Goal: Task Accomplishment & Management: Manage account settings

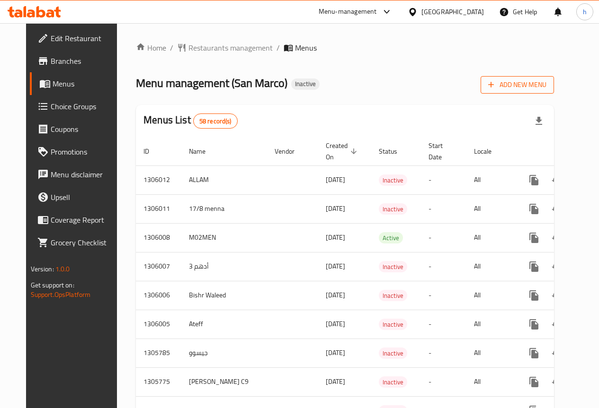
click at [546, 83] on span "Add New Menu" at bounding box center [517, 85] width 58 height 12
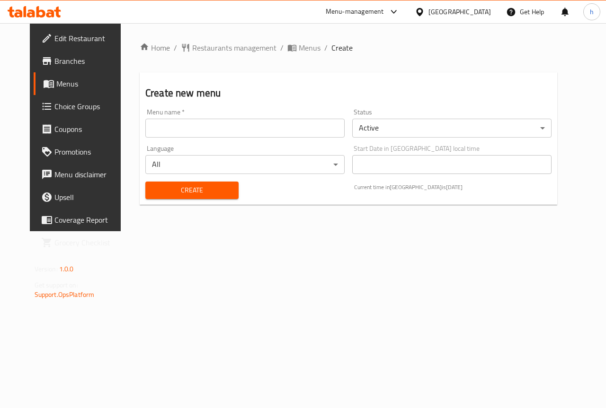
click at [293, 127] on input "text" at bounding box center [244, 128] width 199 height 19
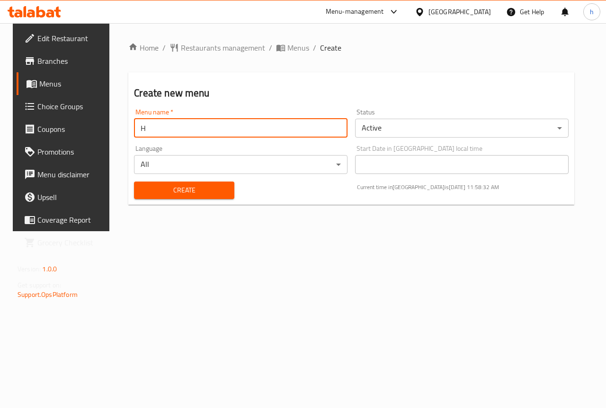
type input "Hassan"
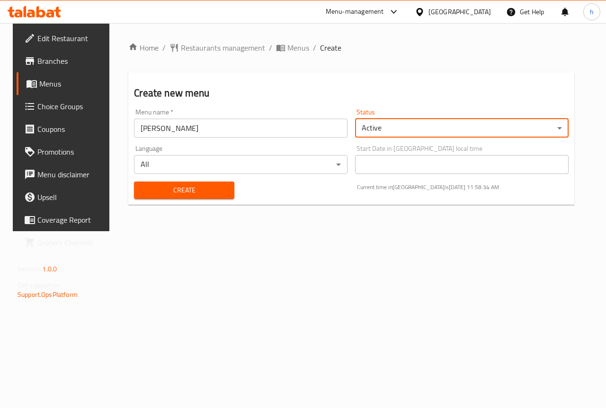
click at [180, 129] on input "Hassan" at bounding box center [240, 128] width 213 height 19
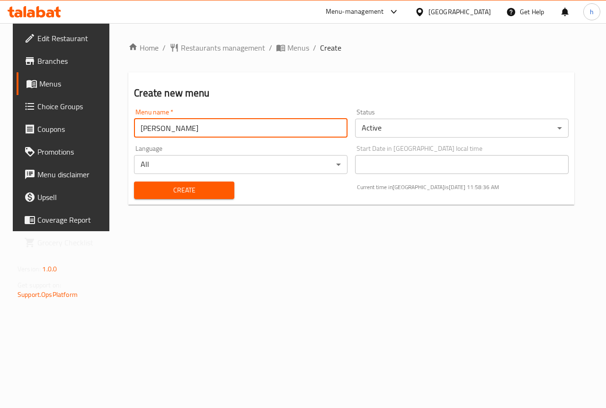
click at [176, 189] on span "Create" at bounding box center [184, 191] width 85 height 12
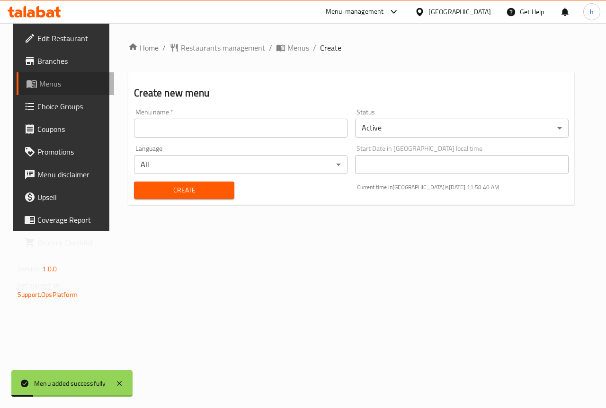
click at [43, 81] on span "Menus" at bounding box center [72, 83] width 67 height 11
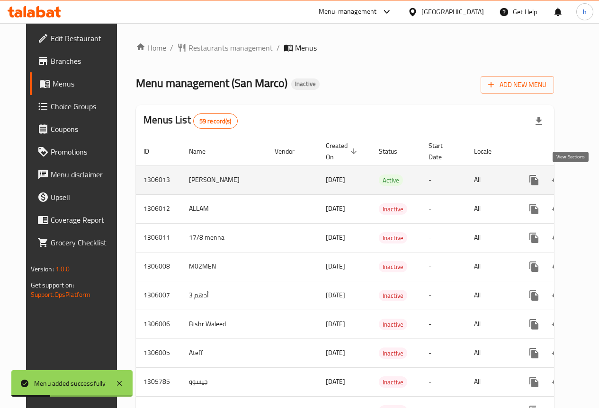
click at [596, 177] on icon "enhanced table" at bounding box center [601, 180] width 11 height 11
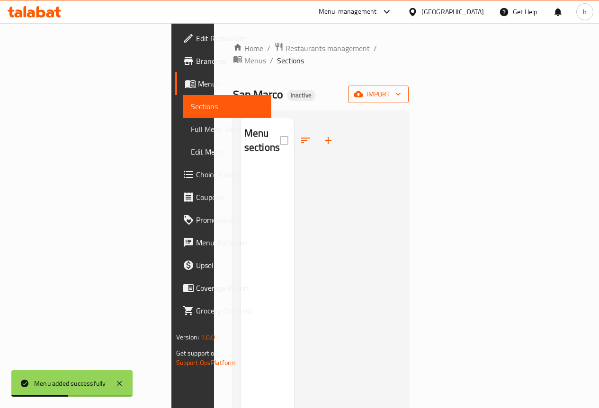
click at [403, 89] on icon "button" at bounding box center [397, 93] width 9 height 9
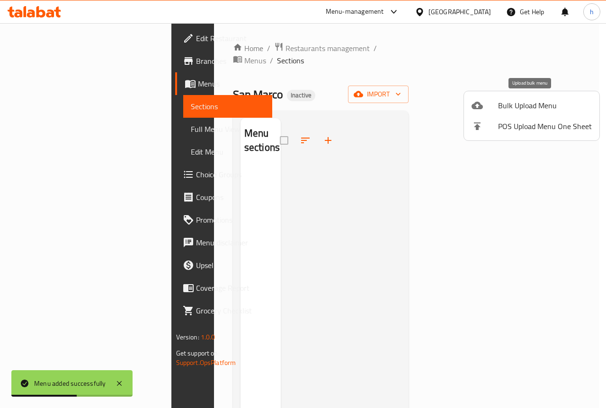
click at [536, 102] on span "Bulk Upload Menu" at bounding box center [545, 105] width 94 height 11
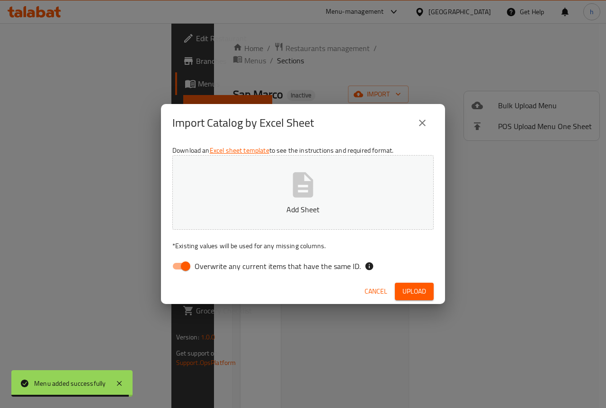
click at [293, 261] on span "Overwrite any current items that have the same ID." at bounding box center [278, 266] width 166 height 11
click at [213, 260] on input "Overwrite any current items that have the same ID." at bounding box center [186, 267] width 54 height 18
checkbox input "false"
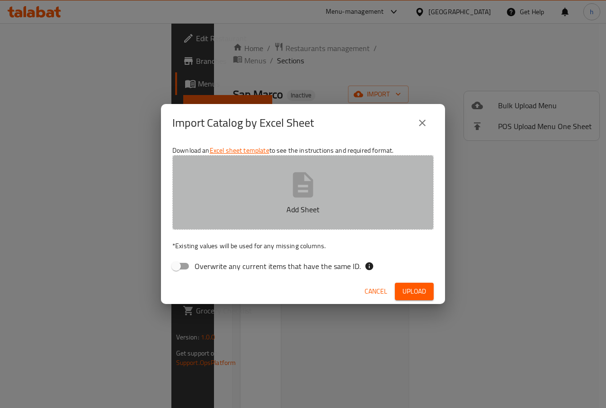
click at [308, 169] on button "Add Sheet" at bounding box center [302, 192] width 261 height 75
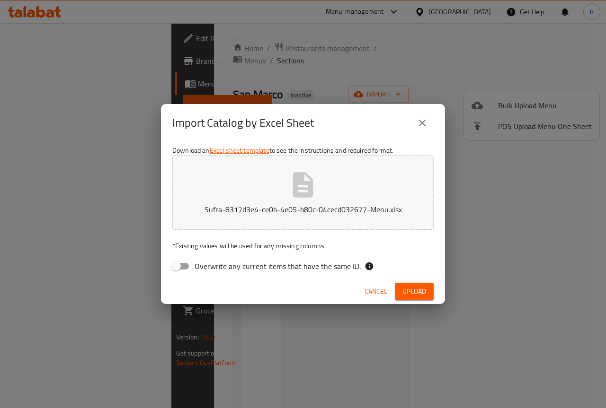
click at [416, 287] on span "Upload" at bounding box center [414, 292] width 24 height 12
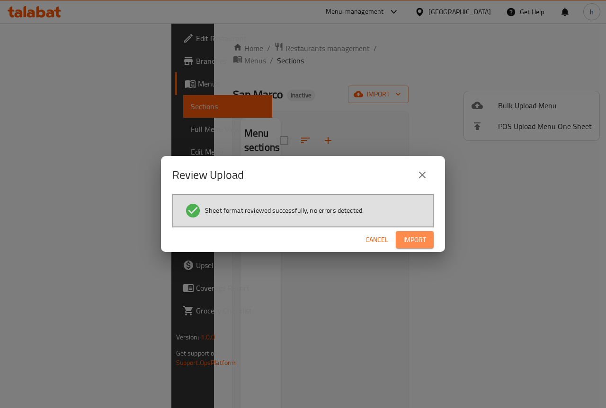
click at [421, 242] on span "Import" at bounding box center [414, 240] width 23 height 12
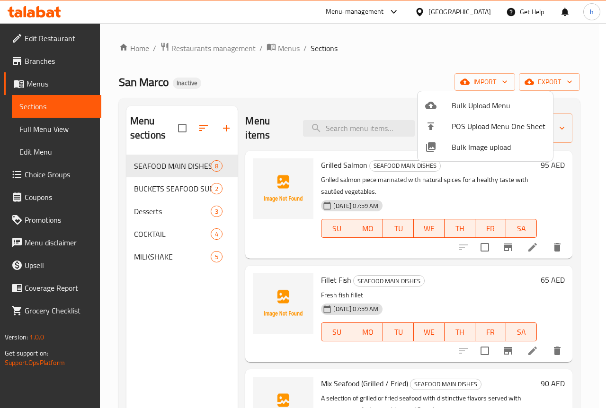
click at [50, 171] on div at bounding box center [303, 204] width 606 height 408
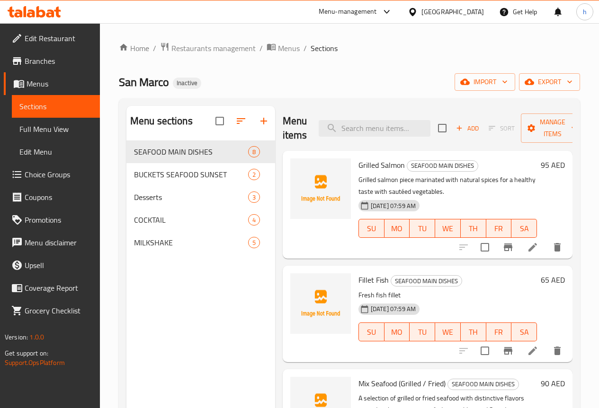
click at [61, 180] on span "Choice Groups" at bounding box center [59, 174] width 68 height 11
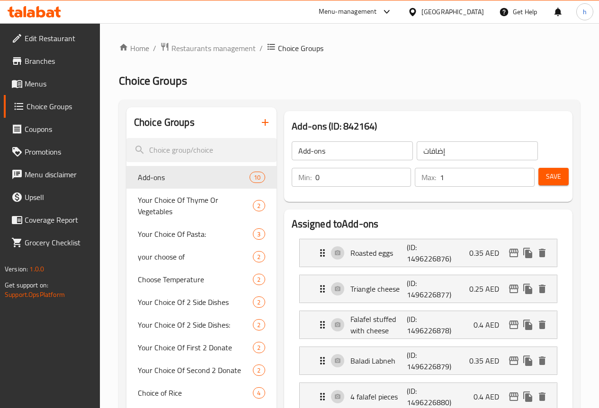
click at [259, 119] on icon "button" at bounding box center [264, 122] width 11 height 11
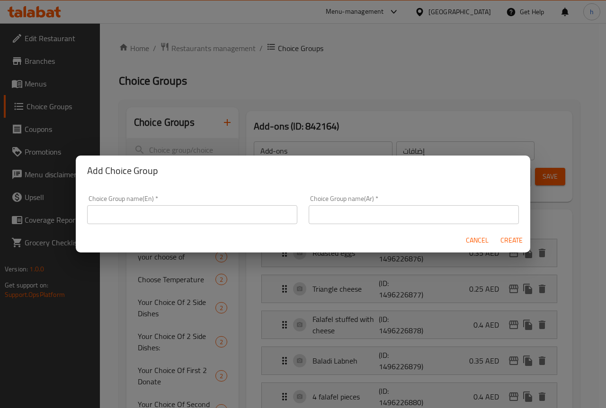
click at [166, 219] on input "text" at bounding box center [192, 214] width 210 height 19
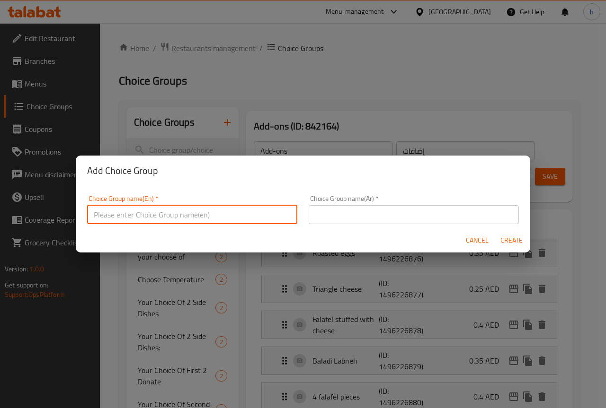
click at [124, 172] on h2 "Add Choice Group" at bounding box center [303, 170] width 432 height 15
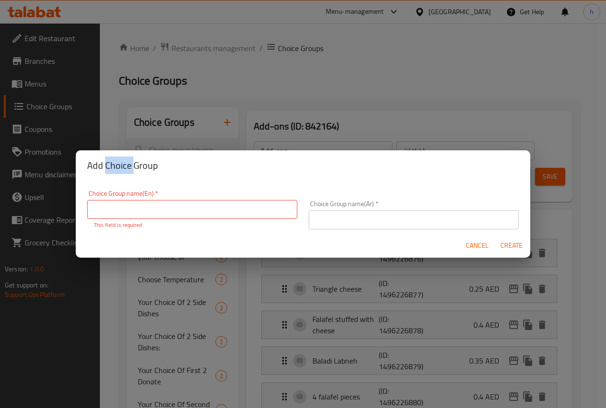
click at [124, 172] on h2 "Add Choice Group" at bounding box center [303, 165] width 432 height 15
copy h2 "Choice"
click at [132, 213] on input "text" at bounding box center [192, 209] width 210 height 19
paste input "Choice"
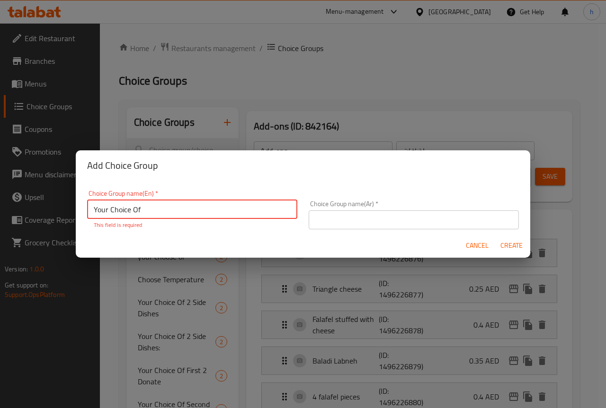
type input "Your Choice Of"
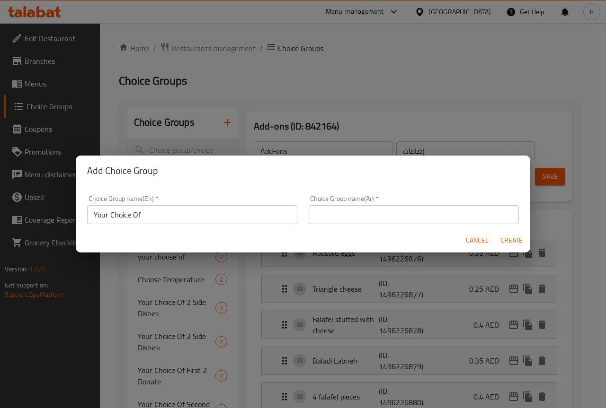
click at [151, 240] on div "Cancel Create" at bounding box center [303, 240] width 454 height 25
click at [132, 215] on input "Your Choice Of" at bounding box center [192, 214] width 210 height 19
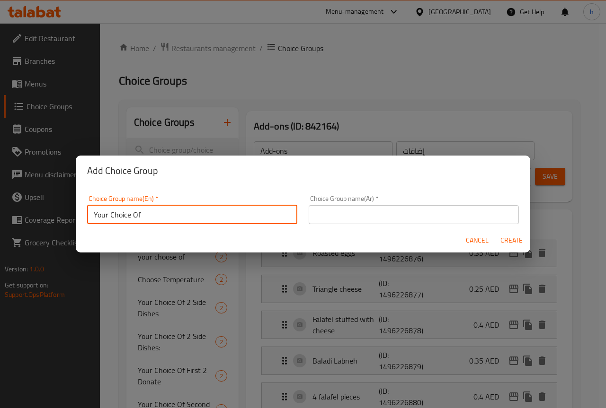
click at [374, 216] on input "text" at bounding box center [414, 214] width 210 height 19
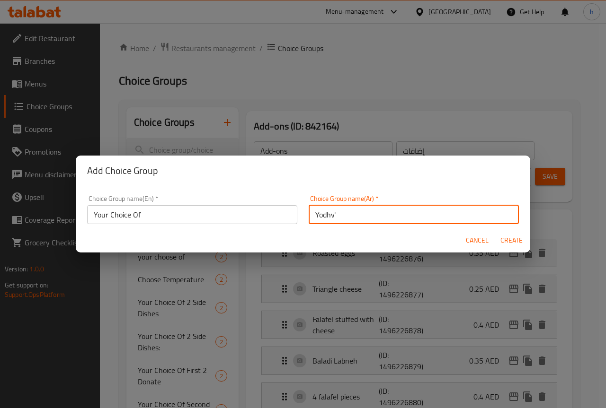
click at [353, 218] on input "Yodhv'" at bounding box center [414, 214] width 210 height 19
type input "Y"
type input "إختيارك من"
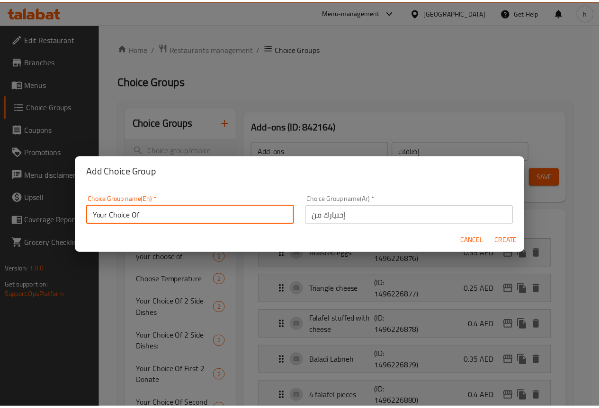
scroll to position [3, 0]
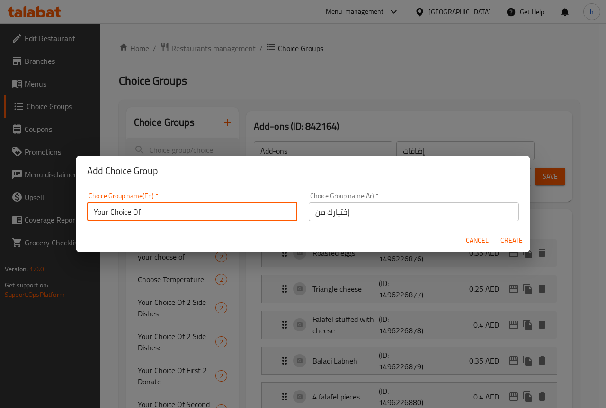
drag, startPoint x: 232, startPoint y: 210, endPoint x: 79, endPoint y: 222, distance: 153.9
click at [79, 222] on div "Choice Group name(En)   * Your Choice Of Choice Group name(En) * Choice Group n…" at bounding box center [303, 207] width 454 height 42
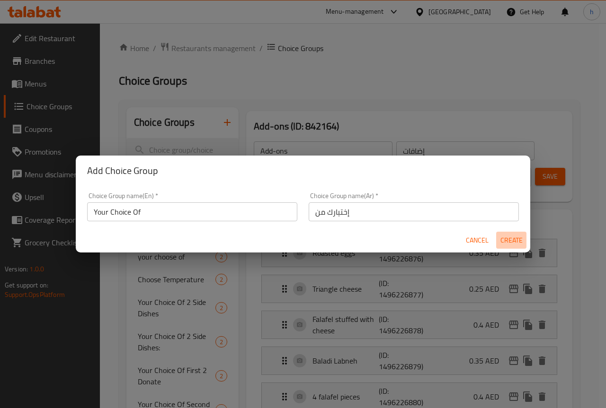
click at [520, 243] on span "Create" at bounding box center [511, 241] width 23 height 12
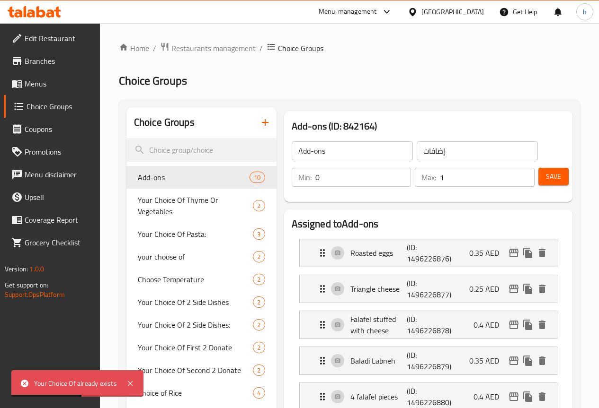
click at [259, 121] on icon "button" at bounding box center [264, 122] width 11 height 11
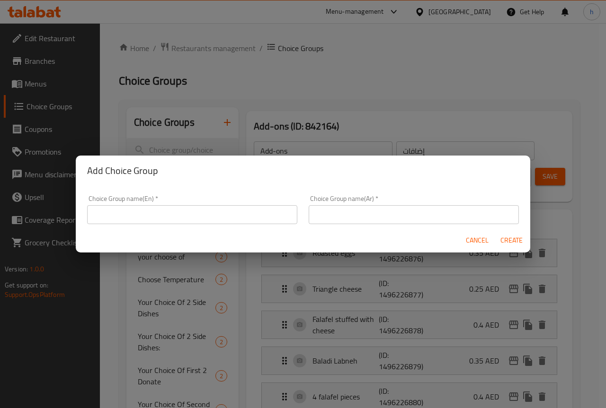
click at [467, 238] on span "Cancel" at bounding box center [477, 241] width 23 height 12
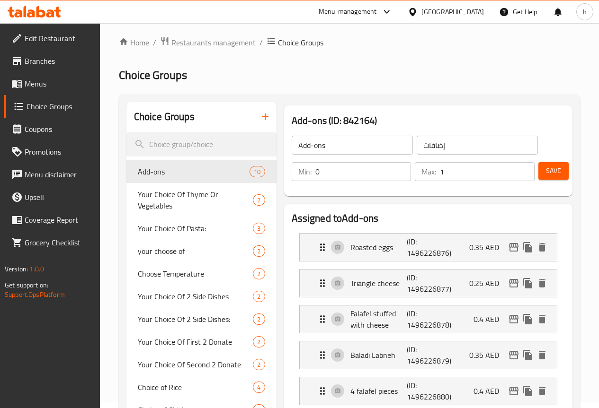
scroll to position [0, 0]
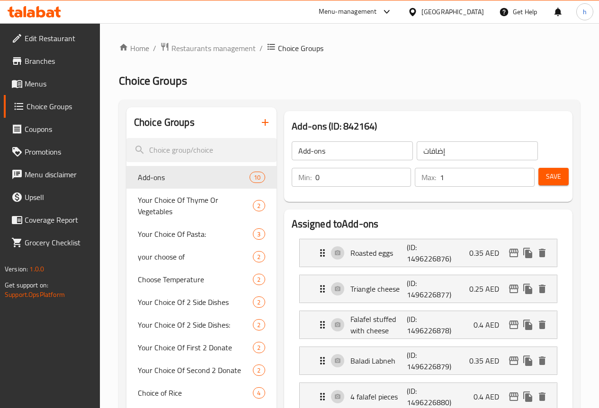
click at [259, 122] on icon "button" at bounding box center [264, 122] width 11 height 11
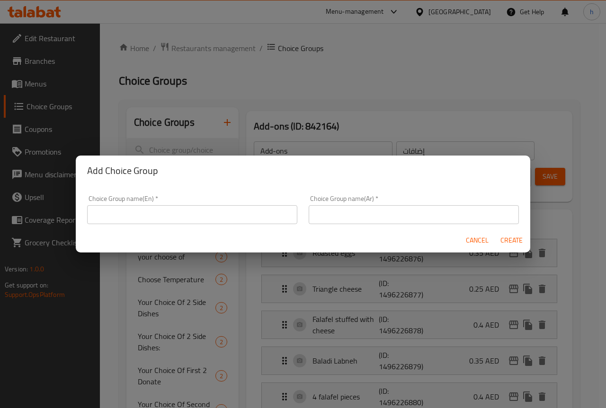
click at [184, 221] on input "text" at bounding box center [192, 214] width 210 height 19
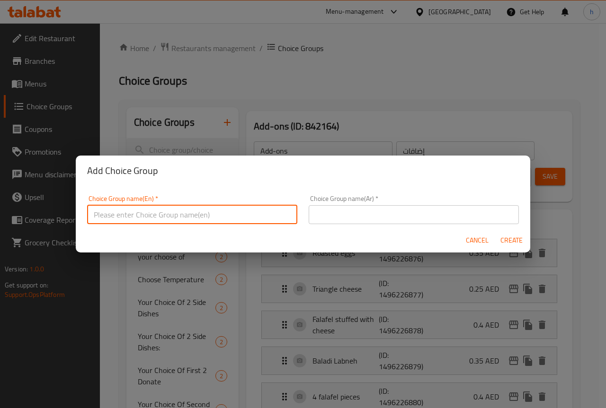
click at [163, 216] on input "text" at bounding box center [192, 214] width 210 height 19
type input "Your Choice Of:"
click at [338, 205] on input "text" at bounding box center [414, 214] width 210 height 19
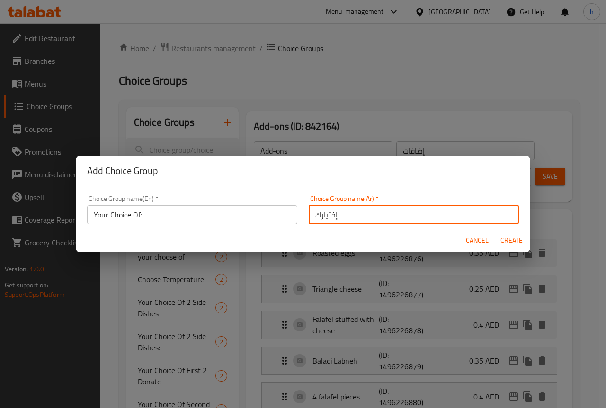
type input "إختيارك من"
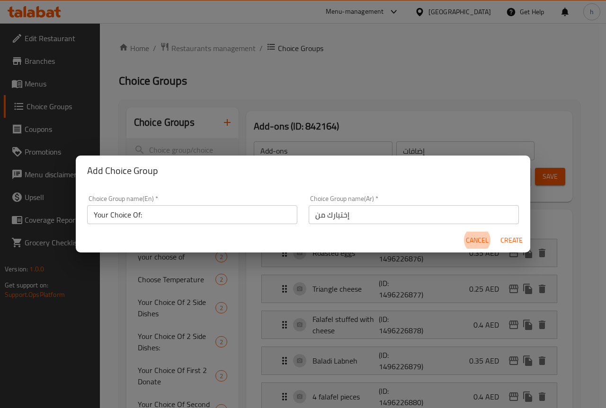
click at [356, 219] on input "إختيارك من" at bounding box center [414, 214] width 210 height 19
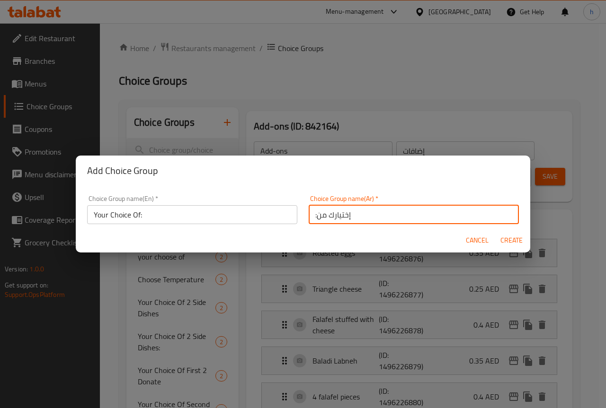
type input ":إختيارك من"
click at [507, 241] on span "Create" at bounding box center [511, 241] width 23 height 12
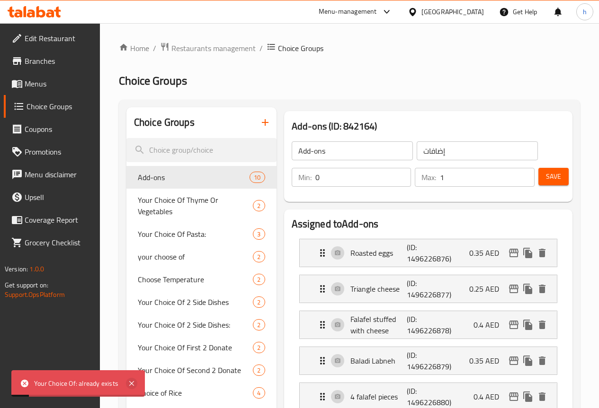
click at [133, 382] on icon at bounding box center [131, 384] width 5 height 5
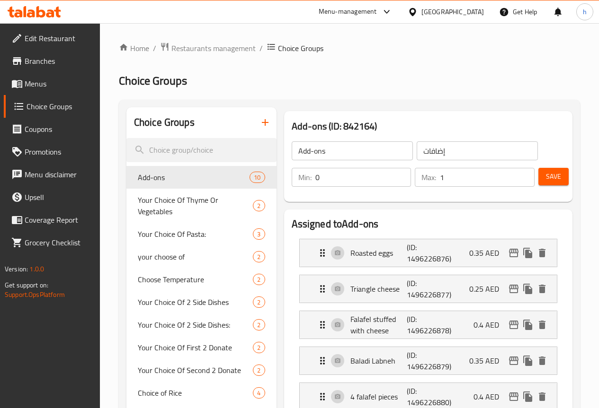
click at [259, 124] on icon "button" at bounding box center [264, 122] width 11 height 11
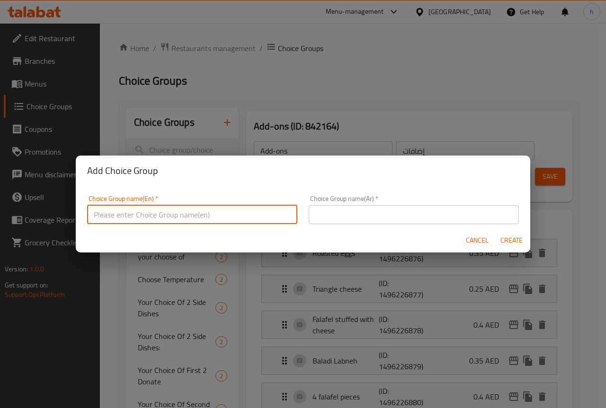
click at [157, 215] on input "text" at bounding box center [192, 214] width 210 height 19
click at [163, 216] on input "Your Choice Of" at bounding box center [192, 214] width 210 height 19
drag, startPoint x: 154, startPoint y: 217, endPoint x: 93, endPoint y: 212, distance: 61.2
click at [93, 212] on input "Your Choice" at bounding box center [192, 214] width 210 height 19
type input "Your Choice"
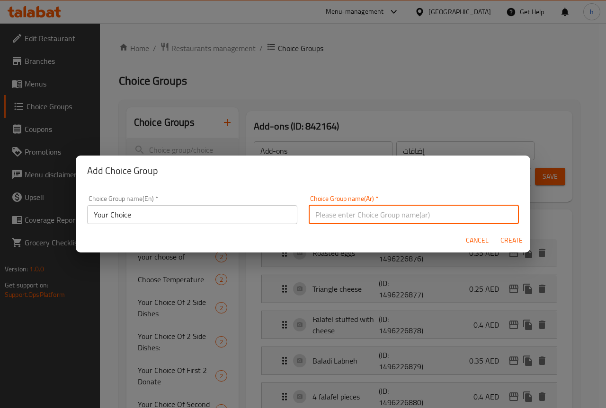
click at [321, 213] on input "text" at bounding box center [414, 214] width 210 height 19
paste input "Your Choice"
drag, startPoint x: 353, startPoint y: 220, endPoint x: 277, endPoint y: 216, distance: 76.3
click at [277, 216] on div "Choice Group name(En)   * Your Choice Choice Group name(En) * Choice Group name…" at bounding box center [302, 210] width 443 height 40
type input "o"
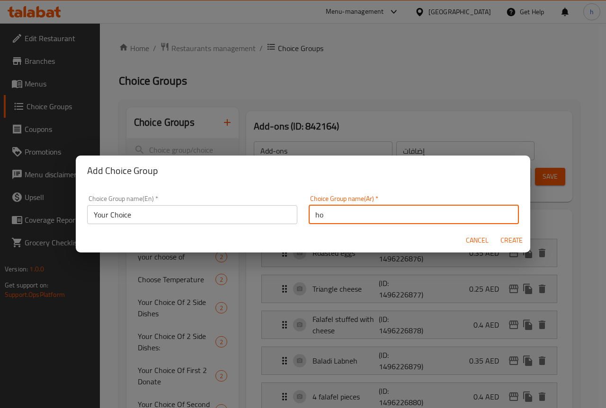
type input "h"
type input "اختيارك"
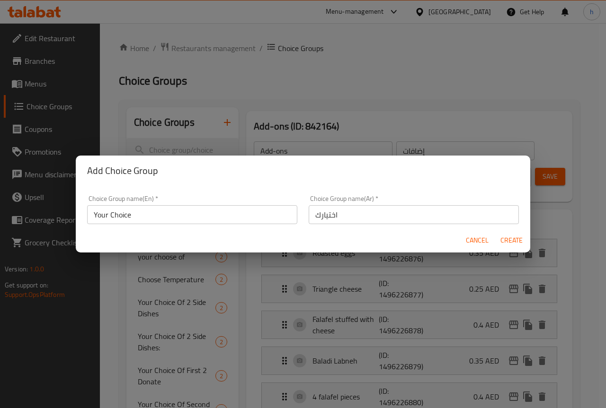
click at [144, 217] on input "Your Choice" at bounding box center [192, 214] width 210 height 19
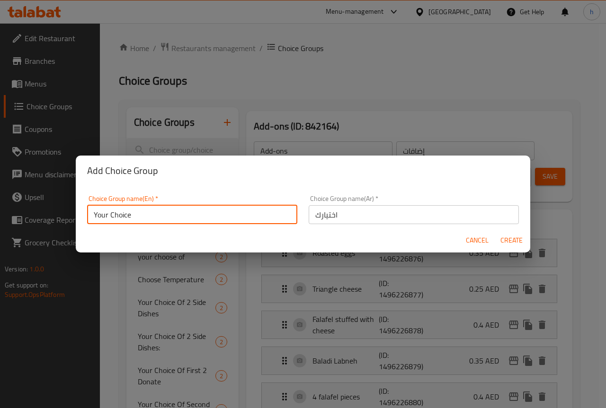
click at [144, 217] on input "Your Choice" at bounding box center [192, 214] width 210 height 19
click at [124, 207] on input "ut" at bounding box center [192, 214] width 210 height 19
paste input "Choose your cooking way"
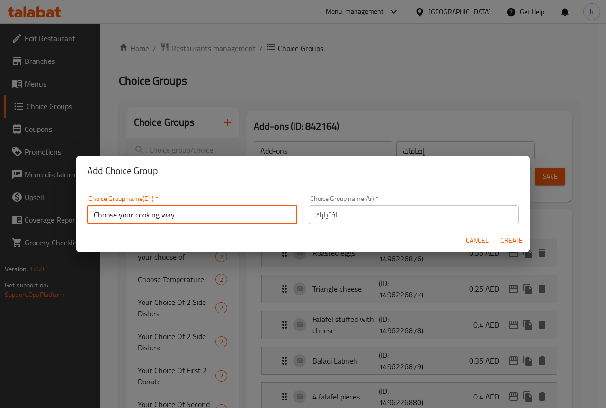
type input "Choose your cooking way"
click at [355, 217] on input "اختيارك" at bounding box center [414, 214] width 210 height 19
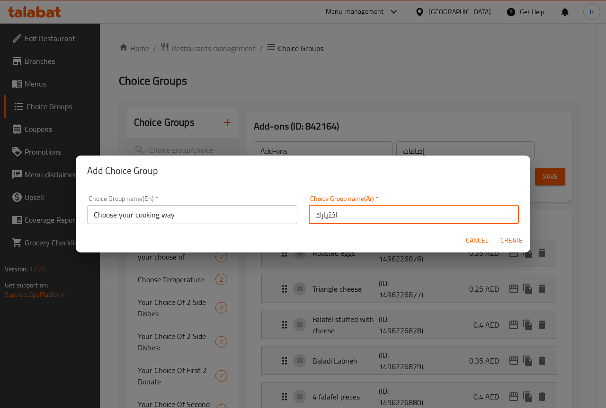
click at [355, 217] on input "اختيارك" at bounding box center [414, 214] width 210 height 19
type input "h"
type input "اختيارك من طريقه الطبخ"
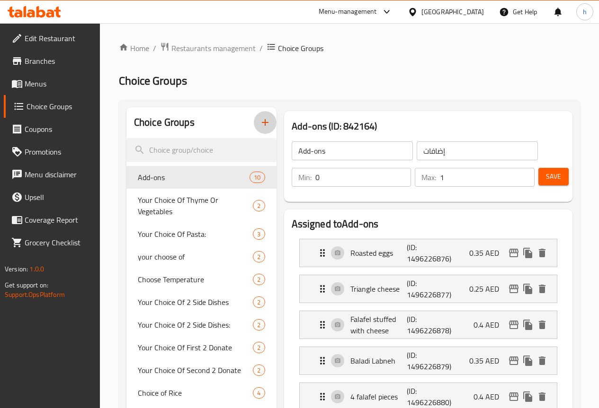
click at [254, 131] on button "button" at bounding box center [265, 122] width 23 height 23
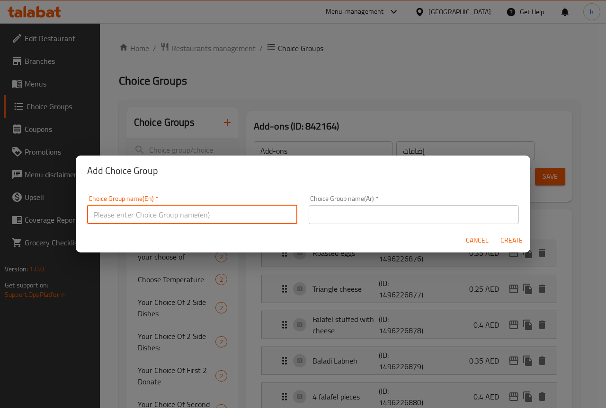
click at [166, 213] on input "text" at bounding box center [192, 214] width 210 height 19
paste input "Choose your cooking way"
type input "Choose your cooking way"
click at [404, 218] on input "text" at bounding box center [414, 214] width 210 height 19
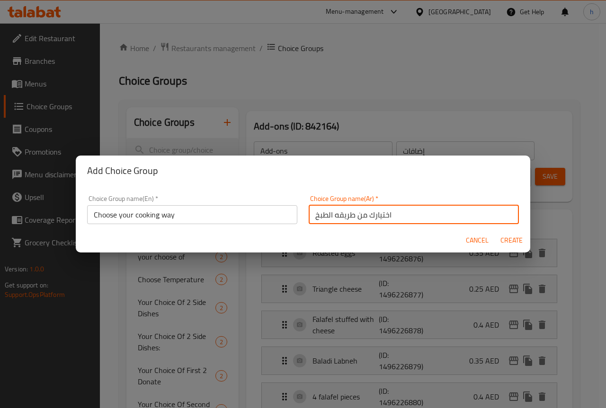
click at [432, 216] on input "اختيارك من طريقه الطبخ" at bounding box center [414, 214] width 210 height 19
click at [358, 217] on input "اختيارك من طريقه الطبخ" at bounding box center [414, 214] width 210 height 19
type input "اختر طريقه الطبخ"
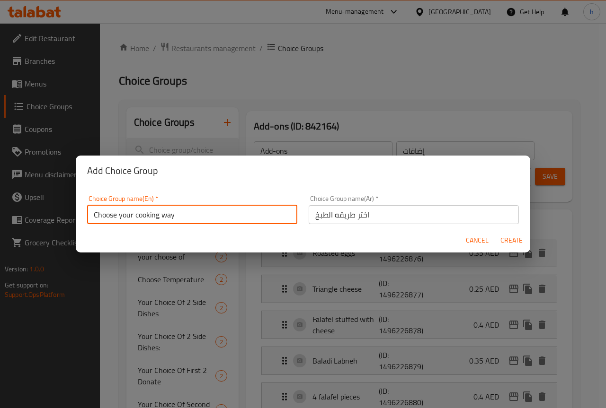
click at [125, 214] on input "Choose your cooking way" at bounding box center [192, 214] width 210 height 19
type input "Choose cooking way"
click at [506, 240] on span "Create" at bounding box center [511, 241] width 23 height 12
type input "Choose cooking way"
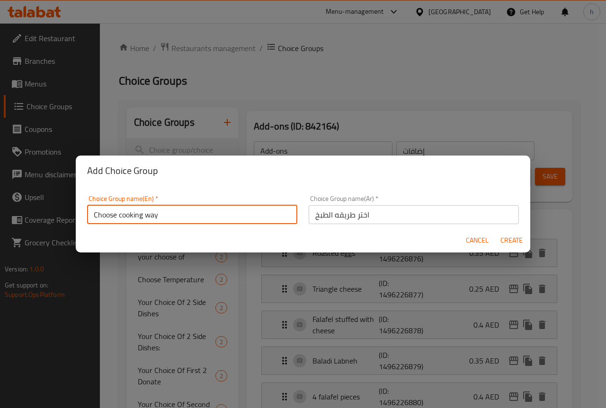
type input "اختر طريقه الطبخ"
type input "0"
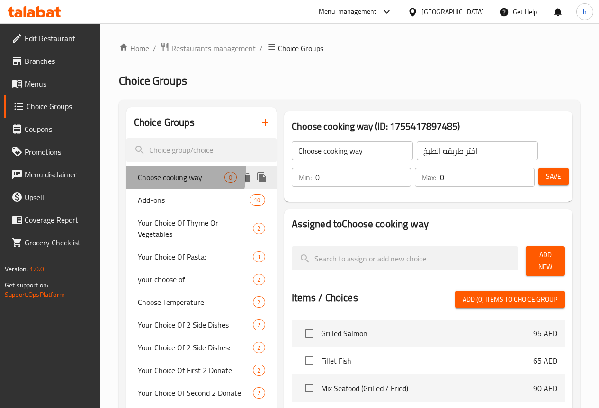
click at [172, 172] on span "Choose cooking way" at bounding box center [181, 177] width 87 height 11
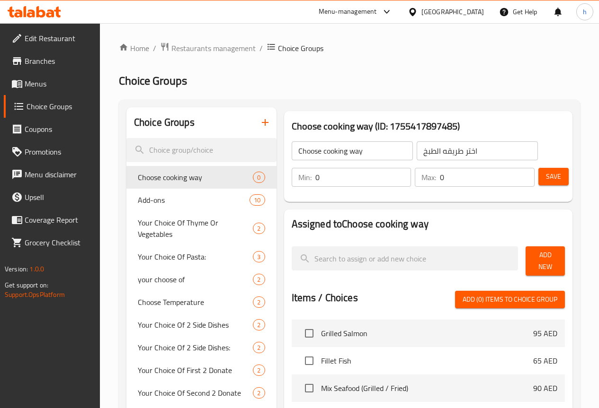
click at [346, 173] on input "0" at bounding box center [363, 177] width 96 height 19
type input "1"
click at [442, 169] on input "0" at bounding box center [487, 177] width 95 height 19
type input "1"
click at [552, 256] on span "Add New" at bounding box center [545, 261] width 24 height 24
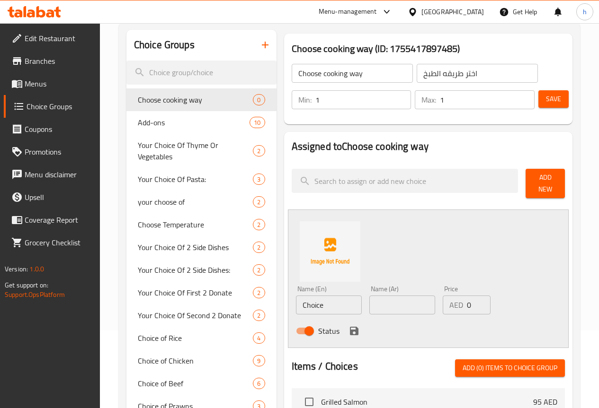
scroll to position [95, 0]
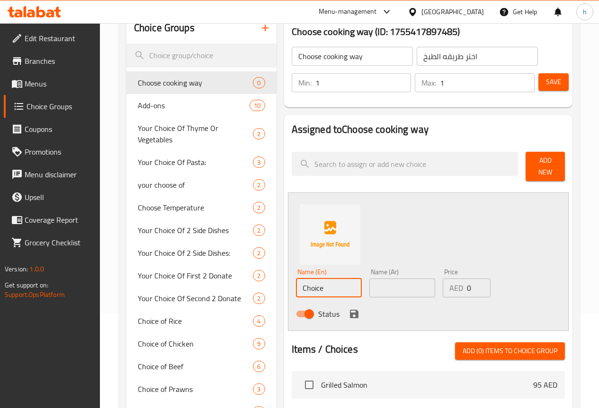
click at [311, 280] on input "Choice" at bounding box center [329, 288] width 66 height 19
paste input "Grilled"
type input "Grilled"
click at [376, 287] on input "text" at bounding box center [402, 288] width 66 height 19
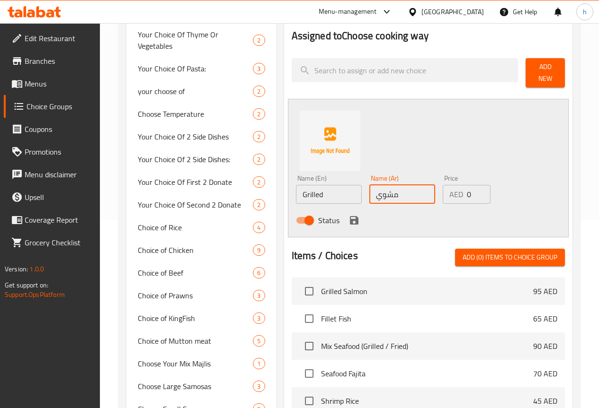
scroll to position [189, 0]
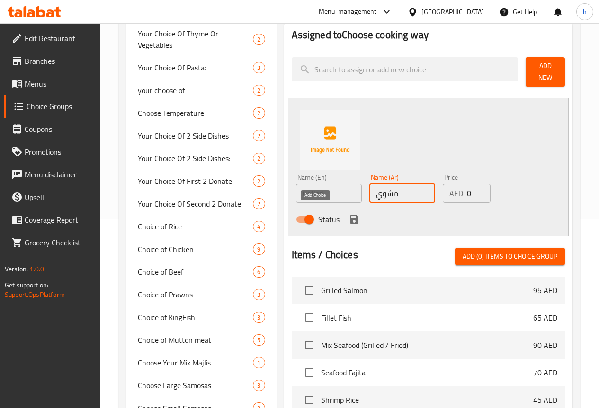
type input "مشوي"
click at [350, 215] on icon "save" at bounding box center [354, 219] width 9 height 9
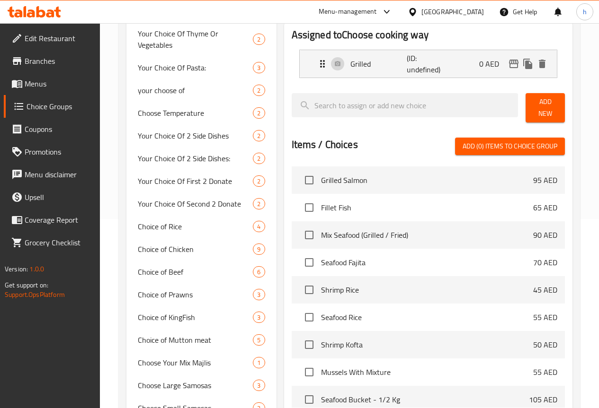
click at [533, 106] on span "Add New" at bounding box center [545, 108] width 24 height 24
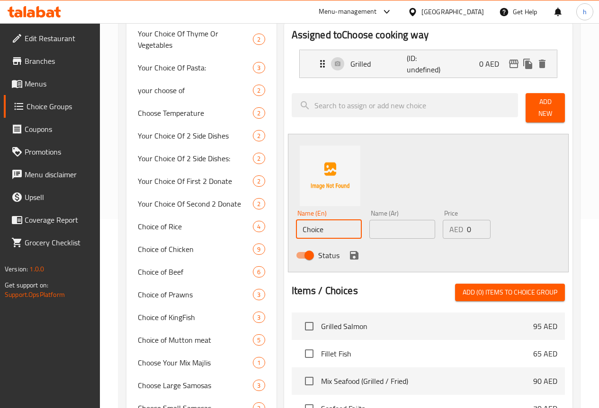
click at [296, 229] on input "Choice" at bounding box center [329, 229] width 66 height 19
paste input "Fried"
type input "Fried"
click at [381, 231] on input "text" at bounding box center [402, 229] width 66 height 19
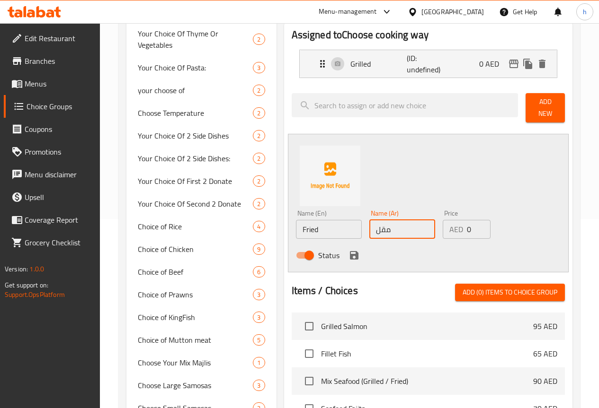
type input "مقلي"
click at [348, 251] on icon "save" at bounding box center [353, 255] width 11 height 11
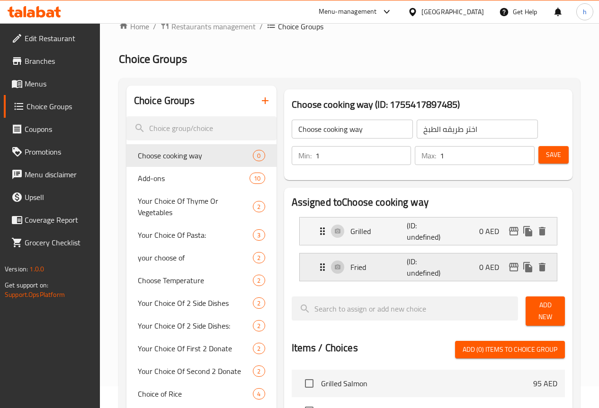
scroll to position [0, 0]
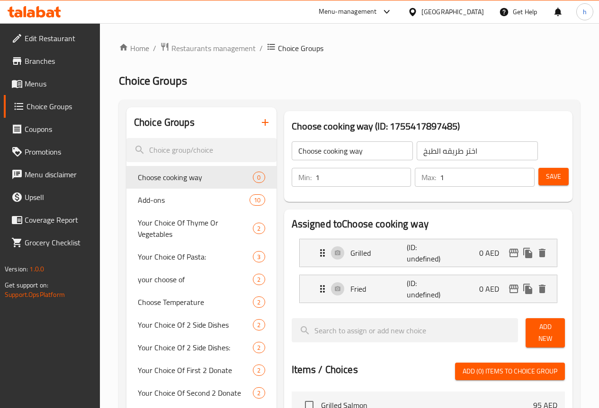
click at [551, 179] on span "Save" at bounding box center [553, 177] width 15 height 12
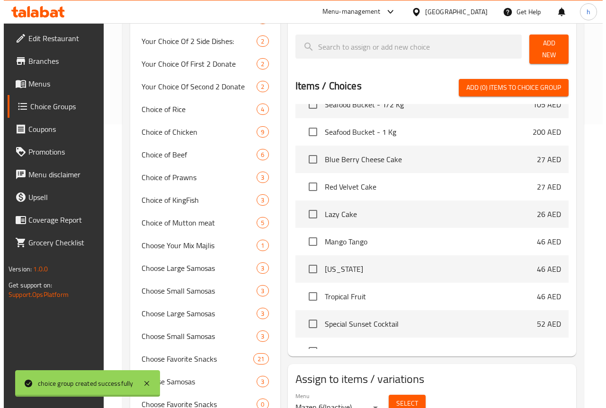
scroll to position [331, 0]
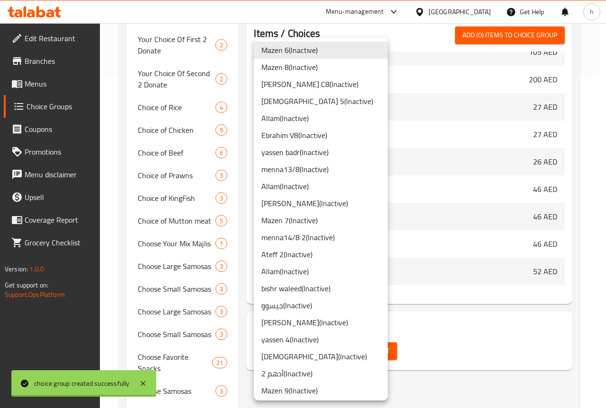
click at [284, 205] on li "Hassan ( Inactive )" at bounding box center [321, 203] width 134 height 17
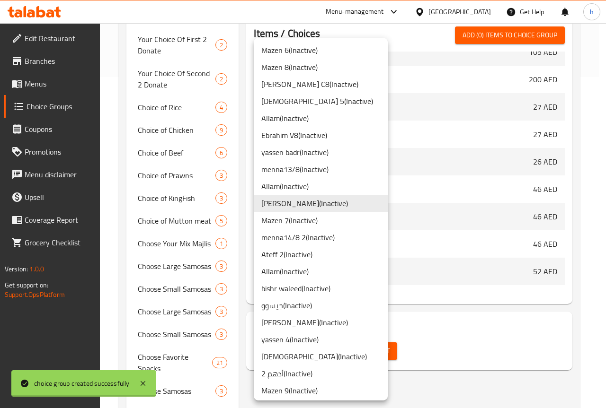
click at [433, 337] on div at bounding box center [303, 204] width 606 height 408
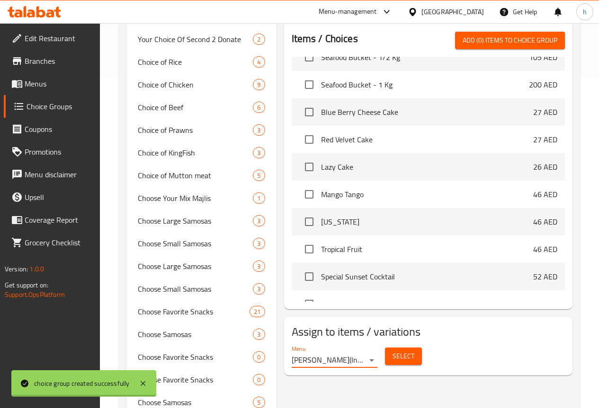
click at [392, 354] on span "Select" at bounding box center [403, 357] width 22 height 12
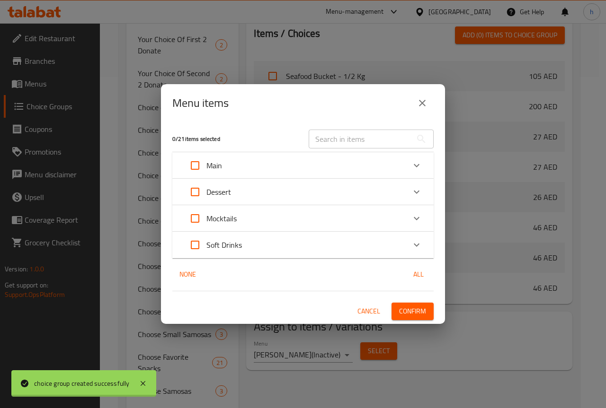
click at [370, 308] on span "Cancel" at bounding box center [368, 312] width 23 height 12
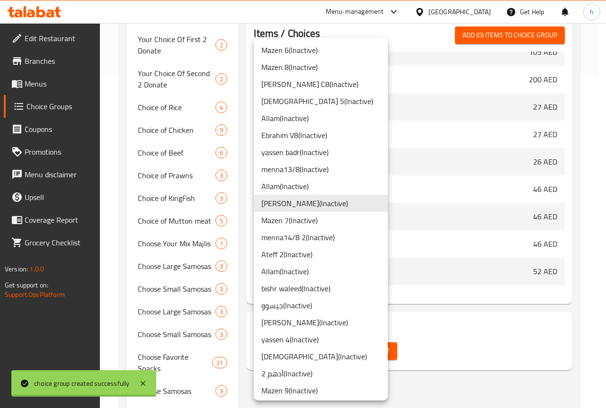
click at [305, 321] on li "Hassan ( Inactive )" at bounding box center [321, 322] width 134 height 17
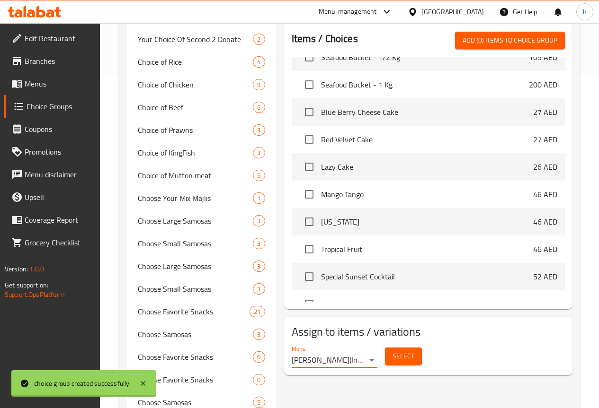
click at [392, 355] on span "Select" at bounding box center [403, 357] width 22 height 12
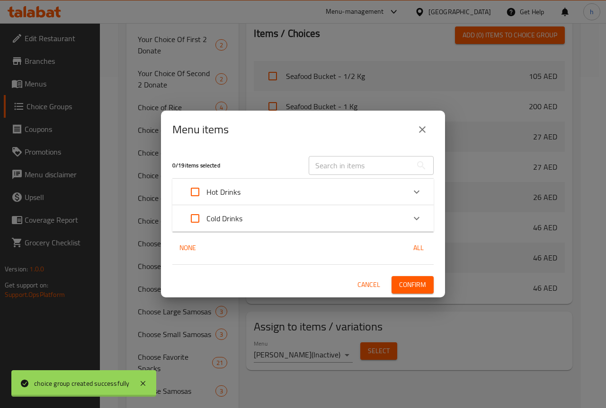
click at [356, 281] on button "Cancel" at bounding box center [369, 285] width 30 height 18
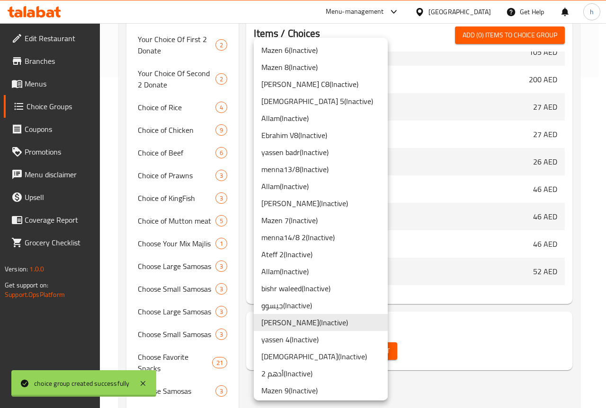
click at [283, 202] on li "Hassan ( Inactive )" at bounding box center [321, 203] width 134 height 17
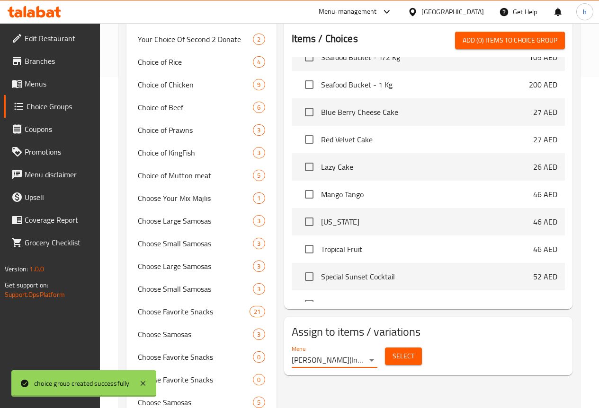
click at [385, 355] on button "Select" at bounding box center [403, 357] width 37 height 18
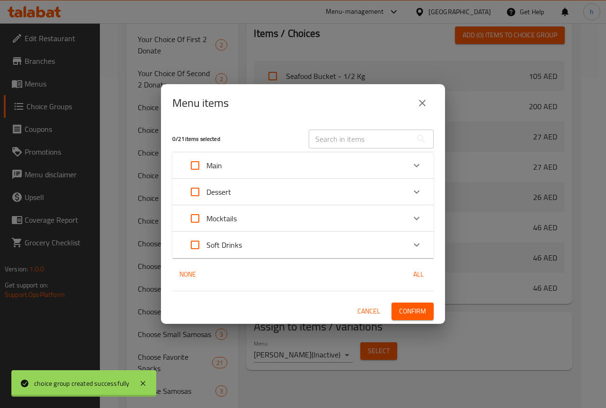
click at [234, 166] on div "Main" at bounding box center [295, 165] width 222 height 23
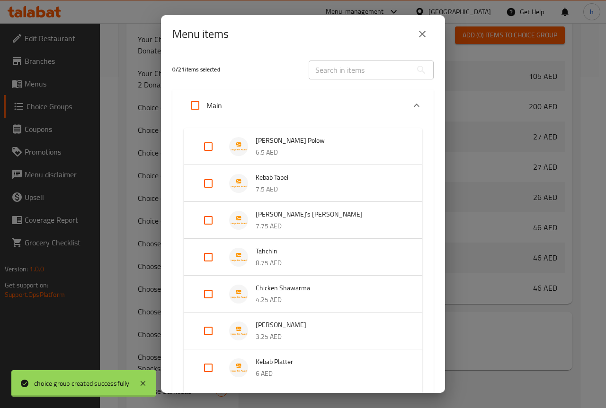
click at [233, 104] on div "Main" at bounding box center [295, 105] width 222 height 23
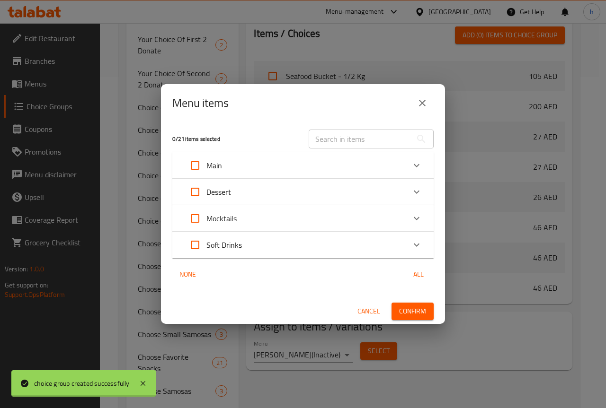
click at [420, 102] on icon "close" at bounding box center [422, 103] width 11 height 11
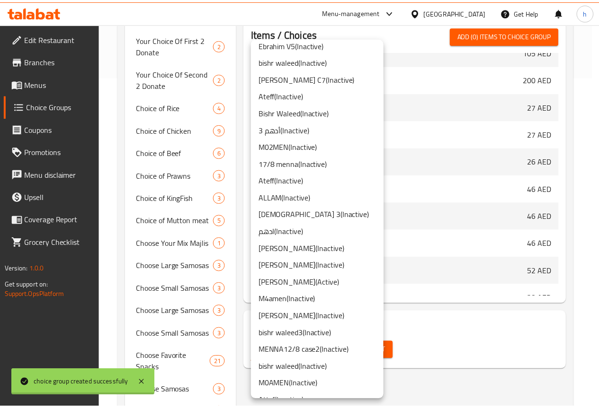
scroll to position [633, 0]
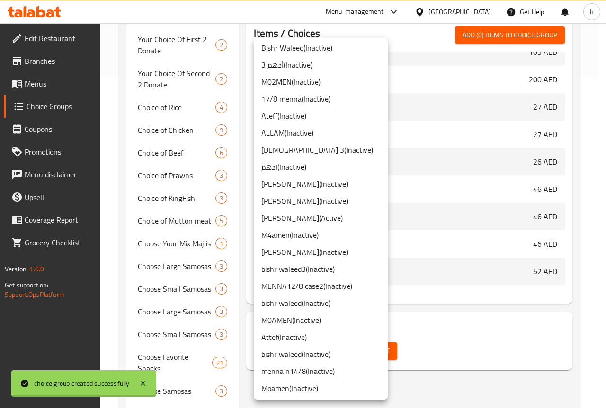
click at [284, 253] on li "Hassan ( Inactive )" at bounding box center [321, 252] width 134 height 17
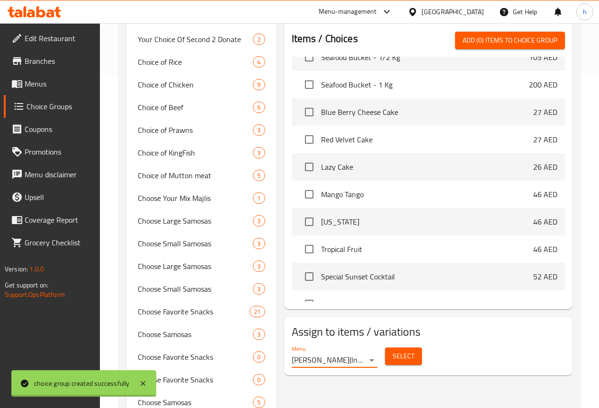
click at [392, 357] on span "Select" at bounding box center [403, 357] width 22 height 12
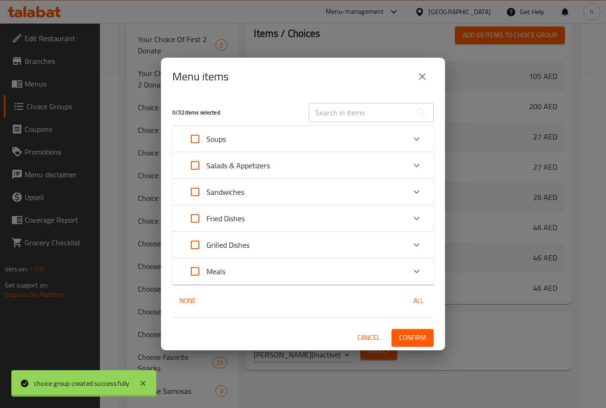
click at [375, 335] on span "Cancel" at bounding box center [368, 338] width 23 height 12
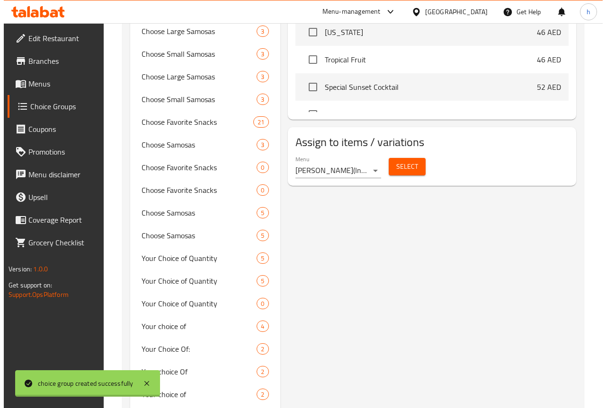
scroll to position [521, 0]
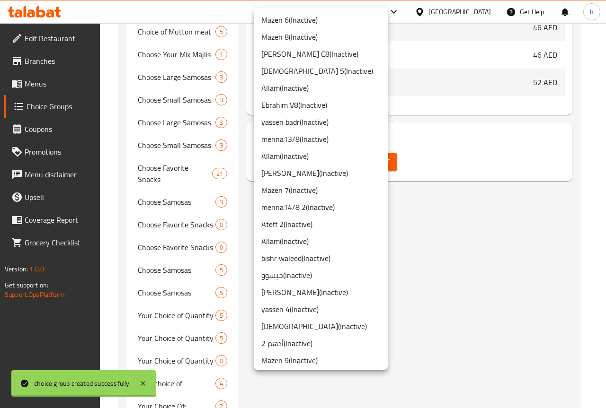
scroll to position [633, 0]
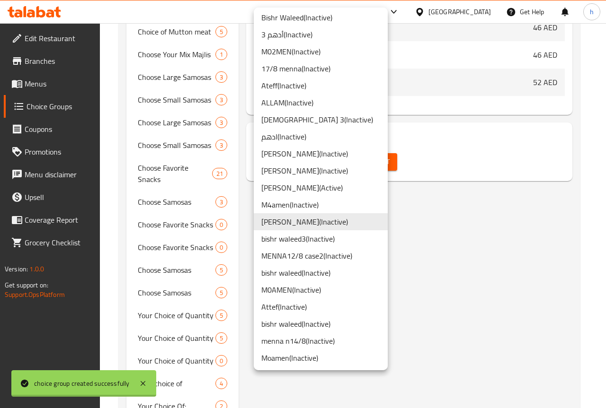
click at [288, 159] on li "Hassan ( Inactive )" at bounding box center [321, 153] width 134 height 17
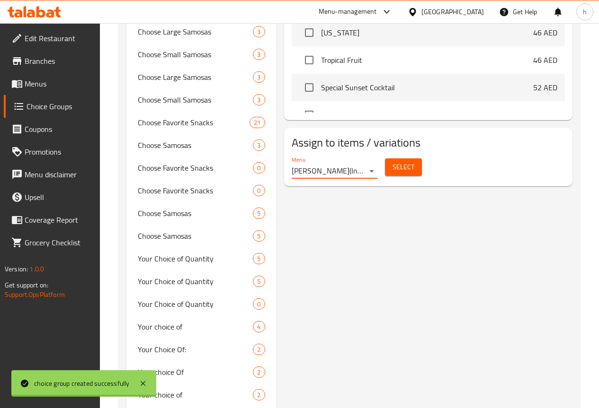
click at [392, 162] on span "Select" at bounding box center [403, 167] width 22 height 12
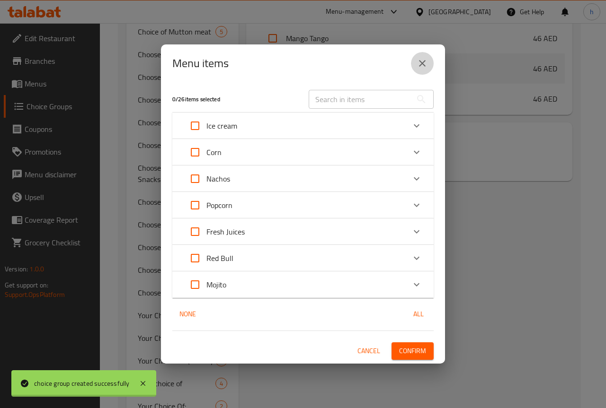
click at [421, 66] on icon "close" at bounding box center [422, 63] width 11 height 11
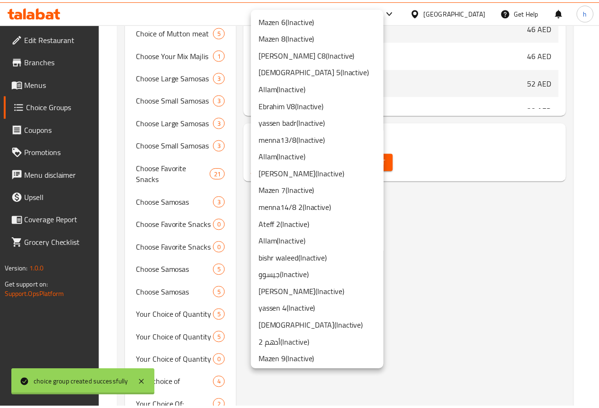
scroll to position [598, 0]
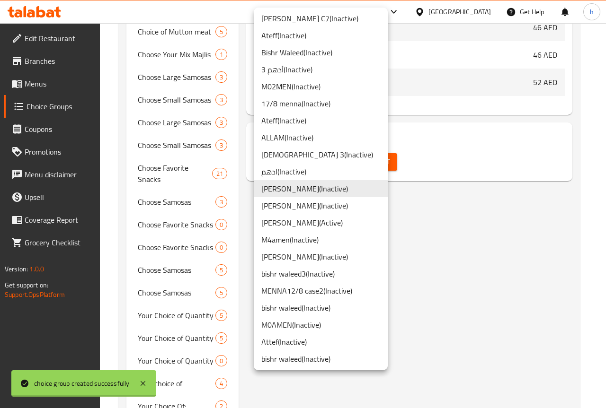
click at [284, 203] on li "Hassan ( Inactive )" at bounding box center [321, 205] width 134 height 17
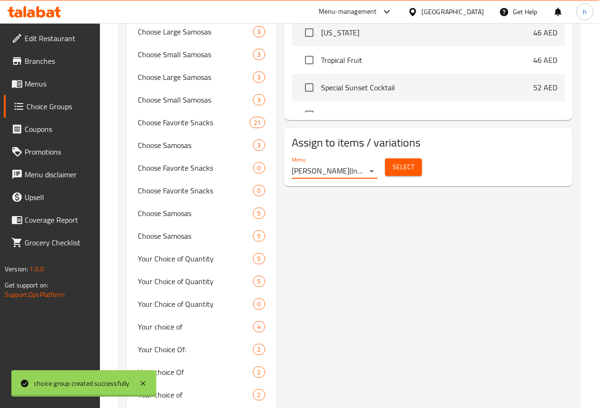
click at [392, 161] on span "Select" at bounding box center [403, 167] width 22 height 12
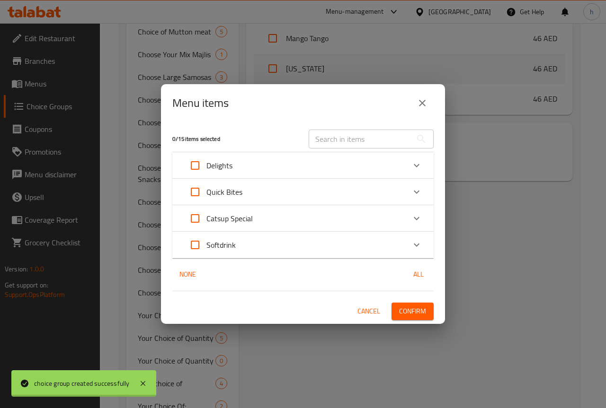
click at [423, 105] on icon "close" at bounding box center [422, 103] width 11 height 11
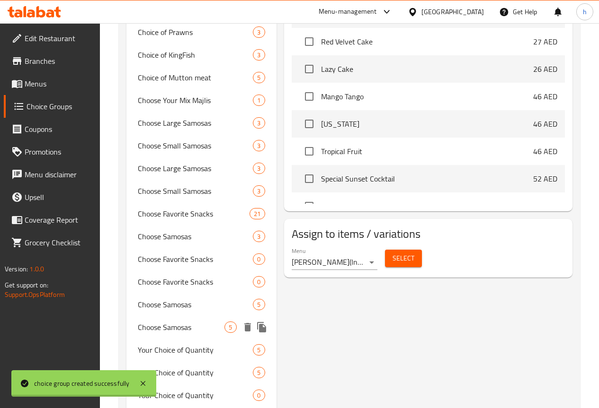
scroll to position [426, 0]
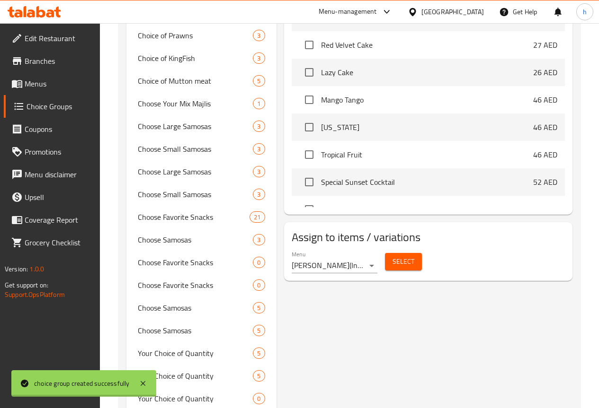
click at [39, 81] on span "Menus" at bounding box center [59, 83] width 68 height 11
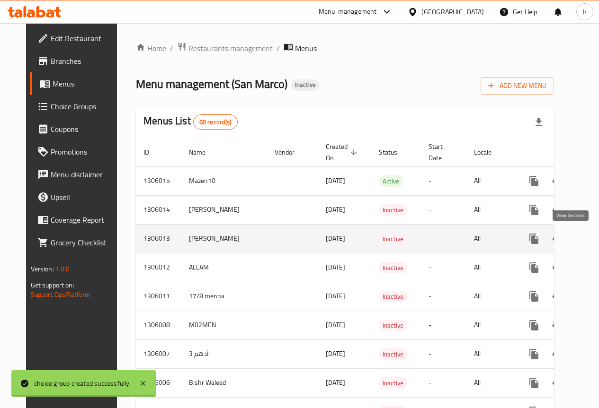
click at [596, 242] on icon "enhanced table" at bounding box center [601, 238] width 11 height 11
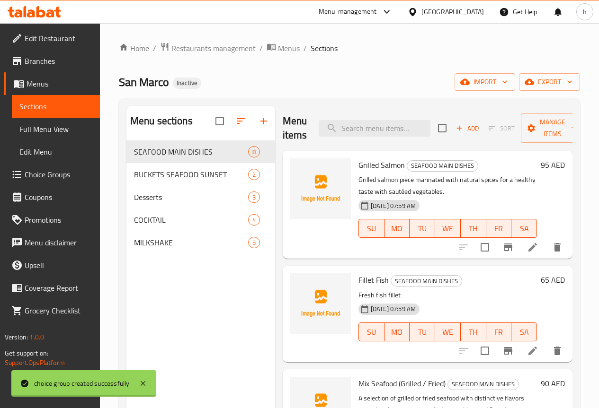
click at [27, 149] on span "Edit Menu" at bounding box center [55, 151] width 73 height 11
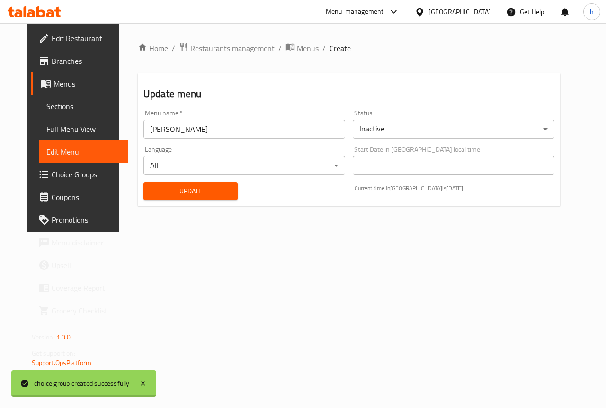
click at [181, 132] on input "Hassan" at bounding box center [244, 129] width 202 height 19
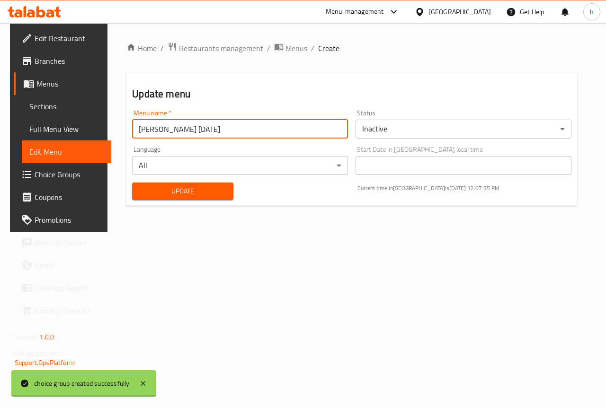
type input "[PERSON_NAME] [DATE]"
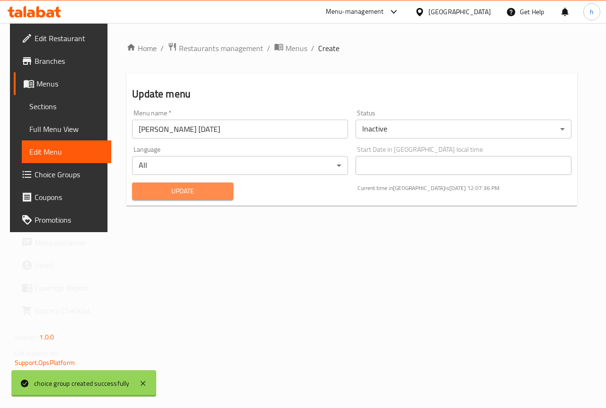
click at [187, 190] on span "Update" at bounding box center [183, 192] width 86 height 12
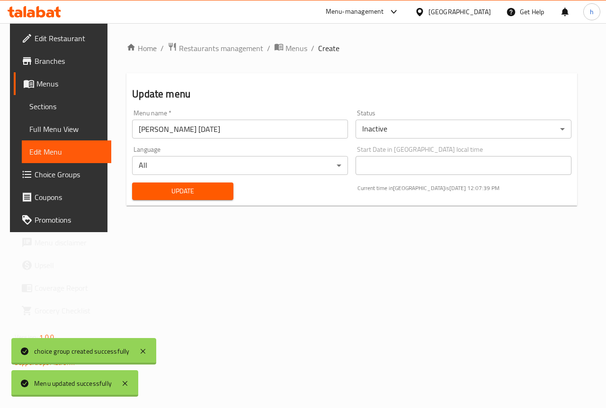
click at [52, 170] on span "Choice Groups" at bounding box center [69, 174] width 69 height 11
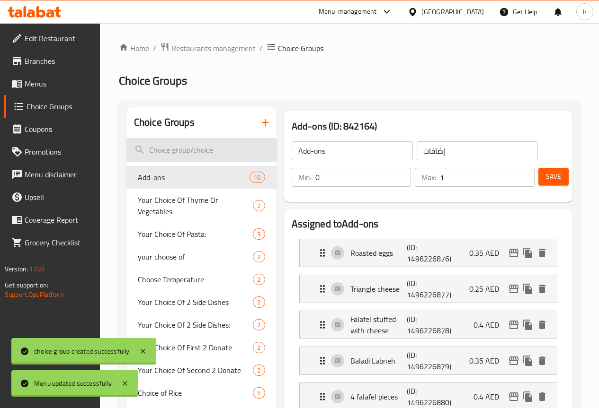
click at [160, 149] on input "search" at bounding box center [201, 150] width 150 height 24
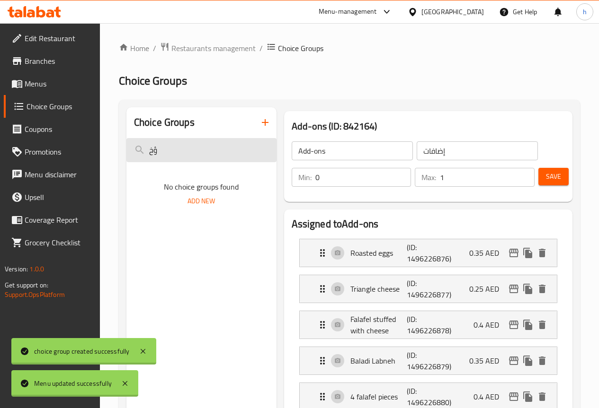
type input "ؤ"
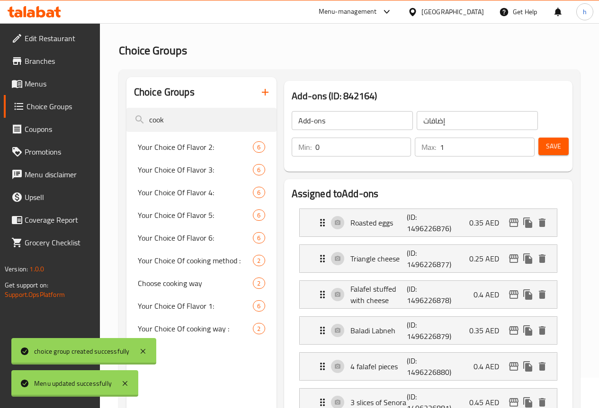
scroll to position [95, 0]
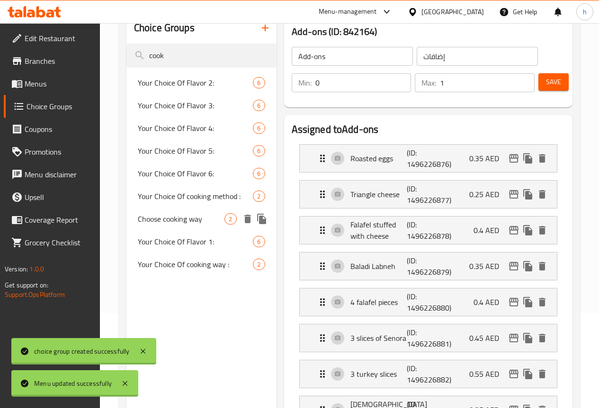
type input "cook"
click at [171, 225] on span "Choose cooking way" at bounding box center [181, 218] width 87 height 11
type input "Choose cooking way"
type input "اختر طريقه الطبخ"
type input "1"
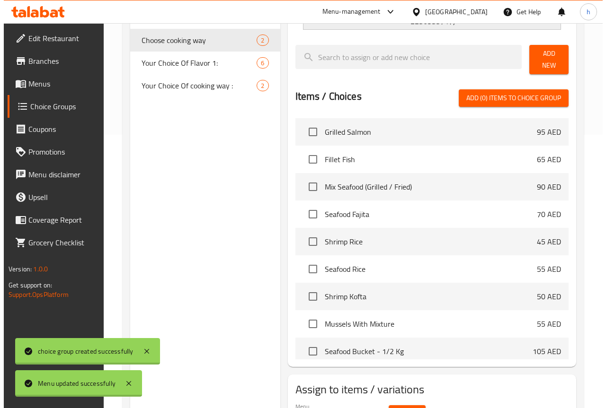
scroll to position [324, 0]
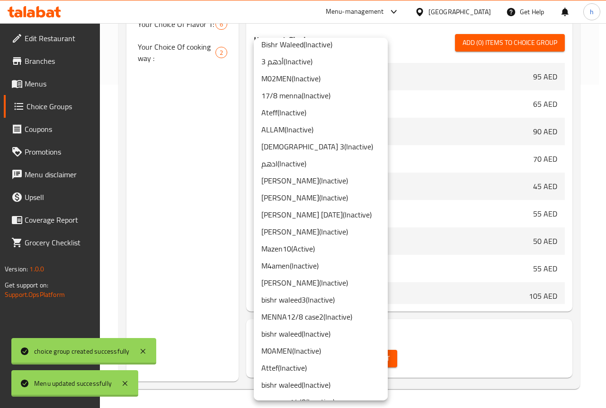
scroll to position [620, 0]
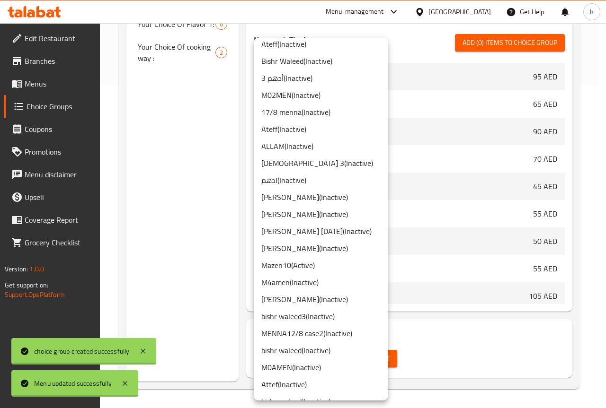
click at [306, 230] on li "Hassan 17-8-2025 ( Inactive )" at bounding box center [321, 231] width 134 height 17
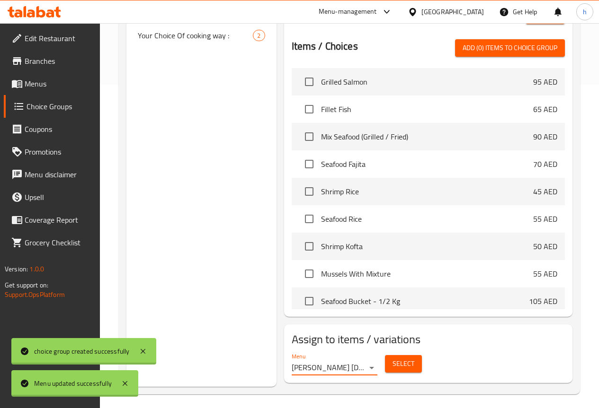
click at [392, 358] on span "Select" at bounding box center [403, 364] width 22 height 12
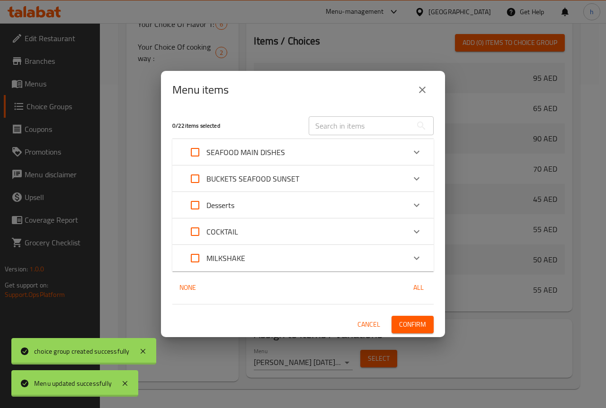
click at [235, 154] on p "SEAFOOD MAIN DISHES" at bounding box center [245, 152] width 79 height 11
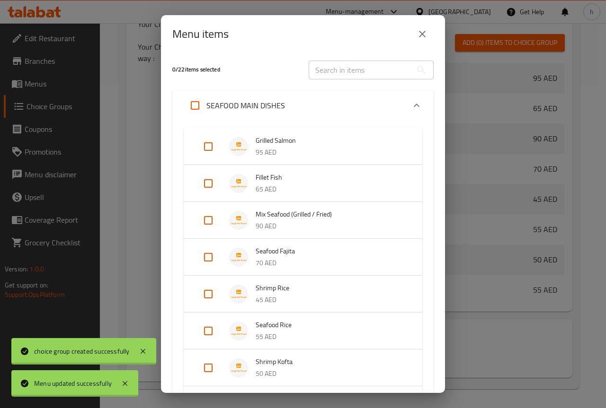
click at [208, 216] on input "Expand" at bounding box center [208, 220] width 23 height 23
checkbox input "true"
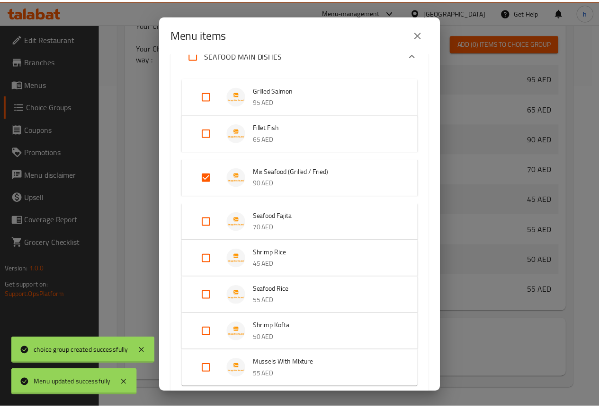
scroll to position [240, 0]
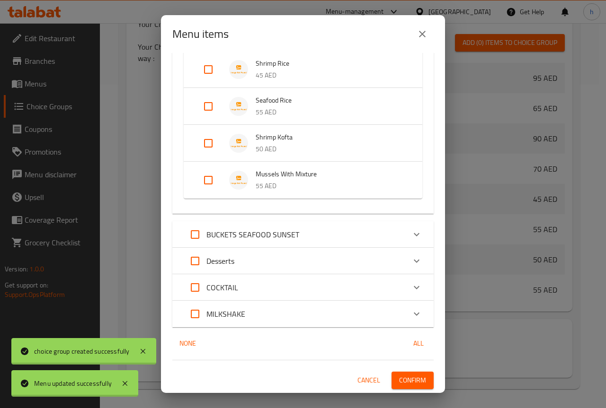
click at [413, 378] on span "Confirm" at bounding box center [412, 381] width 27 height 12
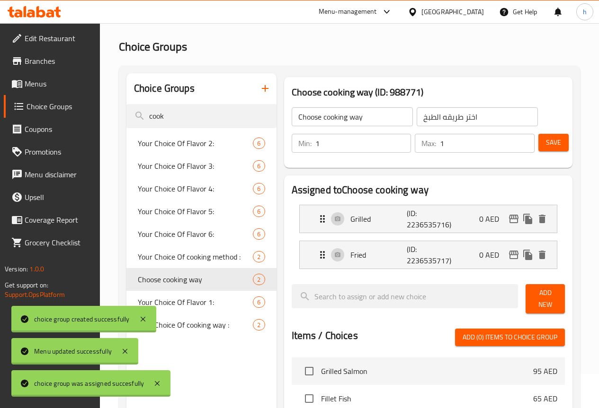
scroll to position [0, 0]
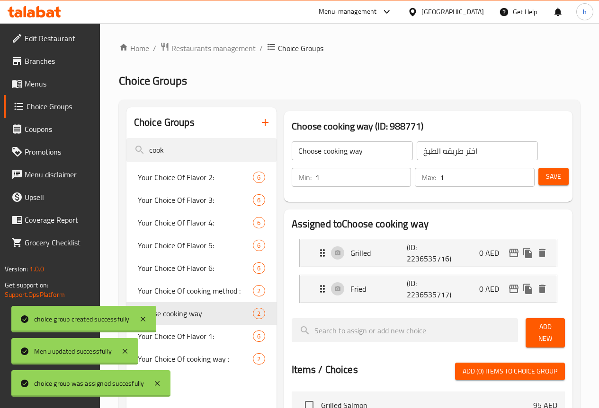
click at [546, 177] on span "Save" at bounding box center [553, 177] width 15 height 12
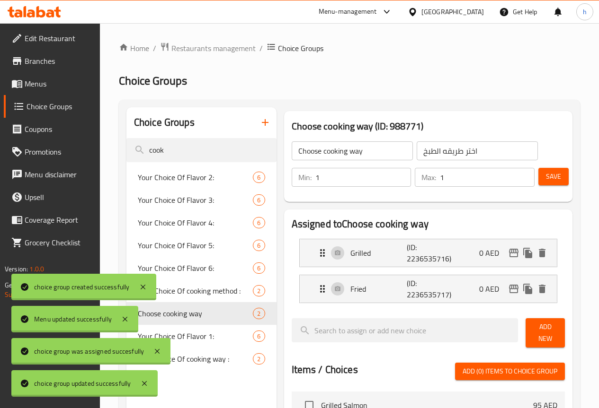
click at [49, 88] on span "Menus" at bounding box center [59, 83] width 68 height 11
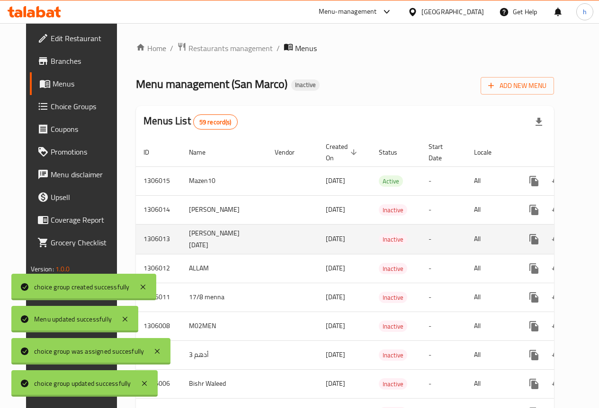
click at [596, 242] on icon "enhanced table" at bounding box center [601, 239] width 11 height 11
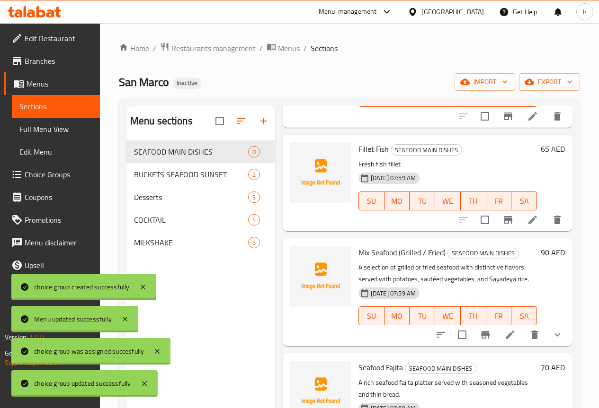
scroll to position [142, 0]
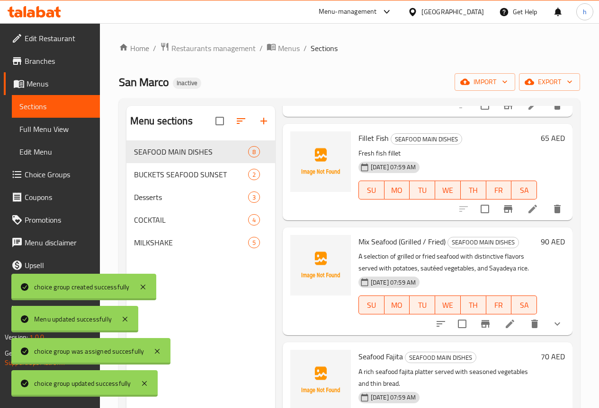
click at [555, 324] on icon "show more" at bounding box center [556, 324] width 11 height 11
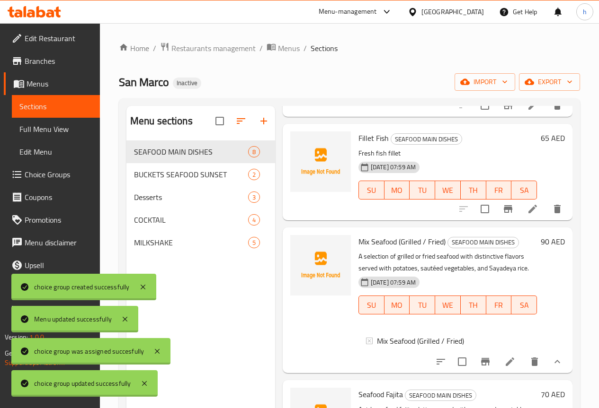
scroll to position [1, 0]
click at [366, 340] on icon at bounding box center [369, 340] width 7 height 7
click at [377, 340] on span "Mix Seafood (Grilled / Fried)" at bounding box center [420, 339] width 87 height 11
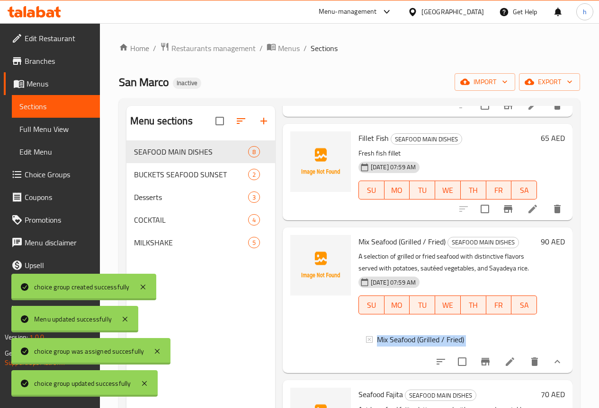
click at [377, 340] on span "Mix Seafood (Grilled / Fried)" at bounding box center [420, 339] width 87 height 11
click at [409, 341] on span "Mix Seafood (Grilled / Fried)" at bounding box center [420, 339] width 87 height 11
click at [57, 169] on span "Choice Groups" at bounding box center [59, 174] width 68 height 11
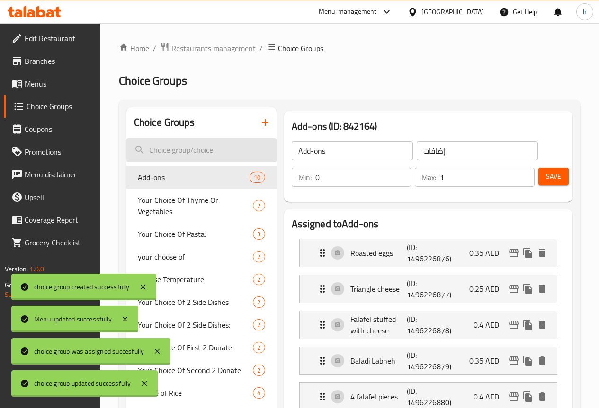
click at [181, 151] on input "search" at bounding box center [201, 150] width 150 height 24
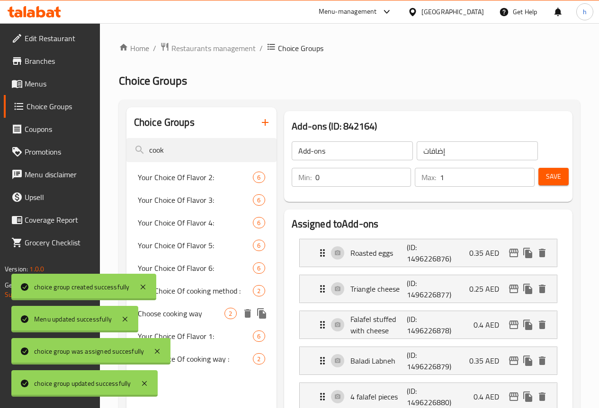
type input "cook"
click at [179, 320] on span "Choose cooking way" at bounding box center [181, 313] width 87 height 11
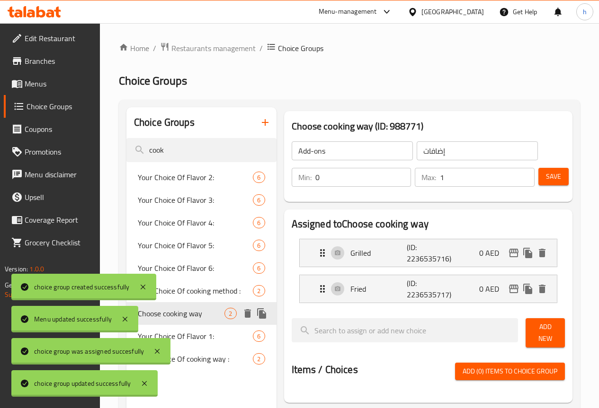
type input "Choose cooking way"
type input "اختر طريقه الطبخ"
type input "1"
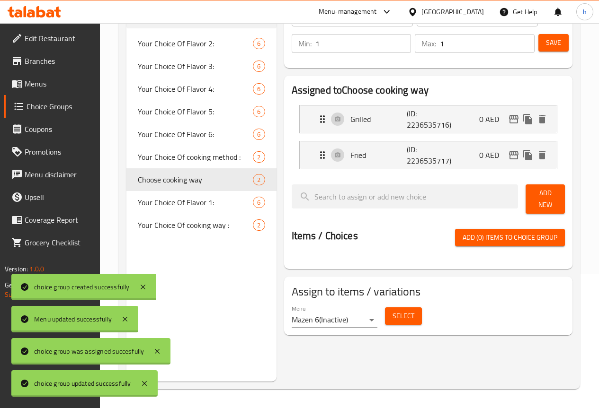
scroll to position [87, 0]
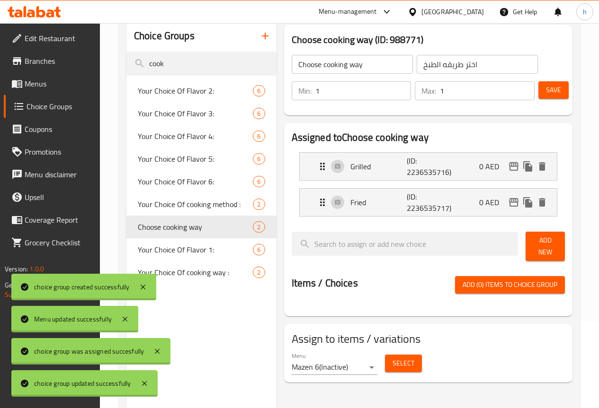
click at [44, 85] on span "Menus" at bounding box center [59, 83] width 68 height 11
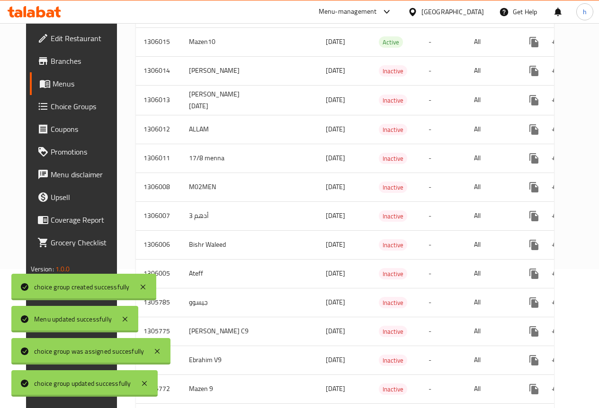
scroll to position [134, 0]
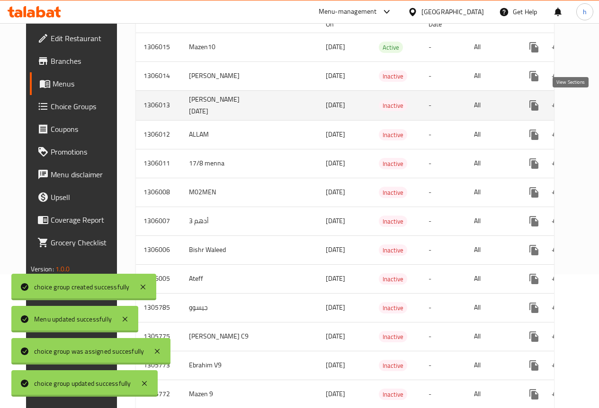
click at [596, 106] on icon "enhanced table" at bounding box center [601, 105] width 11 height 11
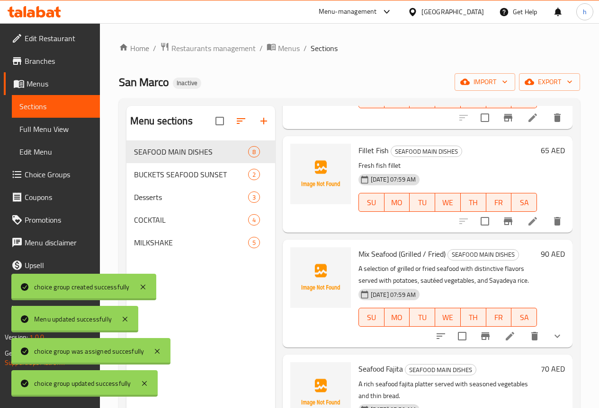
scroll to position [142, 0]
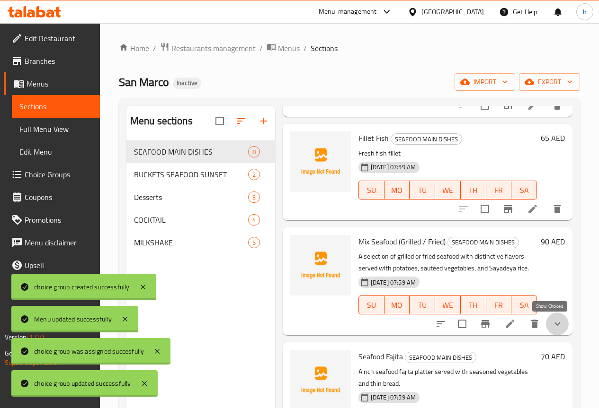
click at [552, 325] on icon "show more" at bounding box center [556, 324] width 11 height 11
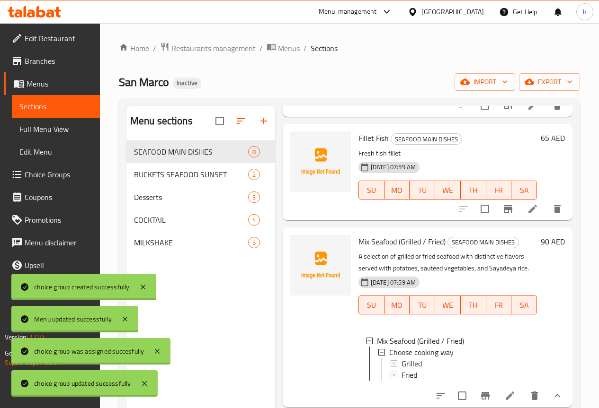
scroll to position [1, 0]
click at [401, 363] on span "Grilled" at bounding box center [411, 362] width 20 height 11
click at [55, 130] on span "Full Menu View" at bounding box center [55, 129] width 73 height 11
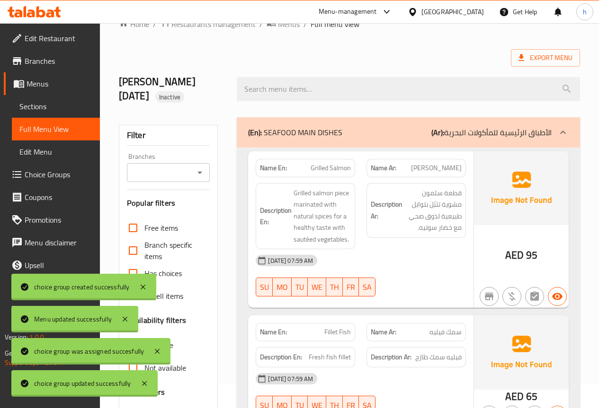
scroll to position [47, 0]
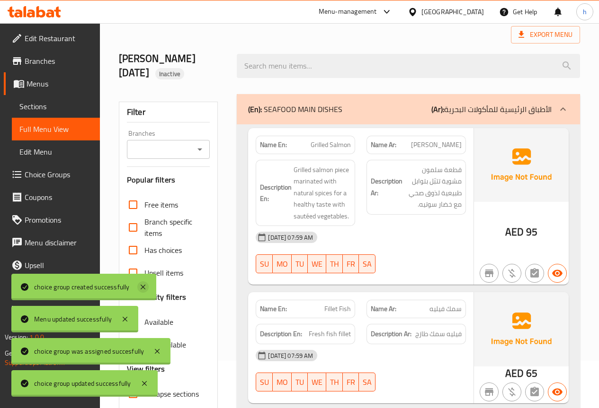
click at [144, 283] on icon at bounding box center [142, 287] width 11 height 11
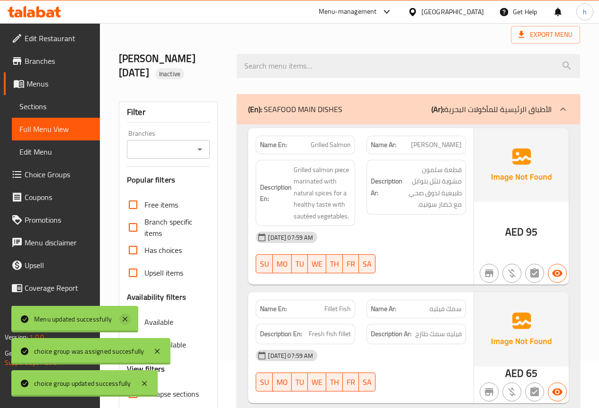
click at [129, 321] on icon at bounding box center [124, 319] width 11 height 11
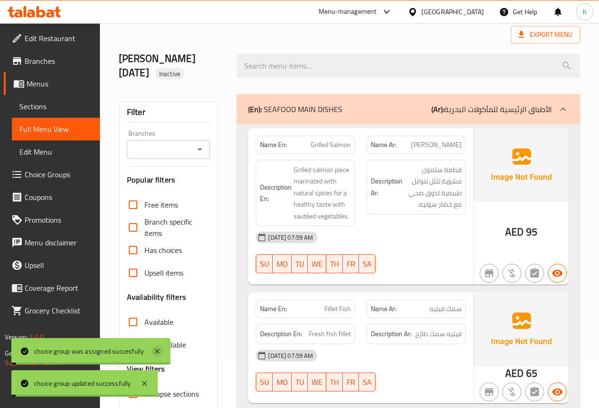
click at [159, 352] on icon at bounding box center [156, 351] width 11 height 11
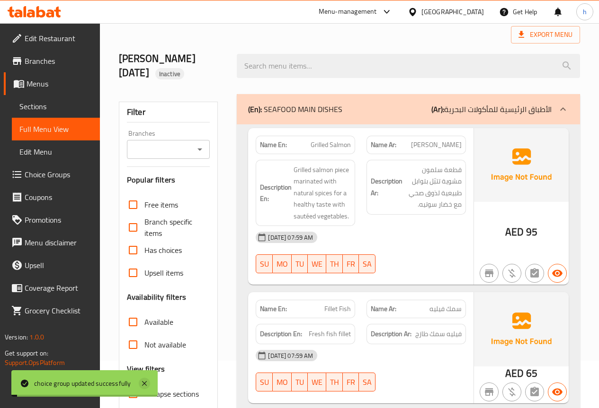
click at [143, 382] on icon at bounding box center [144, 383] width 11 height 11
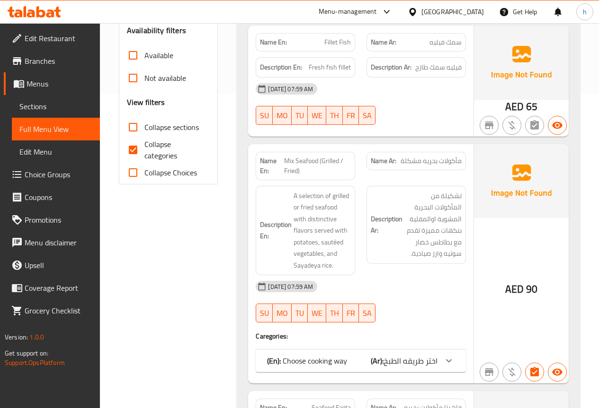
scroll to position [331, 0]
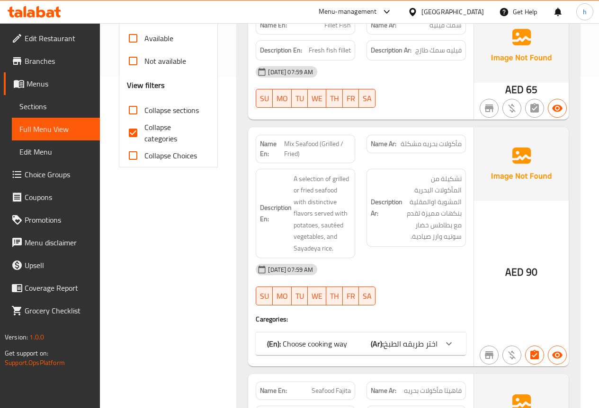
click at [443, 344] on icon at bounding box center [448, 343] width 11 height 11
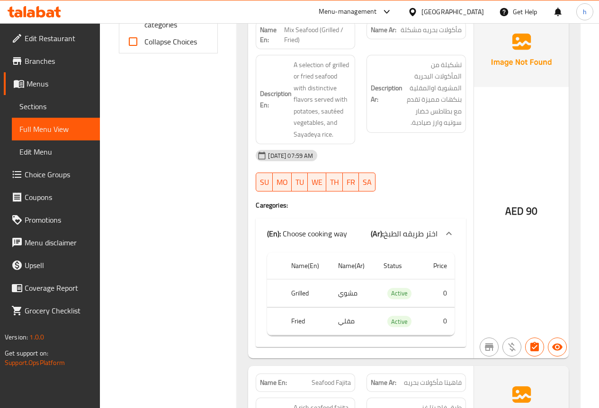
scroll to position [473, 0]
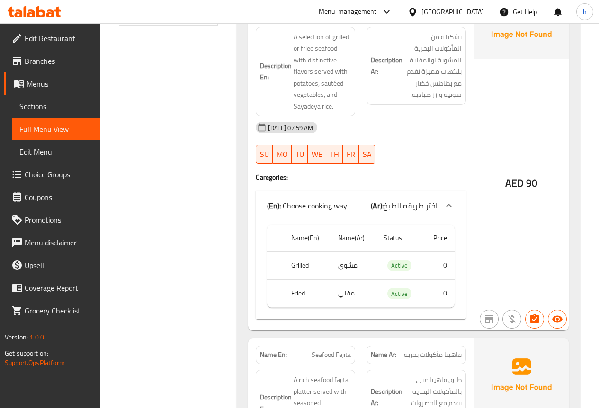
click at [453, 204] on icon at bounding box center [448, 205] width 11 height 11
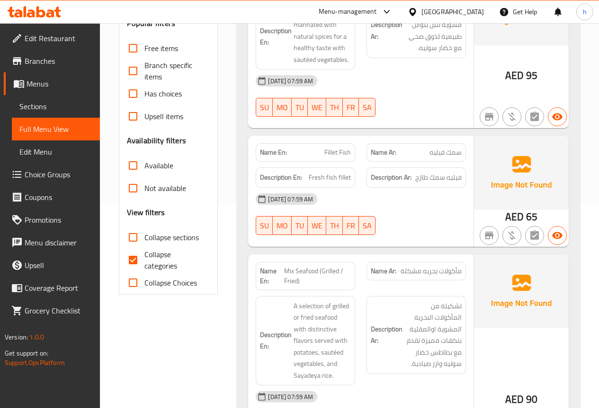
scroll to position [0, 0]
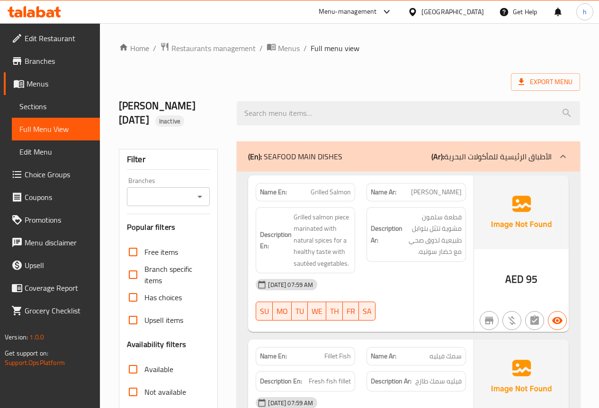
click at [431, 194] on span "[PERSON_NAME]" at bounding box center [436, 192] width 51 height 10
click at [422, 194] on span "[PERSON_NAME]" at bounding box center [436, 192] width 51 height 10
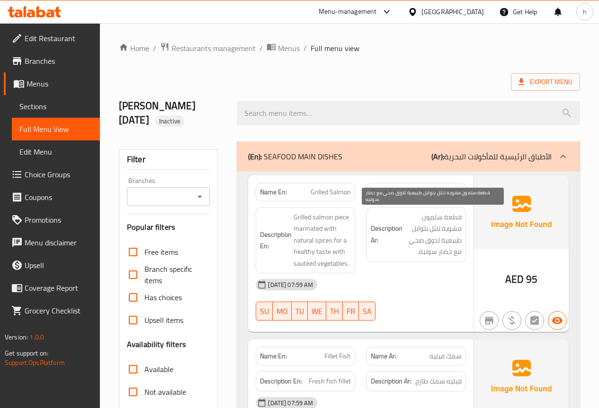
click at [454, 218] on span "قطعة سلمون مشوية تتبّل بتوابل طبيعية لذوق صحي مع خضار سوتيه." at bounding box center [432, 235] width 57 height 46
drag, startPoint x: 426, startPoint y: 231, endPoint x: 412, endPoint y: 231, distance: 13.7
click at [412, 231] on span "قطعة سلمون مشوية تتبّل بتوابل طبيعية لذوق صحي مع خضار سوتيه." at bounding box center [432, 235] width 57 height 46
copy span "توابل"
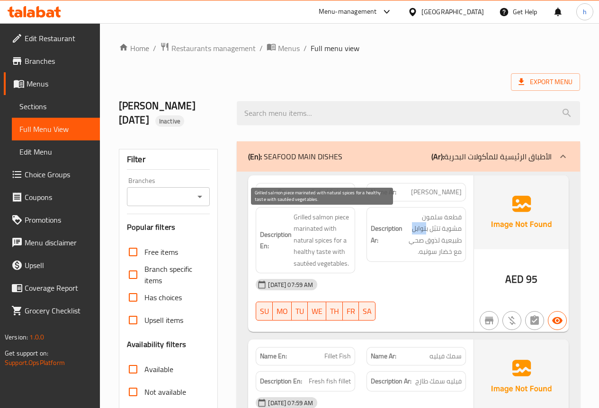
click at [333, 251] on span "Grilled salmon piece marinated with natural spices for a healthy taste with sau…" at bounding box center [321, 241] width 57 height 58
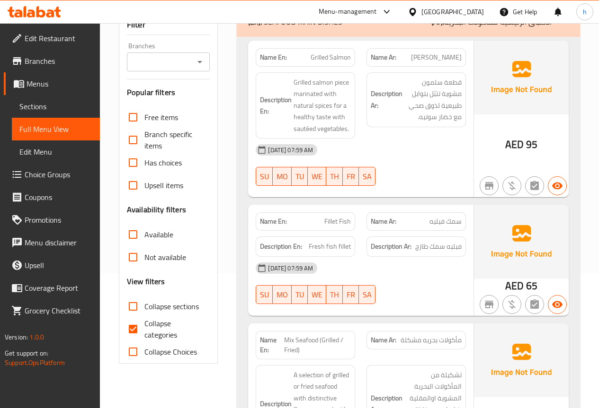
scroll to position [142, 0]
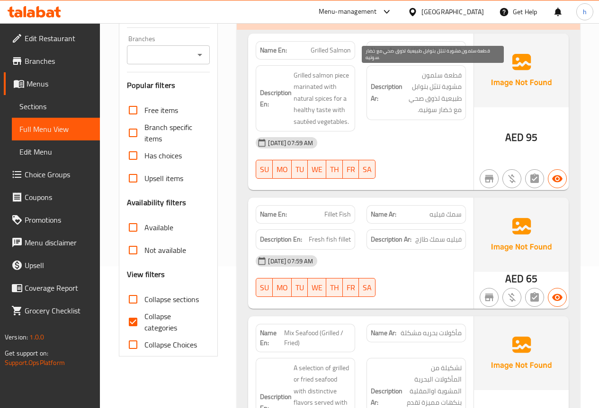
click at [411, 92] on span "قطعة سلمون مشوية تتبّل بتوابل طبيعية لذوق صحي مع خضار سوتيه." at bounding box center [432, 93] width 57 height 46
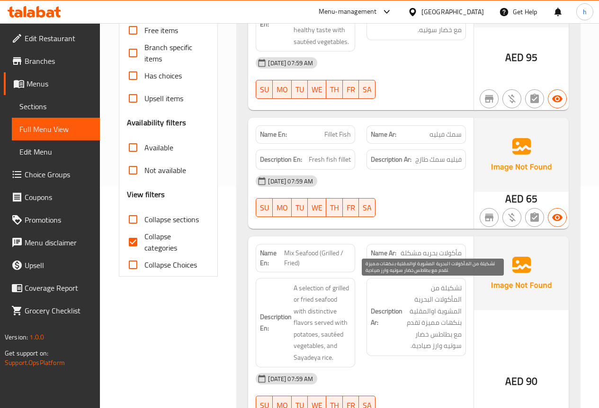
scroll to position [237, 0]
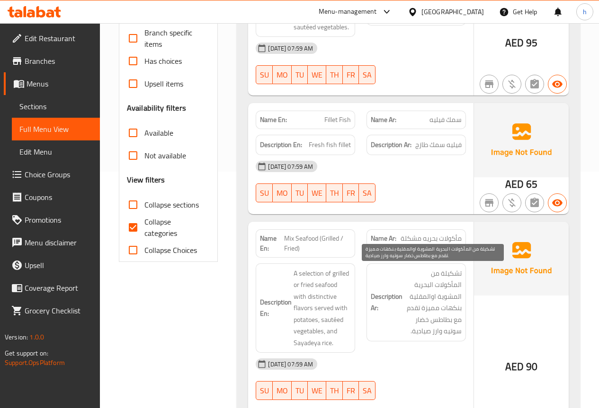
click at [460, 274] on span "تشكيلة من المأكولات البحرية المشوية اوالمقلية بنكهات مميزة تقدم مع بطاطس خضار س…" at bounding box center [432, 303] width 57 height 70
copy span "تشكيلة من"
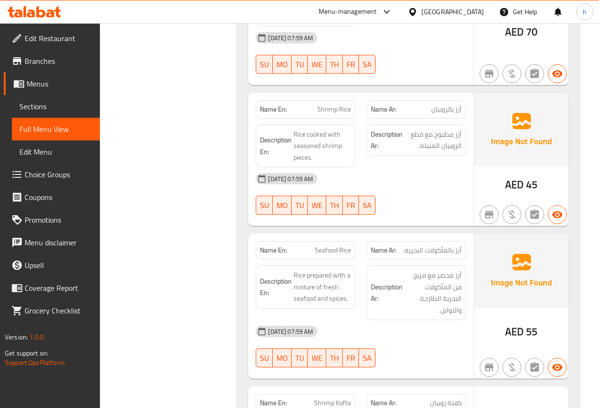
scroll to position [805, 0]
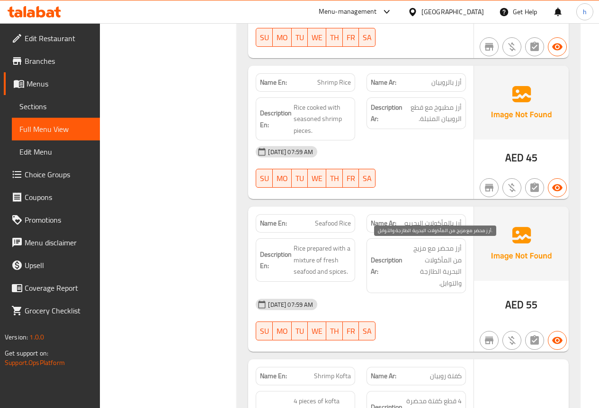
click at [421, 251] on span "أرز محضر مع مزيج من المأكولات البحرية الطازجة والتوابل." at bounding box center [432, 266] width 57 height 46
copy span "مزيج"
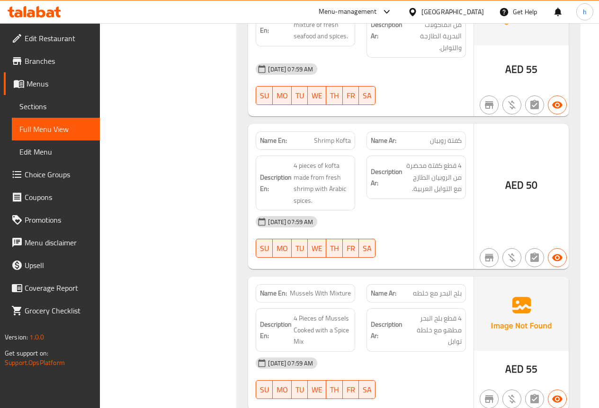
scroll to position [1041, 0]
click at [345, 288] on span "Mussels With Mixture" at bounding box center [320, 293] width 61 height 10
copy span "Mixture"
click at [318, 288] on span "Mussels With Mixture" at bounding box center [320, 293] width 61 height 10
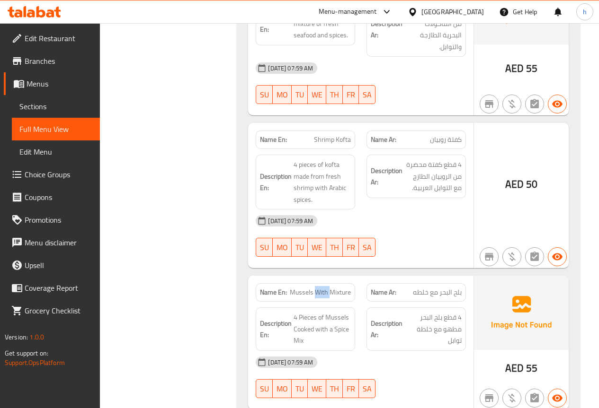
click at [318, 288] on span "Mussels With Mixture" at bounding box center [320, 293] width 61 height 10
click at [295, 288] on span "Mussels With Mixture" at bounding box center [320, 293] width 61 height 10
drag, startPoint x: 292, startPoint y: 283, endPoint x: 351, endPoint y: 281, distance: 59.2
click at [351, 288] on span "Mussels With Mixture" at bounding box center [320, 293] width 61 height 10
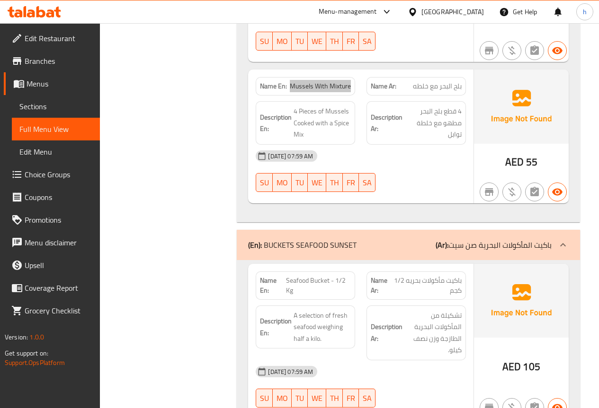
scroll to position [1231, 0]
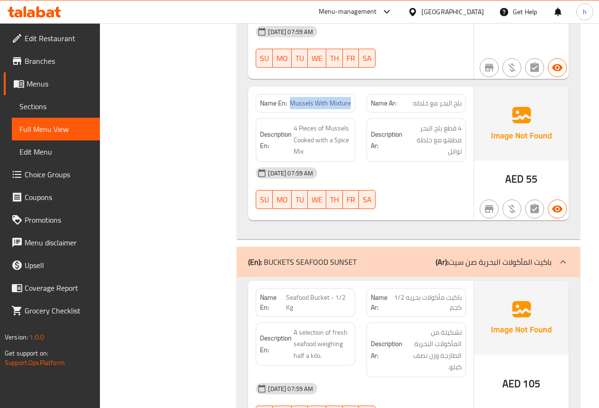
click at [335, 98] on span "Mussels With Mixture" at bounding box center [320, 103] width 61 height 10
click at [310, 113] on div "Description En: 4 Pieces of Mussels Cooked with a Spice Mix" at bounding box center [305, 140] width 111 height 55
drag, startPoint x: 292, startPoint y: 93, endPoint x: 351, endPoint y: 95, distance: 59.2
click at [351, 95] on div "Name En: Mussels With Mixture" at bounding box center [305, 103] width 99 height 18
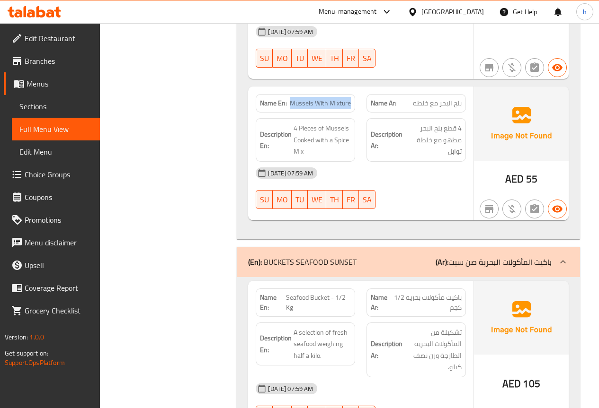
click at [342, 98] on span "Mussels With Mixture" at bounding box center [320, 103] width 61 height 10
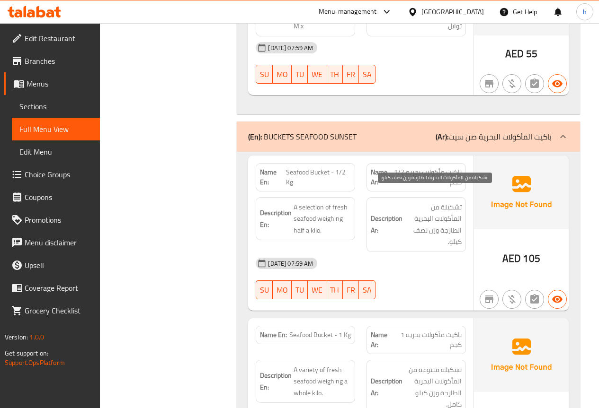
scroll to position [1373, 0]
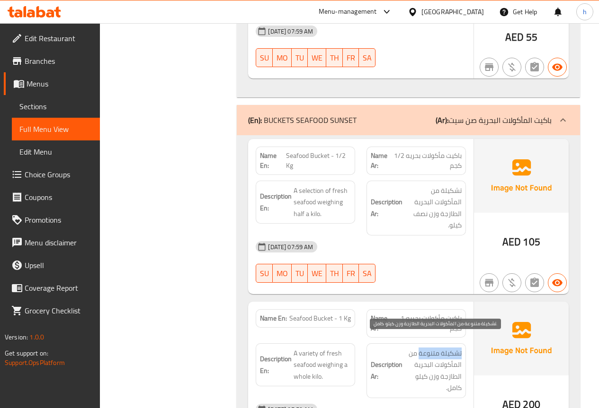
drag, startPoint x: 461, startPoint y: 344, endPoint x: 419, endPoint y: 347, distance: 42.3
click at [419, 348] on span "تشكيلة متنوعة من المأكولات البحرية الطازجة وزن كيلو كامل." at bounding box center [432, 371] width 57 height 46
copy span "تشكيلة متنوعة"
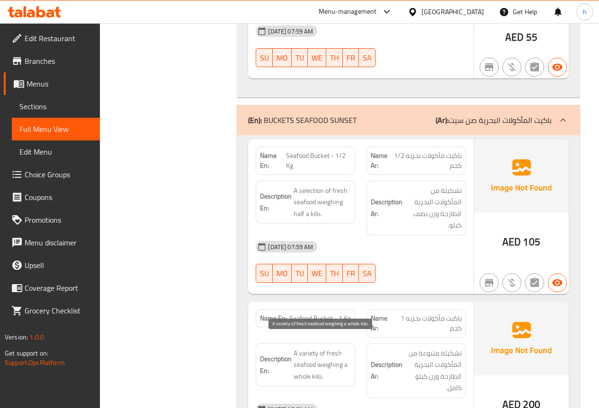
click at [313, 348] on span "A variety of fresh seafood weighing a whole kilo." at bounding box center [321, 365] width 57 height 35
copy span "variety"
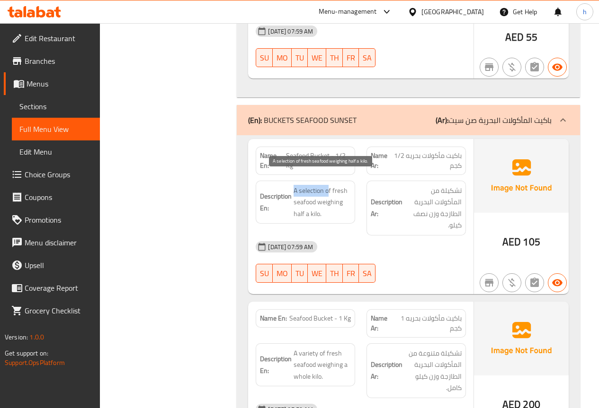
drag, startPoint x: 295, startPoint y: 178, endPoint x: 328, endPoint y: 178, distance: 32.7
click at [328, 185] on span "A selection of fresh seafood weighing half a kilo." at bounding box center [321, 202] width 57 height 35
click at [319, 185] on span "A selection of fresh seafood weighing half a kilo." at bounding box center [321, 202] width 57 height 35
click at [344, 185] on span "A selection of fresh seafood weighing half a kilo." at bounding box center [321, 202] width 57 height 35
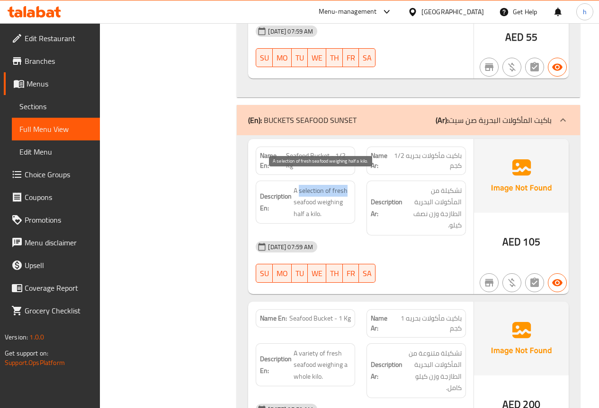
drag, startPoint x: 299, startPoint y: 177, endPoint x: 350, endPoint y: 176, distance: 51.1
click at [350, 185] on span "A selection of fresh seafood weighing half a kilo." at bounding box center [321, 202] width 57 height 35
click at [323, 185] on span "A selection of fresh seafood weighing half a kilo." at bounding box center [321, 202] width 57 height 35
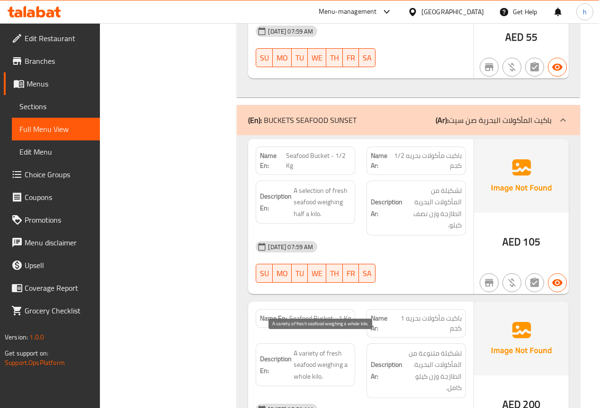
click at [314, 348] on span "A variety of fresh seafood weighing a whole kilo." at bounding box center [321, 365] width 57 height 35
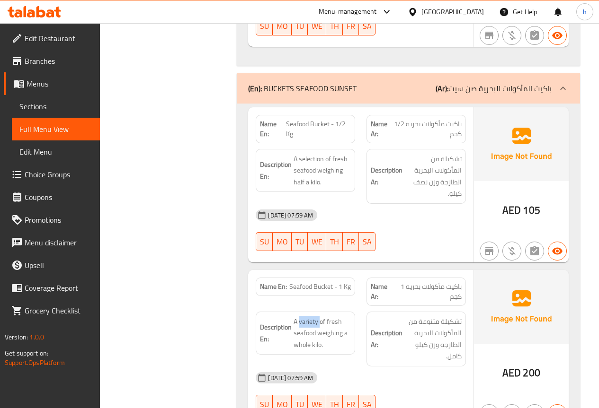
scroll to position [1420, 0]
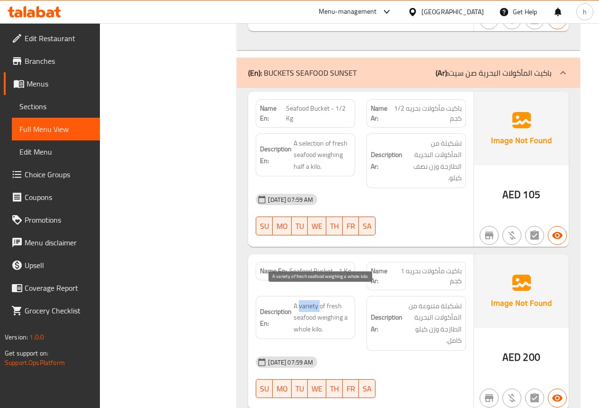
copy span "variety"
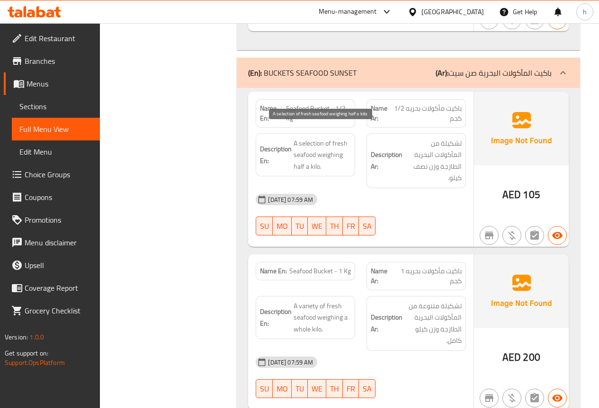
click at [313, 138] on span "A selection of fresh seafood weighing half a kilo." at bounding box center [321, 155] width 57 height 35
copy span "selection"
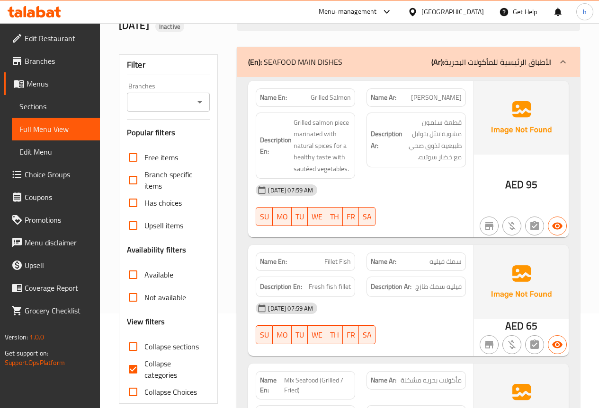
scroll to position [0, 0]
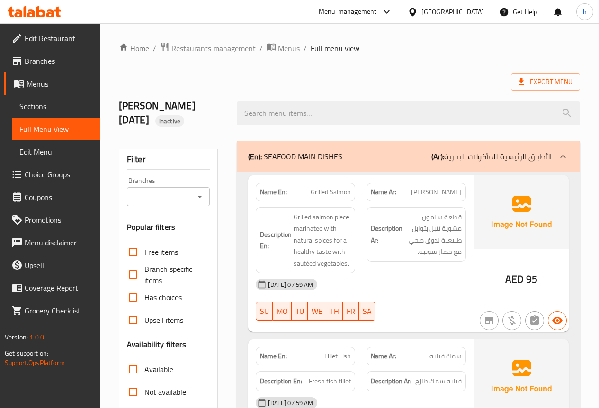
click at [445, 161] on p "(Ar): الأطباق الرئيسية للمأكولات البحرية" at bounding box center [491, 156] width 120 height 11
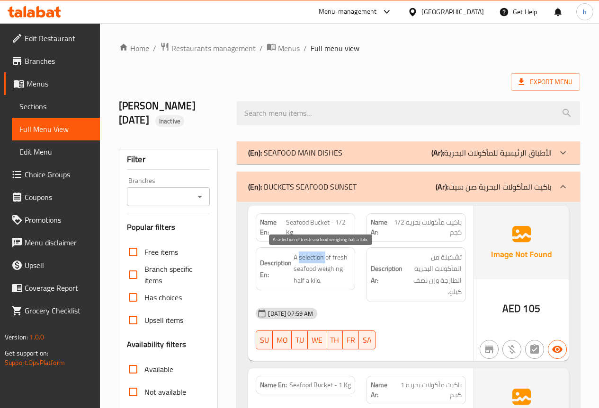
click at [322, 260] on span "A selection of fresh seafood weighing half a kilo." at bounding box center [321, 269] width 57 height 35
drag, startPoint x: 298, startPoint y: 257, endPoint x: 329, endPoint y: 254, distance: 31.4
click at [329, 254] on span "A selection of fresh seafood weighing half a kilo." at bounding box center [321, 269] width 57 height 35
copy span "selection of"
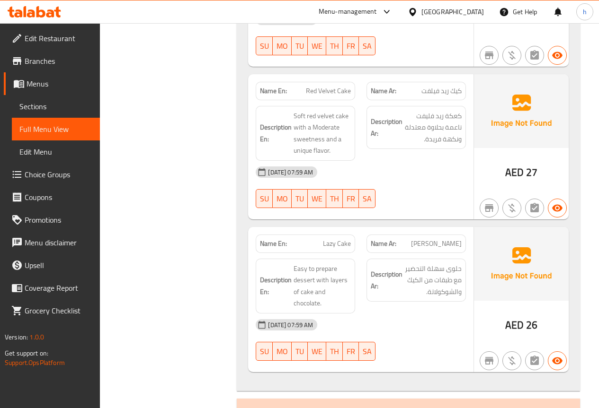
scroll to position [615, 0]
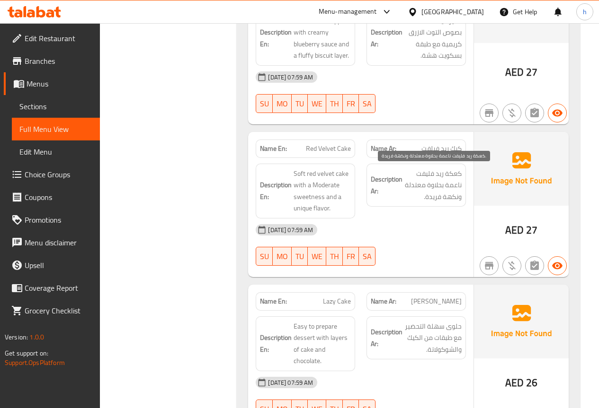
click at [438, 175] on span "كعكة ريد فليفت ناعمة بحلاوة معتدلة ونكهة فريدة." at bounding box center [432, 185] width 57 height 35
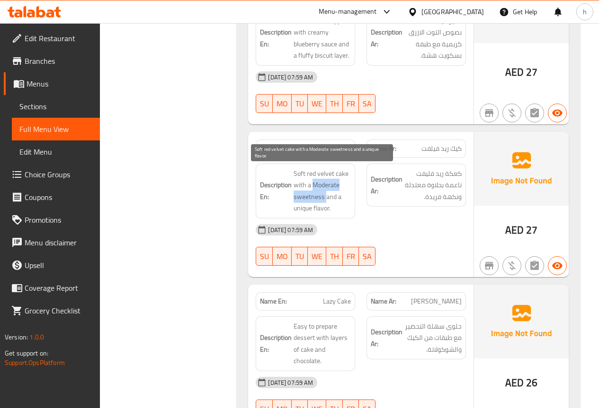
drag, startPoint x: 315, startPoint y: 184, endPoint x: 327, endPoint y: 197, distance: 17.4
click at [327, 197] on span "Soft red velvet cake with a Moderate sweetness and a unique flavor." at bounding box center [321, 191] width 57 height 46
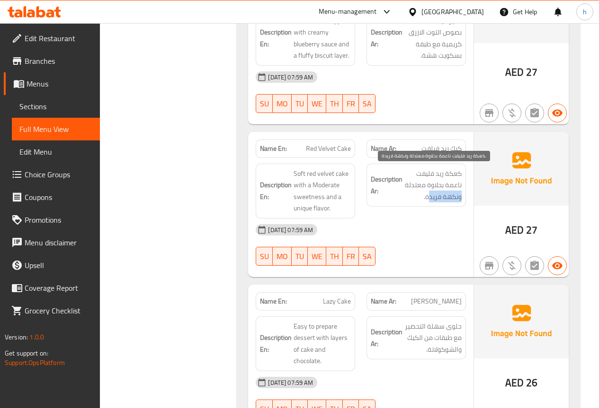
drag, startPoint x: 467, startPoint y: 196, endPoint x: 430, endPoint y: 196, distance: 36.9
click at [418, 196] on span "كعكة ريد فليفت ناعمة بحلاوة معتدلة ونكهة فريدة." at bounding box center [432, 185] width 57 height 35
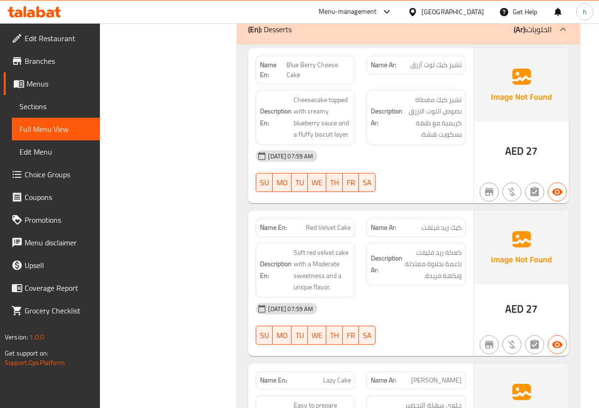
scroll to position [521, 0]
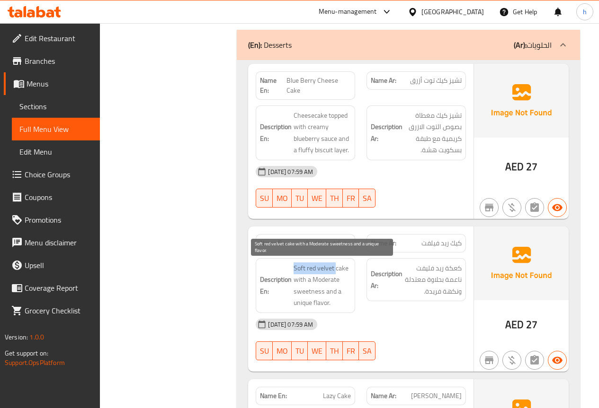
drag, startPoint x: 292, startPoint y: 270, endPoint x: 336, endPoint y: 269, distance: 44.0
click at [342, 269] on span "Soft red velvet cake with a Moderate sweetness and a unique flavor." at bounding box center [321, 286] width 57 height 46
drag, startPoint x: 293, startPoint y: 265, endPoint x: 349, endPoint y: 264, distance: 56.3
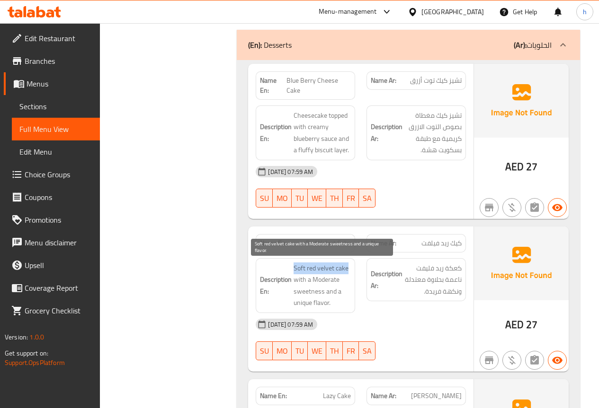
click at [298, 272] on span "Soft red velvet cake with a Moderate sweetness and a unique flavor." at bounding box center [321, 286] width 57 height 46
drag, startPoint x: 293, startPoint y: 271, endPoint x: 317, endPoint y: 269, distance: 24.7
drag, startPoint x: 297, startPoint y: 282, endPoint x: 327, endPoint y: 281, distance: 29.9
click at [327, 281] on span "Soft red velvet cake with a Moderate sweetness and a unique flavor." at bounding box center [321, 286] width 57 height 46
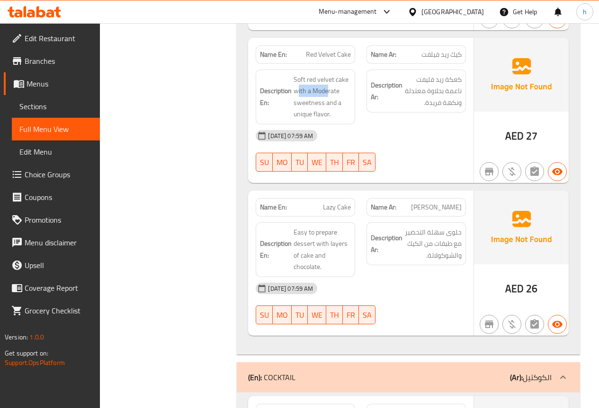
scroll to position [710, 0]
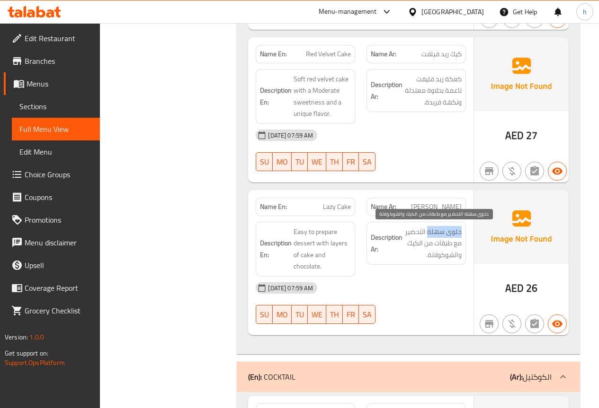
drag, startPoint x: 461, startPoint y: 232, endPoint x: 428, endPoint y: 233, distance: 32.7
click at [428, 233] on span "حلوى سهلة التحضير مع طبقات من الكيك والشوكولاتة." at bounding box center [432, 243] width 57 height 35
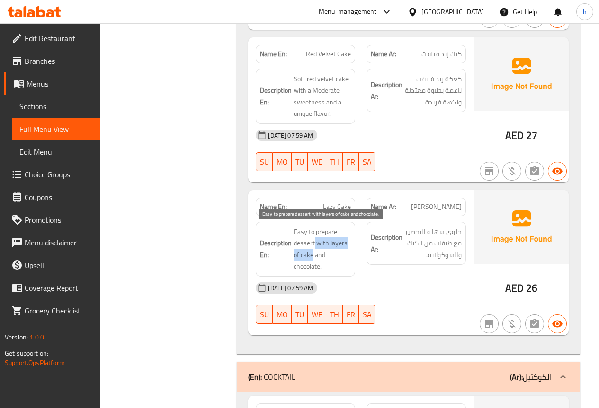
drag, startPoint x: 315, startPoint y: 244, endPoint x: 314, endPoint y: 255, distance: 11.4
click at [314, 255] on span "Easy to prepare dessert with layers of cake and chocolate." at bounding box center [321, 249] width 57 height 46
click at [317, 245] on span "Easy to prepare dessert with layers of cake and chocolate." at bounding box center [321, 249] width 57 height 46
drag, startPoint x: 315, startPoint y: 246, endPoint x: 312, endPoint y: 254, distance: 8.5
click at [312, 254] on span "Easy to prepare dessert with layers of cake and chocolate." at bounding box center [321, 249] width 57 height 46
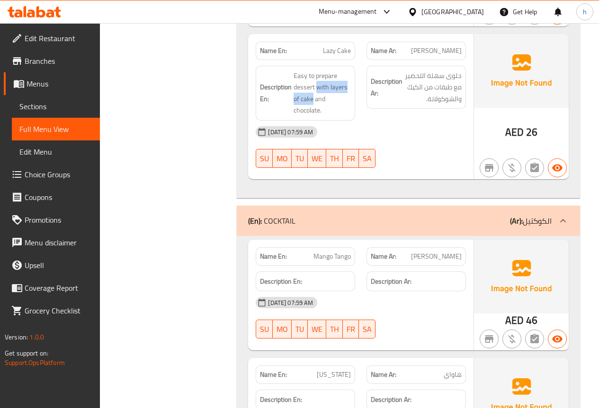
scroll to position [899, 0]
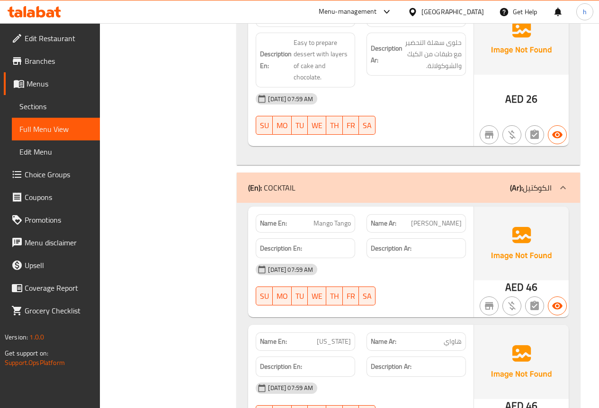
click at [186, 144] on div "Filter Branches Branches Popular filters Free items Branch specific items Has c…" at bounding box center [172, 308] width 118 height 2144
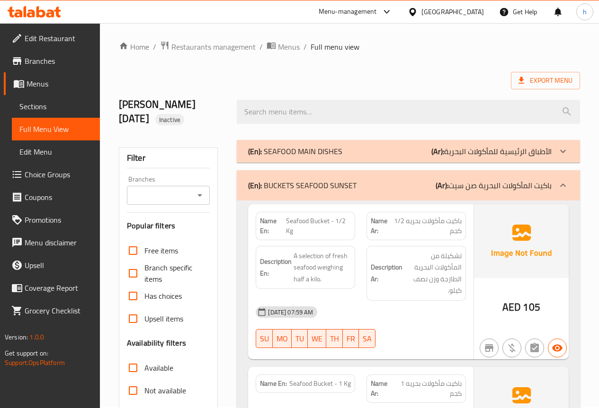
scroll to position [0, 0]
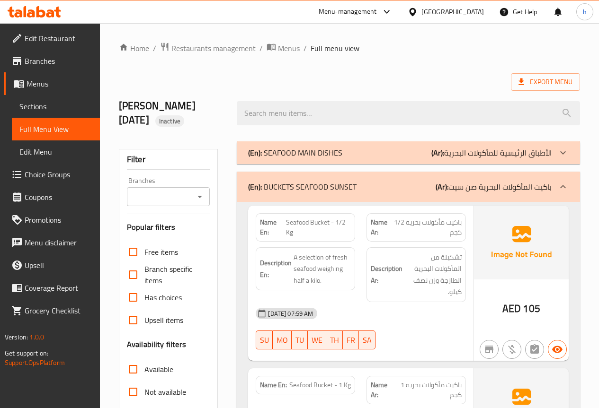
click at [435, 182] on div "(En): BUCKETS SEAFOOD SUNSET (Ar): باكيت المأكولات البحرية صن سيت" at bounding box center [399, 186] width 303 height 11
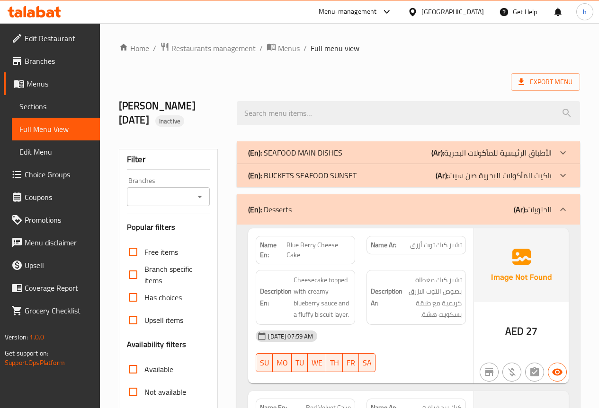
click at [386, 204] on div "(En): Desserts (Ar): الحلويات" at bounding box center [399, 209] width 303 height 11
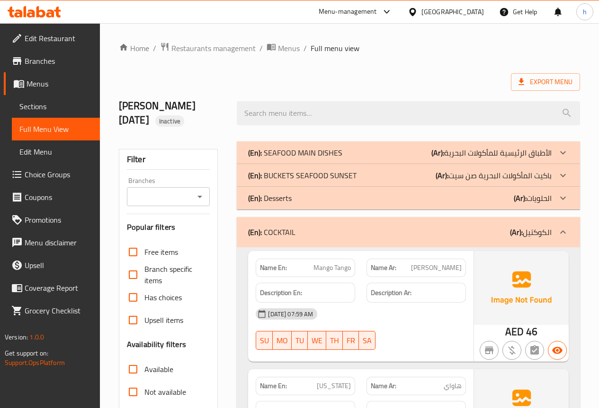
click at [361, 235] on div "(En): COCKTAIL (Ar): الكوكتيل" at bounding box center [399, 232] width 303 height 11
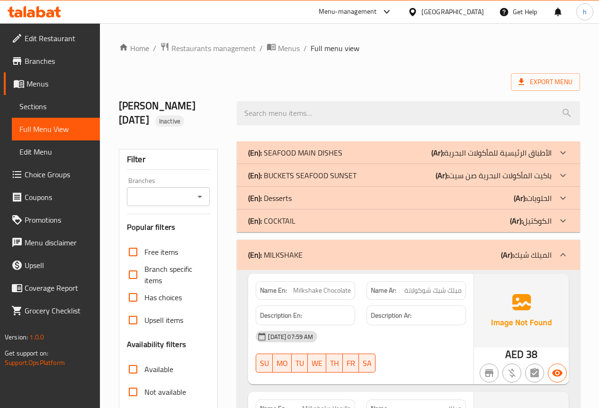
click at [356, 255] on div "(En): MILKSHAKE (Ar): الميلك شيك" at bounding box center [399, 254] width 303 height 11
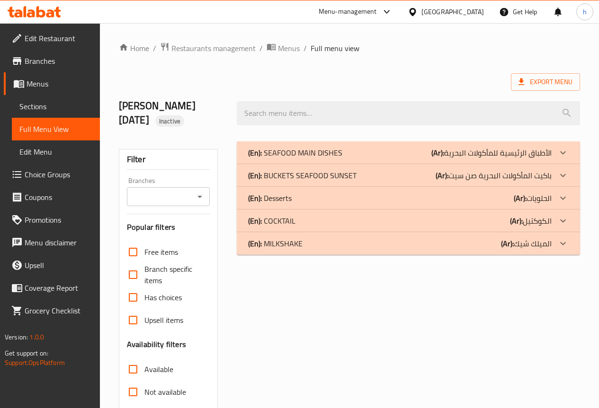
click at [408, 153] on div "(En): SEAFOOD MAIN DISHES (Ar): الأطباق الرئيسية للمأكولات البحرية" at bounding box center [399, 152] width 303 height 11
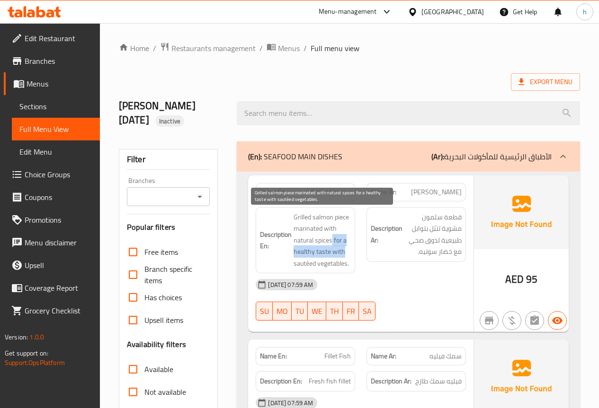
drag, startPoint x: 332, startPoint y: 240, endPoint x: 344, endPoint y: 250, distance: 15.2
click at [344, 250] on span "Grilled salmon piece marinated with natural spices for a healthy taste with sau…" at bounding box center [321, 241] width 57 height 58
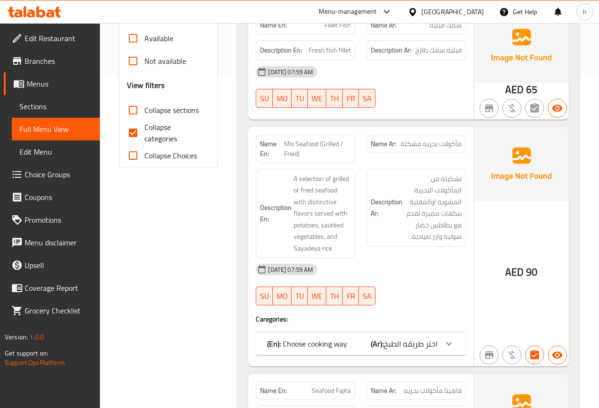
scroll to position [379, 0]
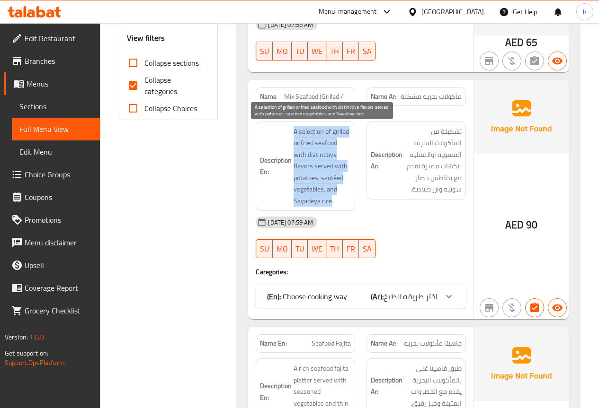
drag, startPoint x: 293, startPoint y: 127, endPoint x: 330, endPoint y: 202, distance: 83.4
click at [330, 202] on h6 "Description En: A selection of grilled or fried seafood with distinctive flavor…" at bounding box center [305, 166] width 91 height 81
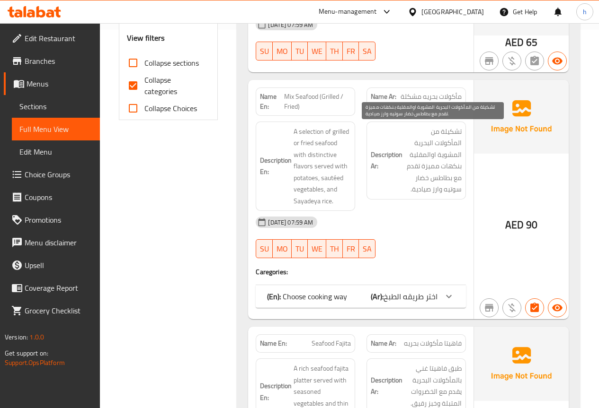
click at [454, 133] on span "تشكيلة من المأكولات البحرية المشوية اوالمقلية بنكهات مميزة تقدم مع بطاطس خضار س…" at bounding box center [432, 161] width 57 height 70
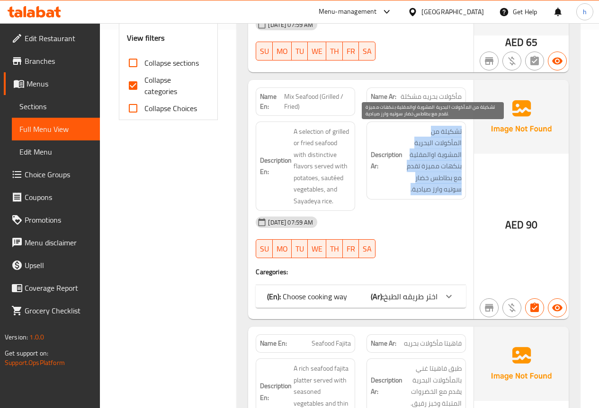
click at [454, 133] on span "تشكيلة من المأكولات البحرية المشوية اوالمقلية بنكهات مميزة تقدم مع بطاطس خضار س…" at bounding box center [432, 161] width 57 height 70
click at [449, 141] on span "تشكيلة من المأكولات البحرية المشوية اوالمقلية بنكهات مميزة تقدم مع بطاطس خضار س…" at bounding box center [432, 161] width 57 height 70
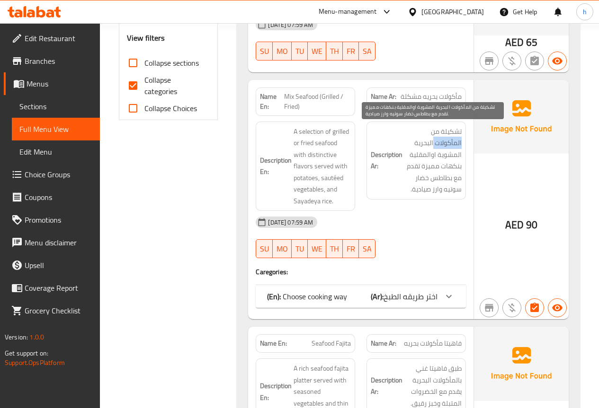
click at [449, 141] on span "تشكيلة من المأكولات البحرية المشوية اوالمقلية بنكهات مميزة تقدم مع بطاطس خضار س…" at bounding box center [432, 161] width 57 height 70
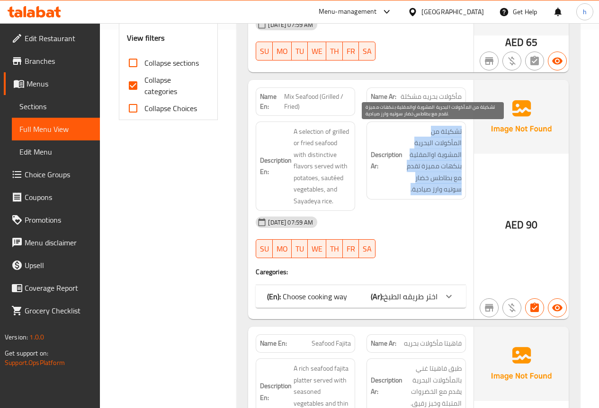
click at [449, 141] on span "تشكيلة من المأكولات البحرية المشوية اوالمقلية بنكهات مميزة تقدم مع بطاطس خضار س…" at bounding box center [432, 161] width 57 height 70
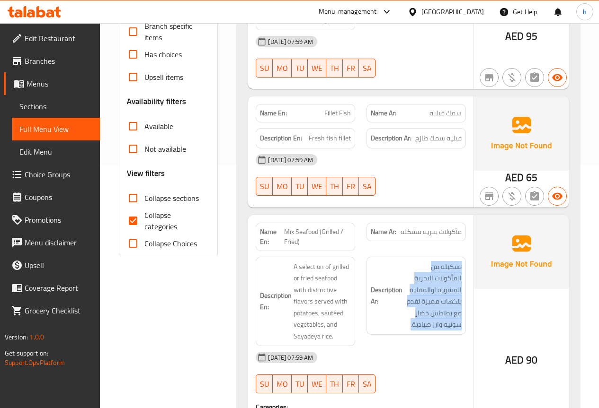
scroll to position [189, 0]
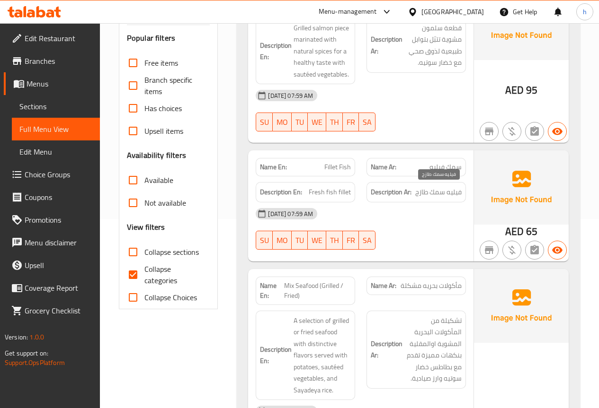
click at [438, 188] on span "فيليه سمك طازج" at bounding box center [438, 192] width 46 height 12
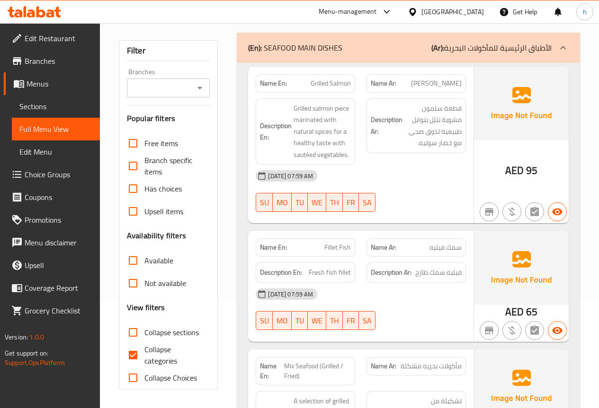
scroll to position [95, 0]
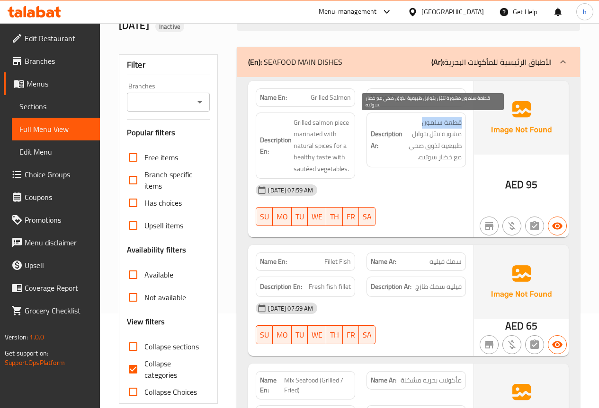
drag, startPoint x: 461, startPoint y: 121, endPoint x: 420, endPoint y: 124, distance: 40.8
click at [420, 124] on span "قطعة سلمون مشوية تتبّل بتوابل طبيعية لذوق صحي مع خضار سوتيه." at bounding box center [432, 140] width 57 height 46
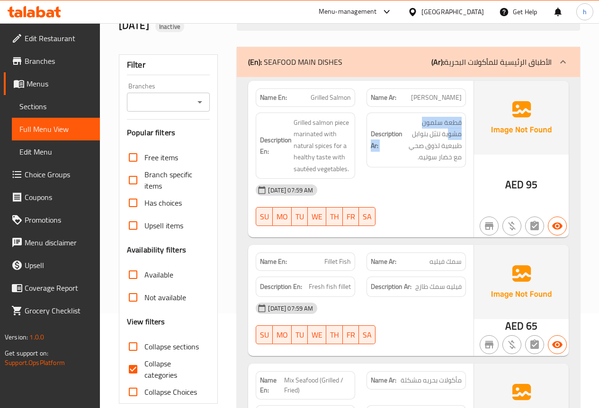
drag, startPoint x: 448, startPoint y: 134, endPoint x: 403, endPoint y: 137, distance: 45.6
click at [403, 137] on h6 "Description Ar: قطعة سلمون مشوية تتبّل بتوابل طبيعية لذوق صحي مع خضار سوتيه." at bounding box center [416, 140] width 91 height 46
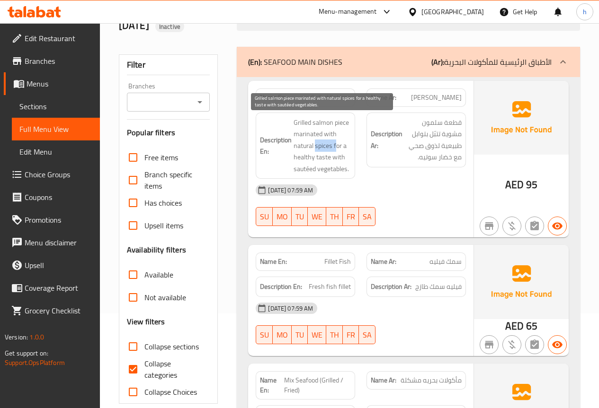
drag, startPoint x: 316, startPoint y: 143, endPoint x: 336, endPoint y: 145, distance: 20.0
click at [336, 145] on span "Grilled salmon piece marinated with natural spices for a healthy taste with sau…" at bounding box center [321, 146] width 57 height 58
click at [337, 146] on span "Grilled salmon piece marinated with natural spices for a healthy taste with sau…" at bounding box center [321, 146] width 57 height 58
click at [346, 145] on span "Grilled salmon piece marinated with natural spices for a healthy taste with sau…" at bounding box center [321, 146] width 57 height 58
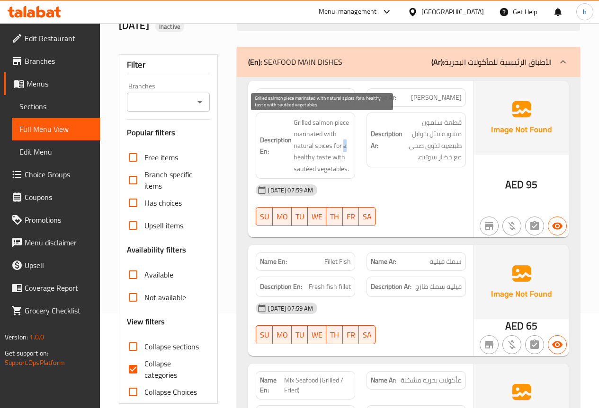
click at [346, 145] on span "Grilled salmon piece marinated with natural spices for a healthy taste with sau…" at bounding box center [321, 146] width 57 height 58
click at [302, 160] on span "Grilled salmon piece marinated with natural spices for a healthy taste with sau…" at bounding box center [321, 146] width 57 height 58
click at [327, 156] on span "Grilled salmon piece marinated with natural spices for a healthy taste with sau…" at bounding box center [321, 146] width 57 height 58
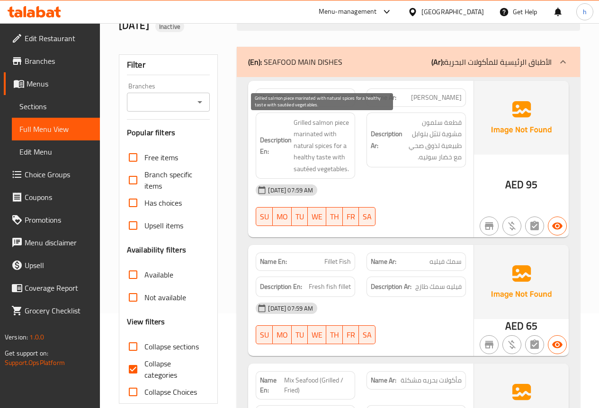
click at [297, 156] on span "Grilled salmon piece marinated with natural spices for a healthy taste with sau…" at bounding box center [321, 146] width 57 height 58
click at [320, 158] on span "Grilled salmon piece marinated with natural spices for a healthy taste with sau…" at bounding box center [321, 146] width 57 height 58
click at [300, 157] on span "Grilled salmon piece marinated with natural spices for a healthy taste with sau…" at bounding box center [321, 146] width 57 height 58
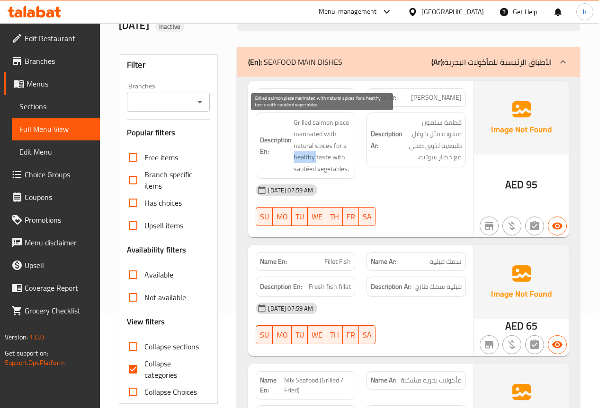
click at [300, 157] on span "Grilled salmon piece marinated with natural spices for a healthy taste with sau…" at bounding box center [321, 146] width 57 height 58
drag, startPoint x: 324, startPoint y: 133, endPoint x: 316, endPoint y: 151, distance: 18.6
click at [316, 151] on span "Grilled salmon piece marinated with natural spices for a healthy taste with sau…" at bounding box center [321, 146] width 57 height 58
drag, startPoint x: 291, startPoint y: 121, endPoint x: 346, endPoint y: 170, distance: 74.5
click at [346, 170] on h6 "Description En: Grilled salmon piece marinated with natural spices for a health…" at bounding box center [305, 146] width 91 height 58
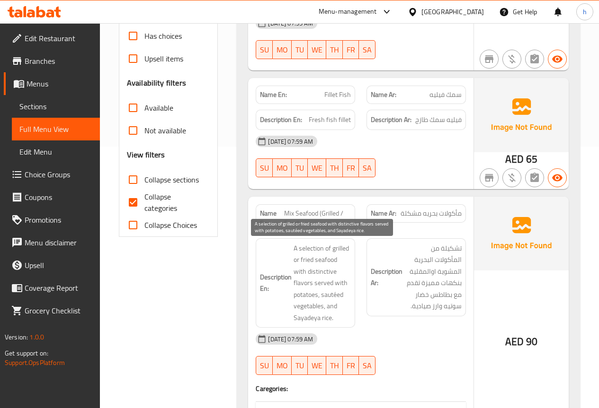
scroll to position [284, 0]
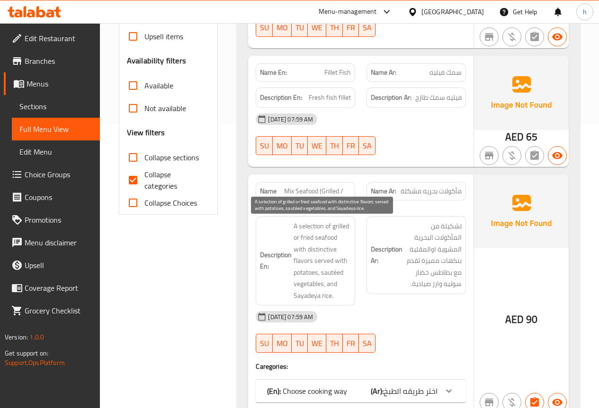
click at [323, 238] on span "A selection of grilled or fried seafood with distinctive flavors served with po…" at bounding box center [321, 261] width 57 height 81
click at [319, 253] on span "A selection of grilled or fried seafood with distinctive flavors served with po…" at bounding box center [321, 261] width 57 height 81
click at [299, 249] on span "A selection of grilled or fried seafood with distinctive flavors served with po…" at bounding box center [321, 261] width 57 height 81
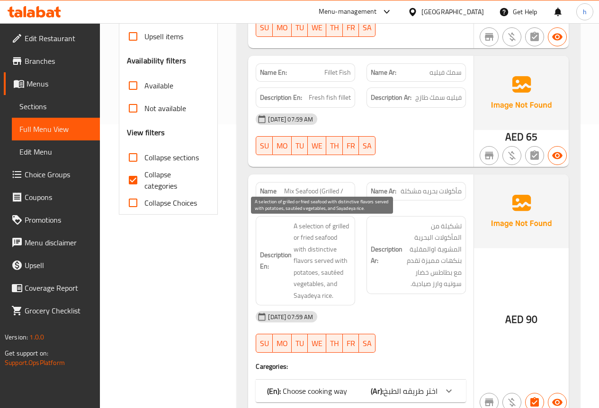
click at [328, 248] on span "A selection of grilled or fried seafood with distinctive flavors served with po…" at bounding box center [321, 261] width 57 height 81
click at [344, 249] on span "A selection of grilled or fried seafood with distinctive flavors served with po…" at bounding box center [321, 261] width 57 height 81
drag, startPoint x: 309, startPoint y: 249, endPoint x: 312, endPoint y: 260, distance: 11.3
click at [312, 260] on span "A selection of grilled or fried seafood with distinctive flavors served with po…" at bounding box center [321, 261] width 57 height 81
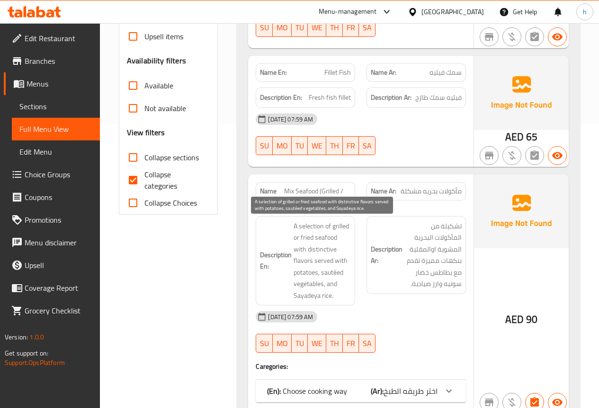
click at [318, 258] on span "A selection of grilled or fried seafood with distinctive flavors served with po…" at bounding box center [321, 261] width 57 height 81
drag, startPoint x: 307, startPoint y: 248, endPoint x: 312, endPoint y: 261, distance: 14.7
click at [312, 261] on span "A selection of grilled or fried seafood with distinctive flavors served with po…" at bounding box center [321, 261] width 57 height 81
click at [327, 275] on span "A selection of grilled or fried seafood with distinctive flavors served with po…" at bounding box center [321, 261] width 57 height 81
drag, startPoint x: 327, startPoint y: 286, endPoint x: 330, endPoint y: 298, distance: 12.9
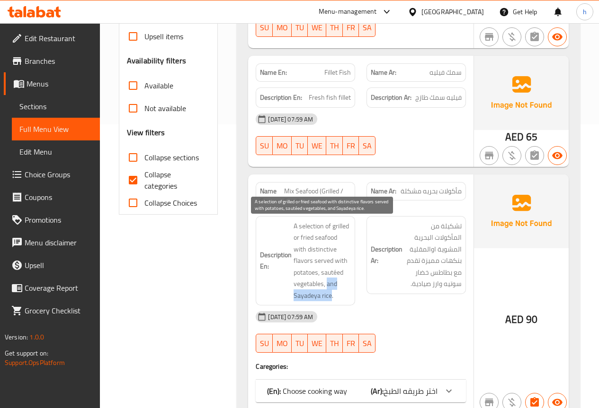
click at [330, 298] on span "A selection of grilled or fried seafood with distinctive flavors served with po…" at bounding box center [321, 261] width 57 height 81
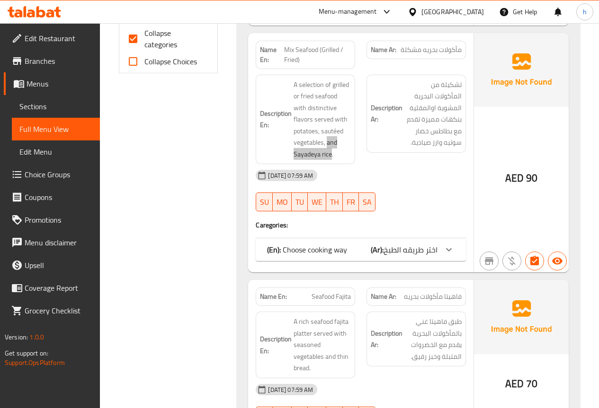
scroll to position [426, 0]
click at [439, 246] on div at bounding box center [448, 249] width 23 height 23
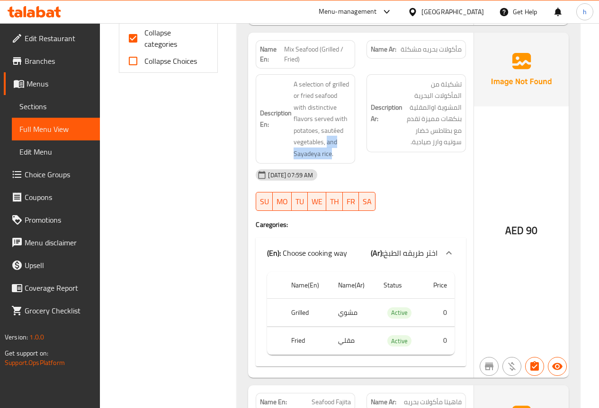
click at [439, 246] on div at bounding box center [448, 253] width 23 height 23
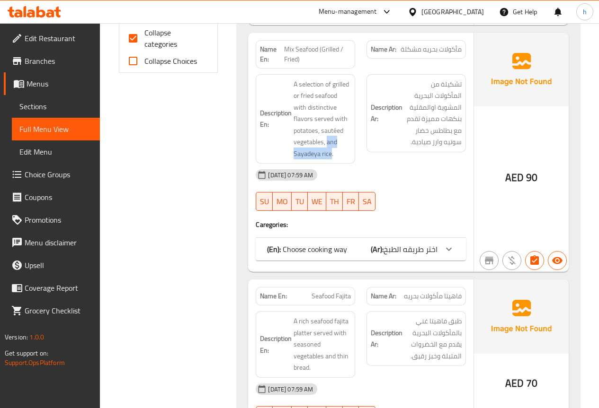
click at [439, 246] on div at bounding box center [448, 249] width 23 height 23
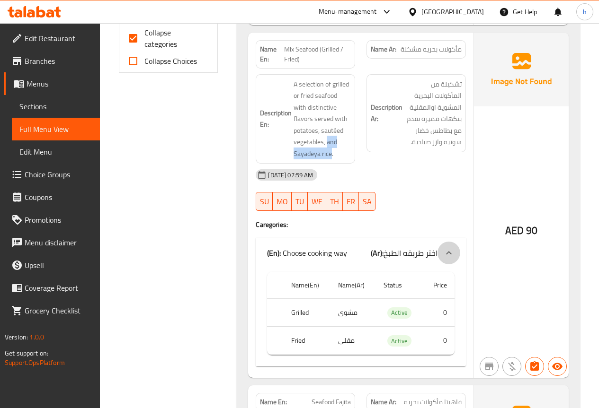
click at [439, 246] on div at bounding box center [448, 253] width 23 height 23
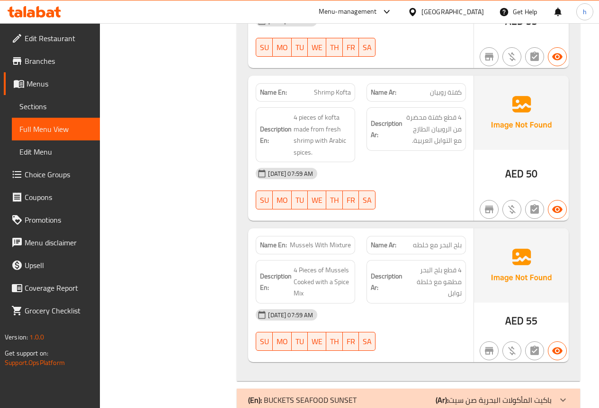
scroll to position [1167, 0]
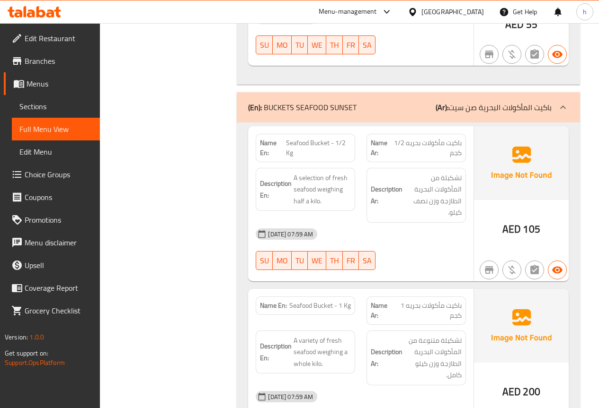
scroll to position [1429, 0]
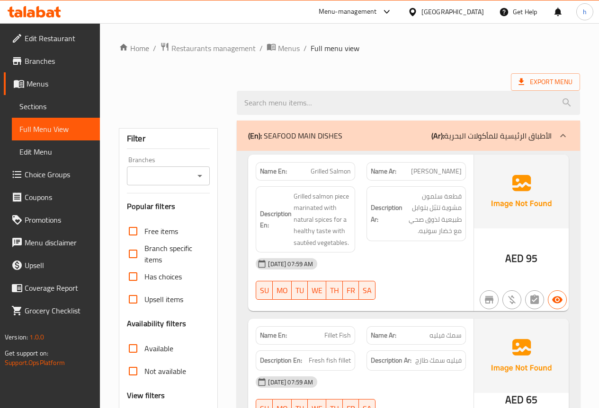
click at [48, 147] on span "Edit Menu" at bounding box center [55, 151] width 73 height 11
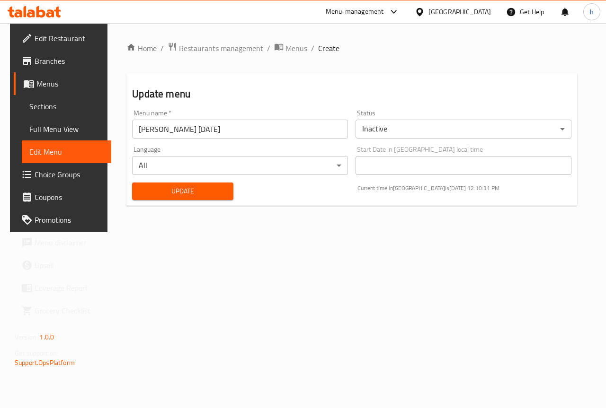
click at [59, 131] on span "Full Menu View" at bounding box center [66, 129] width 74 height 11
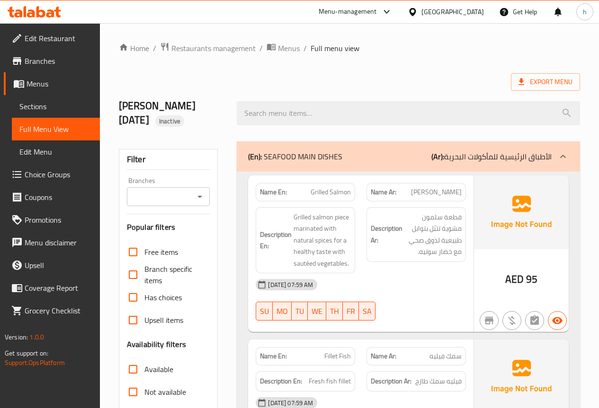
click at [57, 156] on span "Edit Menu" at bounding box center [55, 151] width 73 height 11
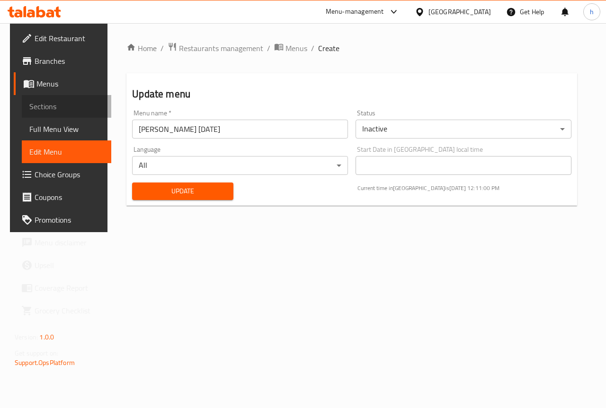
click at [58, 107] on span "Sections" at bounding box center [66, 106] width 74 height 11
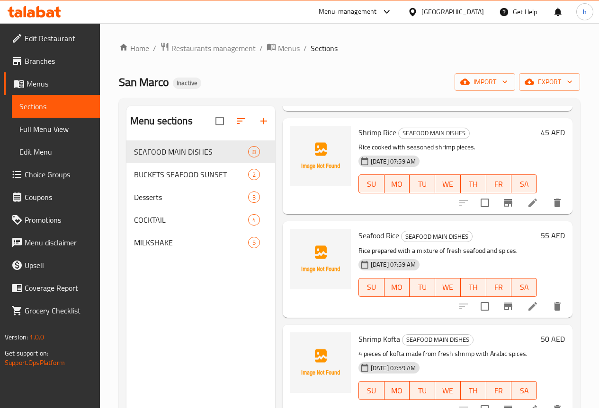
scroll to position [492, 0]
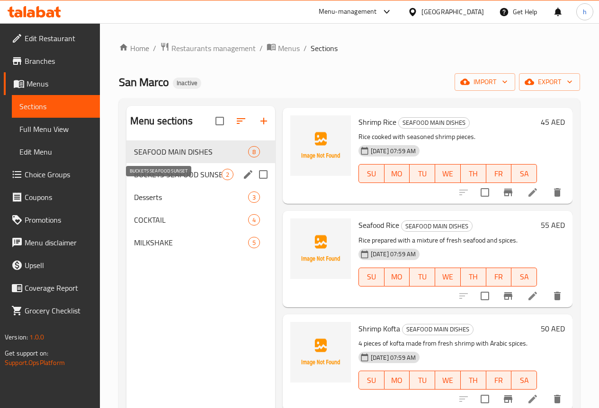
click at [151, 180] on span "BUCKETS SEAFOOD SUNSET" at bounding box center [178, 174] width 88 height 11
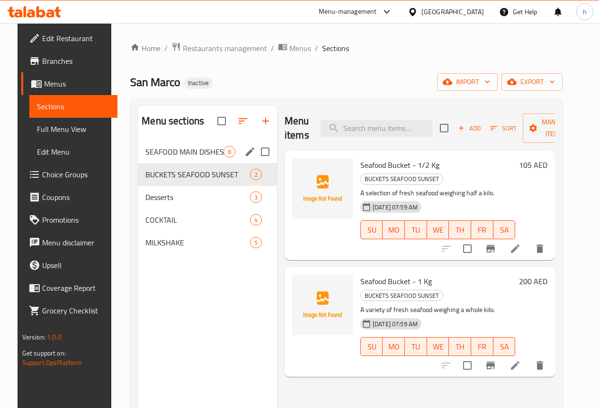
click at [156, 158] on span "SEAFOOD MAIN DISHES" at bounding box center [184, 151] width 78 height 11
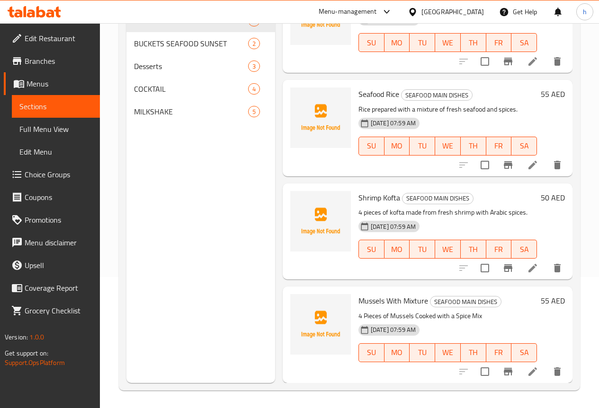
scroll to position [133, 0]
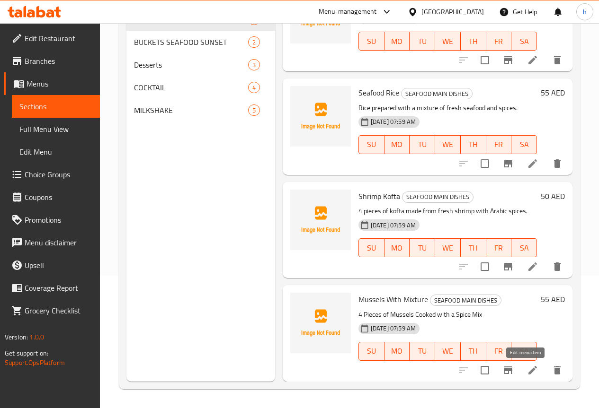
click at [527, 368] on icon at bounding box center [532, 370] width 11 height 11
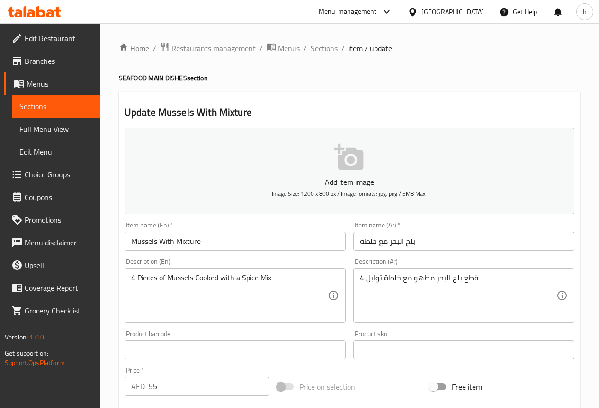
click at [368, 244] on input "بلح البحر مع خلطه" at bounding box center [463, 241] width 221 height 19
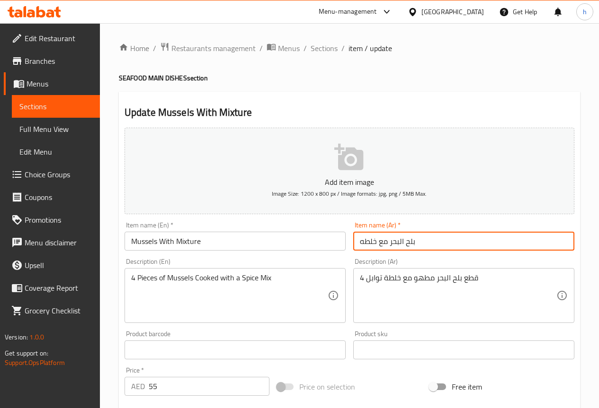
click at [368, 244] on input "بلح البحر مع خلطه" at bounding box center [463, 241] width 221 height 19
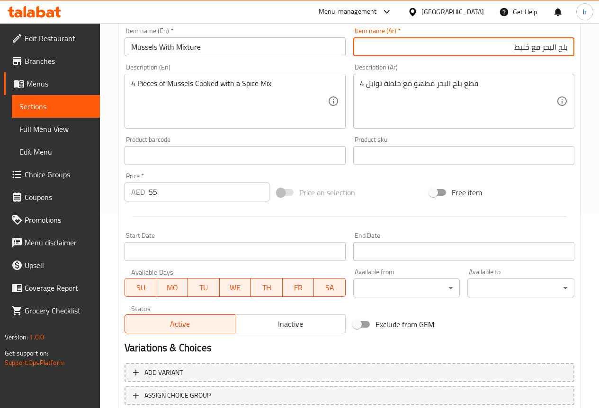
scroll to position [260, 0]
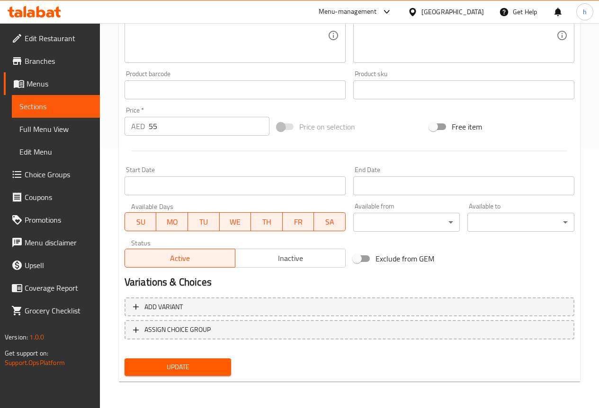
type input "بلح البحر مع خليط"
click at [165, 365] on span "Update" at bounding box center [178, 368] width 92 height 12
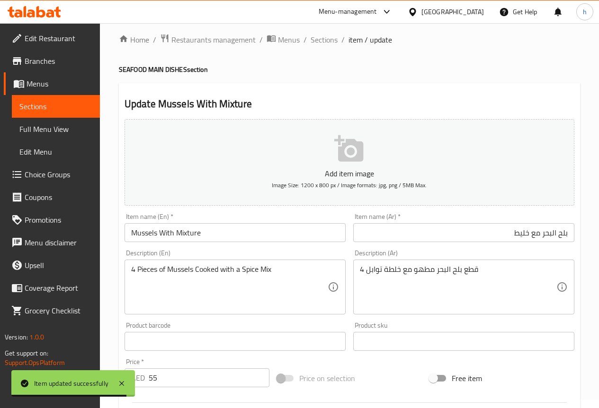
scroll to position [0, 0]
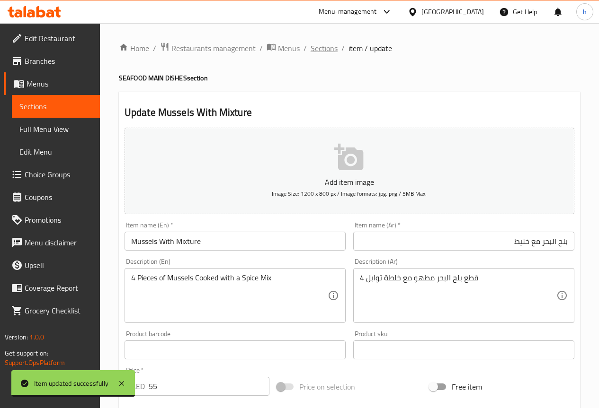
click at [319, 51] on span "Sections" at bounding box center [324, 48] width 27 height 11
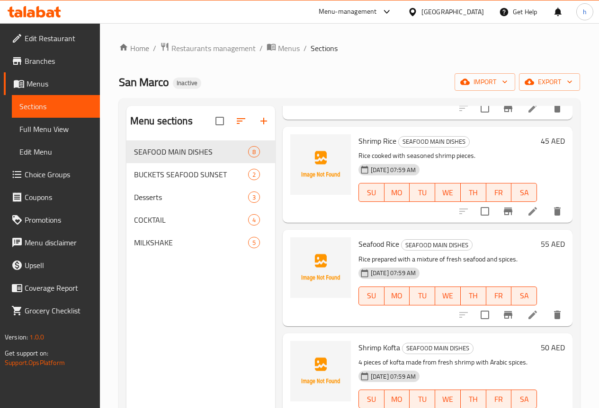
scroll to position [492, 0]
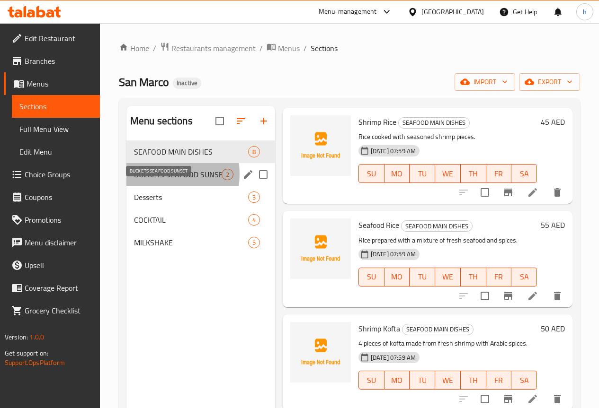
click at [162, 180] on span "BUCKETS SEAFOOD SUNSET" at bounding box center [178, 174] width 88 height 11
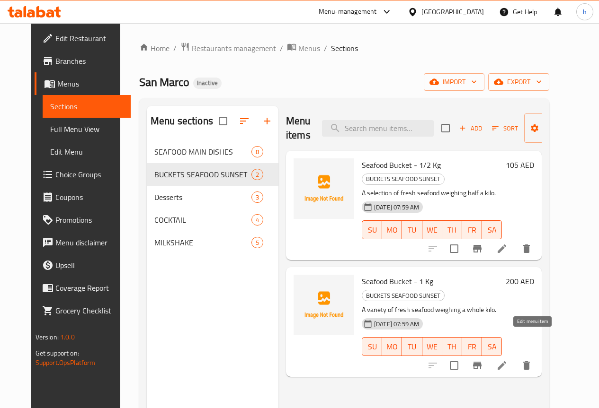
click at [507, 360] on icon at bounding box center [501, 365] width 11 height 11
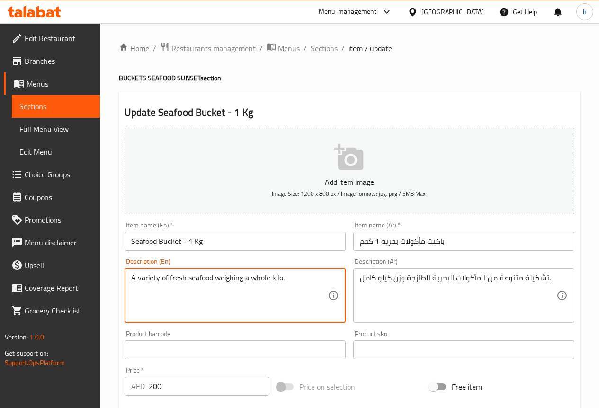
drag, startPoint x: 160, startPoint y: 280, endPoint x: 98, endPoint y: 283, distance: 63.0
paste textarea "diverse selection of"
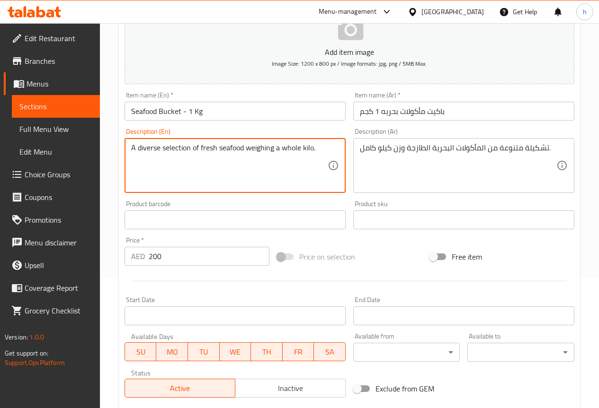
scroll to position [142, 0]
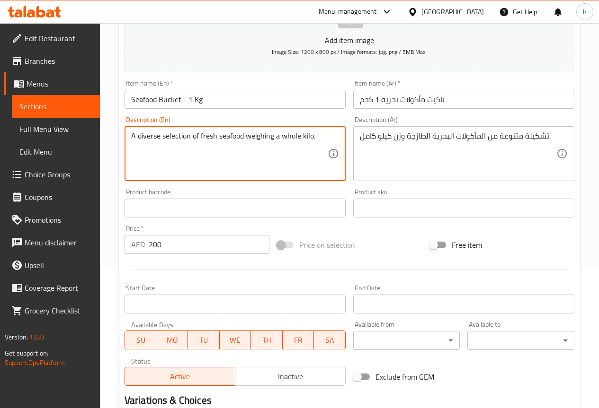
drag, startPoint x: 190, startPoint y: 136, endPoint x: 139, endPoint y: 137, distance: 50.7
click at [139, 137] on textarea "A diverse selection of fresh seafood weighing a whole kilo." at bounding box center [229, 154] width 196 height 45
type textarea "A diverse selection of fresh seafood weighing a whole kilo."
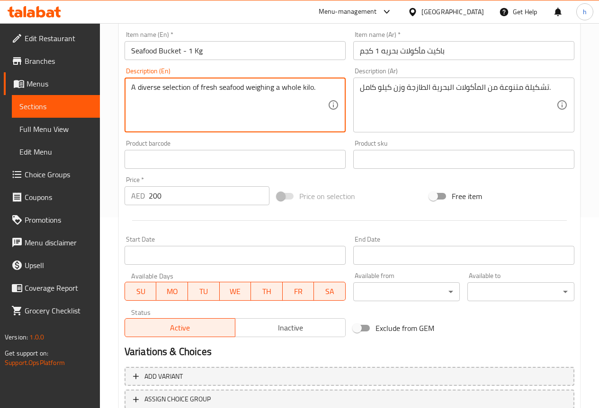
scroll to position [260, 0]
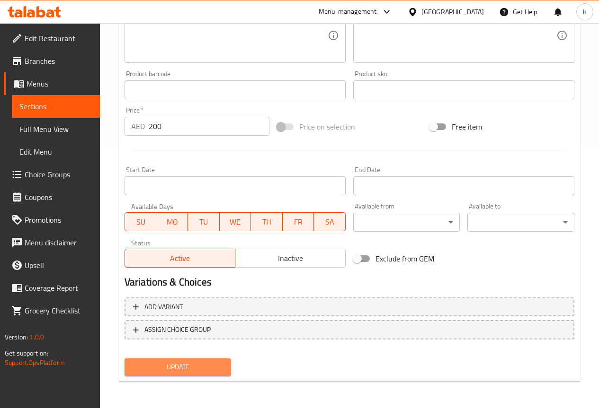
click at [196, 364] on span "Update" at bounding box center [178, 368] width 92 height 12
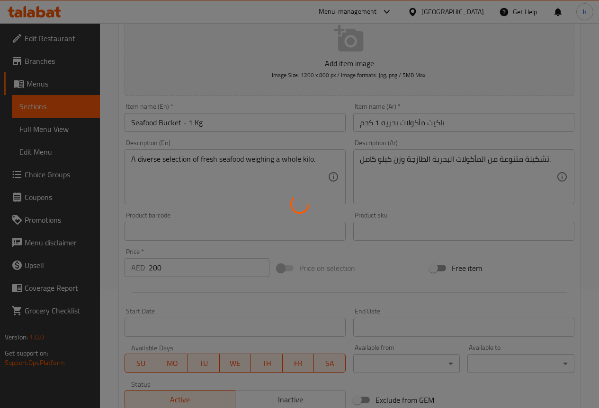
scroll to position [118, 0]
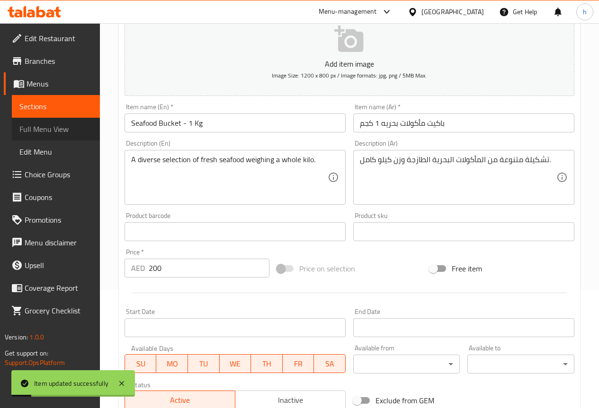
click at [66, 128] on span "Full Menu View" at bounding box center [55, 129] width 73 height 11
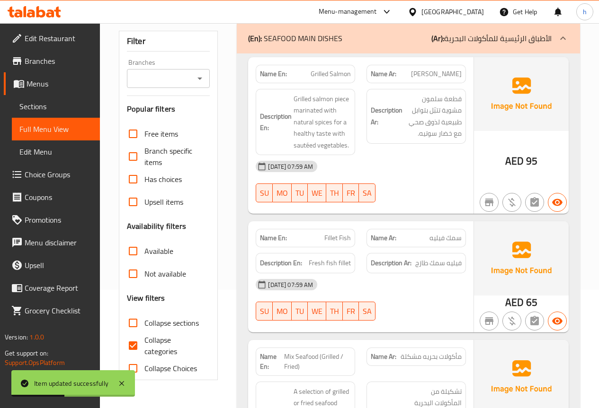
click at [47, 108] on span "Sections" at bounding box center [55, 106] width 73 height 11
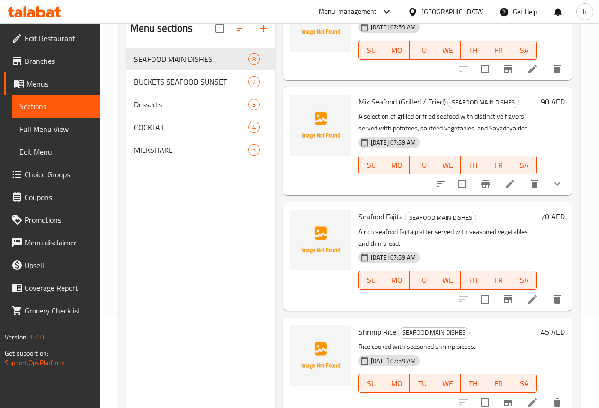
scroll to position [71, 0]
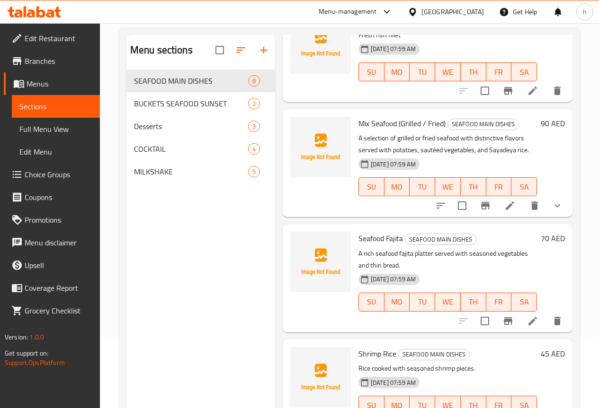
click at [358, 239] on span "Seafood Fajita" at bounding box center [380, 238] width 44 height 14
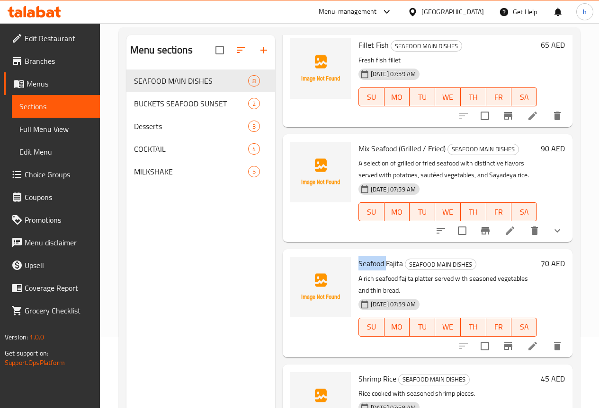
scroll to position [142, 0]
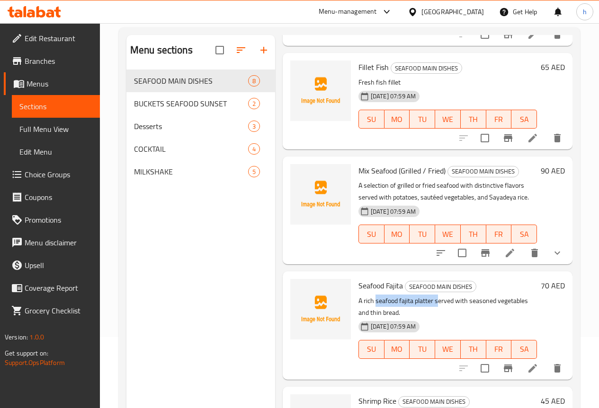
drag, startPoint x: 340, startPoint y: 303, endPoint x: 400, endPoint y: 303, distance: 59.6
click at [400, 303] on p "A rich seafood fajita platter served with seasoned vegetables and thin bread." at bounding box center [447, 307] width 178 height 24
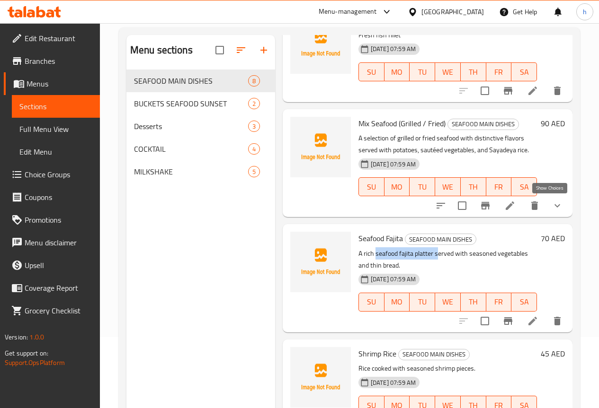
click at [551, 209] on icon "show more" at bounding box center [556, 205] width 11 height 11
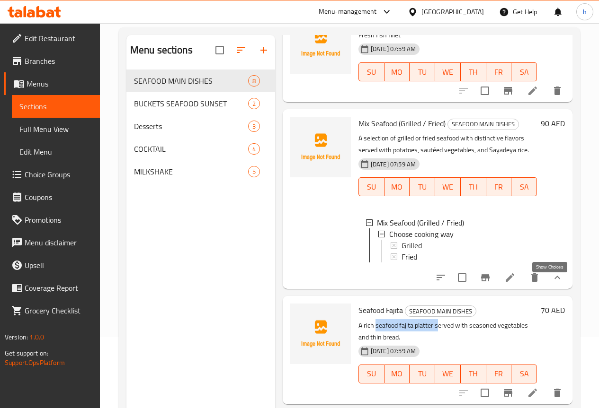
click at [551, 283] on icon "show more" at bounding box center [556, 277] width 11 height 11
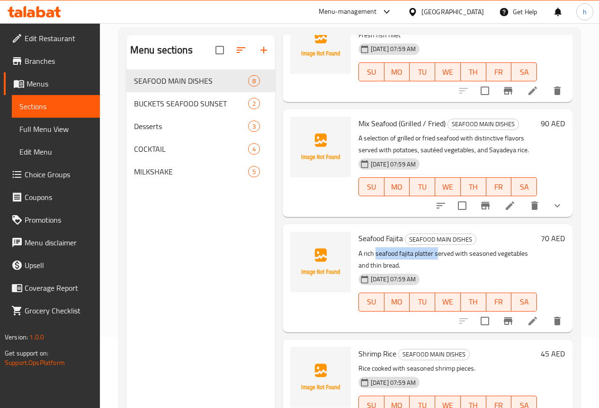
click at [406, 255] on p "A rich seafood fajita platter served with seasoned vegetables and thin bread." at bounding box center [447, 260] width 178 height 24
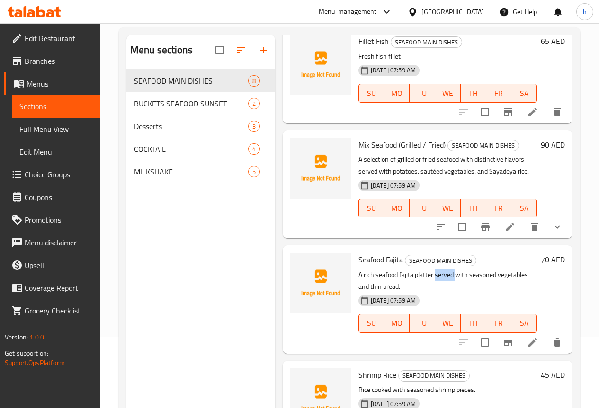
scroll to position [47, 0]
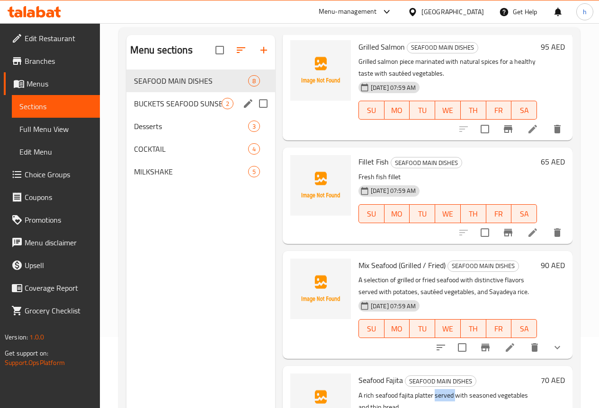
click at [170, 109] on span "BUCKETS SEAFOOD SUNSET" at bounding box center [178, 103] width 88 height 11
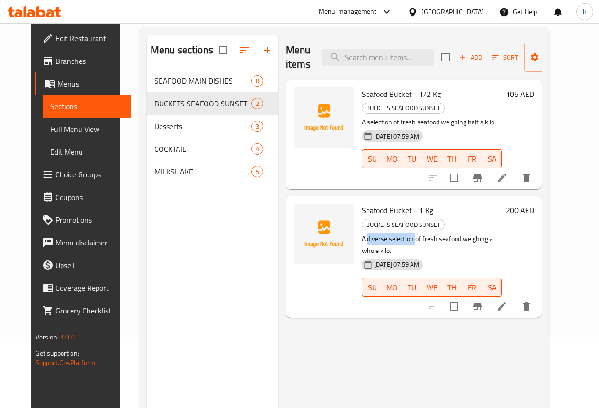
drag, startPoint x: 326, startPoint y: 210, endPoint x: 375, endPoint y: 213, distance: 48.8
click at [375, 233] on p "A diverse selection of fresh seafood weighing a whole kilo." at bounding box center [432, 245] width 140 height 24
copy p "diverse selection"
click at [507, 301] on icon at bounding box center [501, 306] width 11 height 11
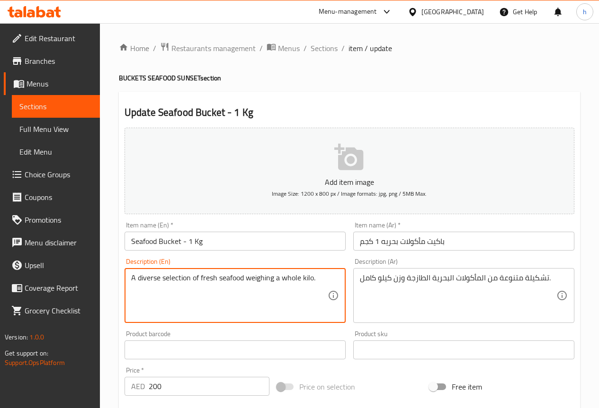
drag, startPoint x: 191, startPoint y: 276, endPoint x: 137, endPoint y: 278, distance: 54.0
paste textarea "Various assortments"
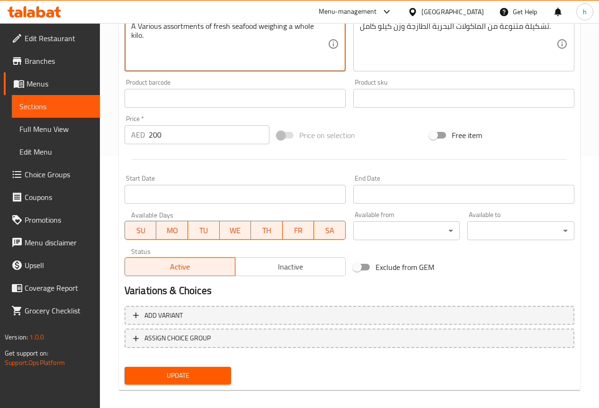
scroll to position [260, 0]
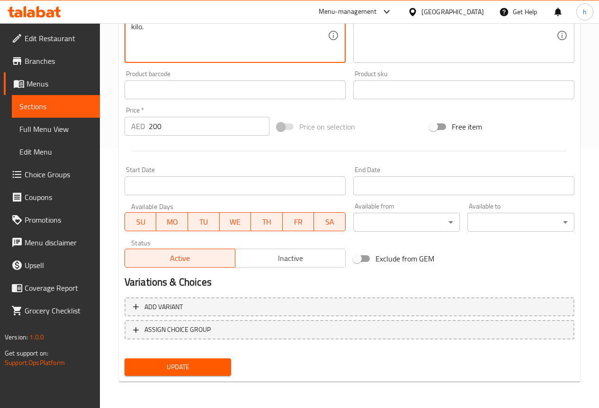
type textarea "A Various assortments of fresh seafood weighing a whole kilo."
click at [178, 382] on div "Update Seafood Bucket - 1 Kg Add item image Image Size: 1200 x 800 px / Image f…" at bounding box center [349, 106] width 461 height 551
click at [189, 372] on span "Update" at bounding box center [178, 368] width 92 height 12
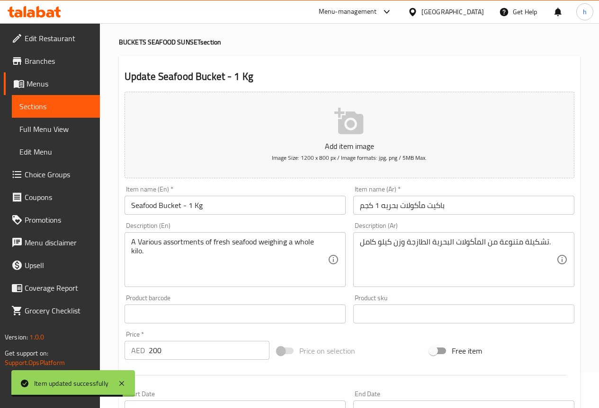
scroll to position [0, 0]
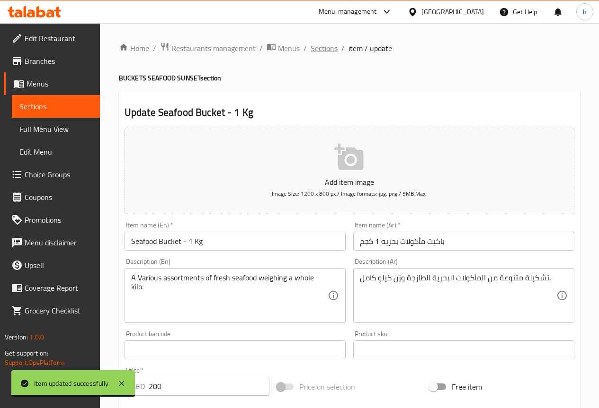
click at [329, 49] on span "Sections" at bounding box center [324, 48] width 27 height 11
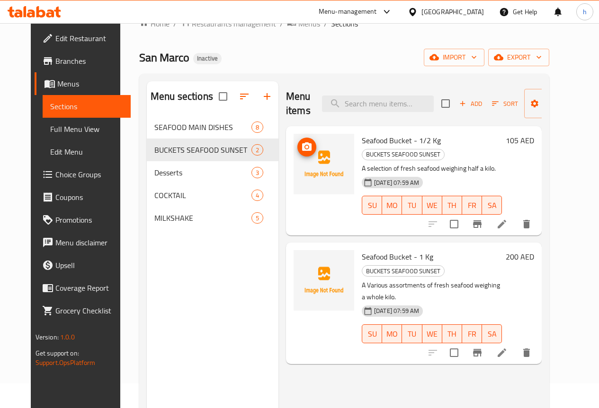
scroll to position [47, 0]
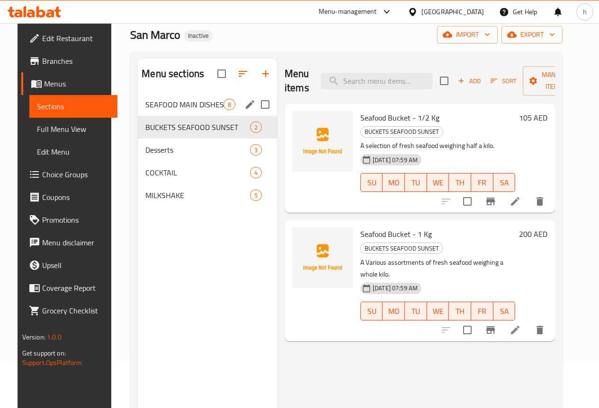
click at [177, 110] on span "SEAFOOD MAIN DISHES" at bounding box center [184, 104] width 78 height 11
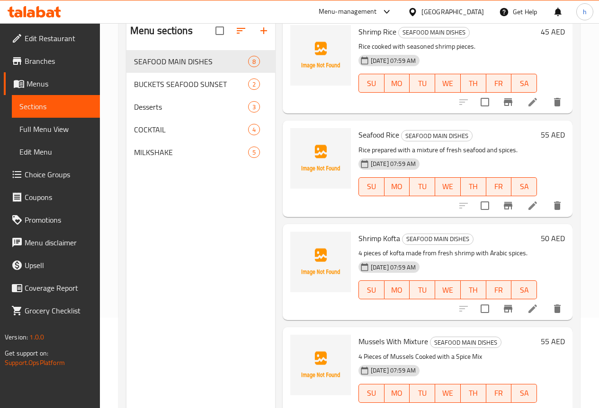
scroll to position [133, 0]
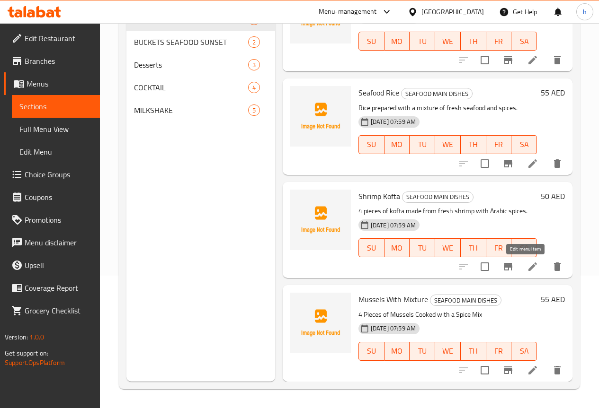
click at [529, 267] on icon at bounding box center [532, 266] width 11 height 11
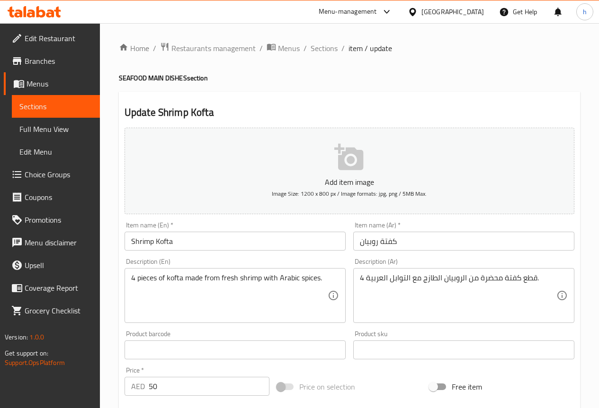
click at [257, 279] on textarea "4 pieces of kofta made from fresh shrimp with Arabic spices." at bounding box center [229, 296] width 196 height 45
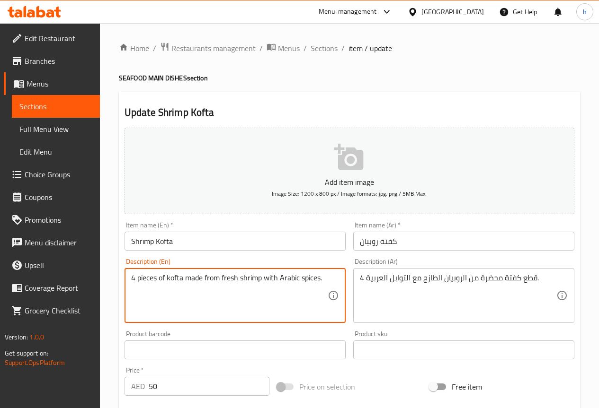
click at [257, 279] on textarea "4 pieces of kofta made from fresh shrimp with Arabic spices." at bounding box center [229, 296] width 196 height 45
click at [318, 276] on textarea "4 pieces of kofta made from fresh shrimp with Arabic spices." at bounding box center [229, 296] width 196 height 45
paste textarea "prepared from fresh shrimp with Arabic spices."
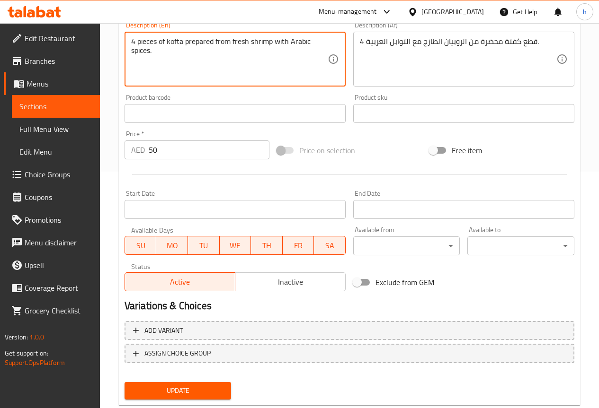
scroll to position [260, 0]
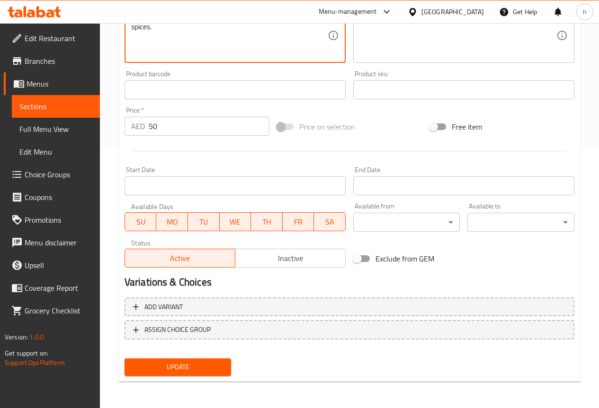
type textarea "4 pieces of kofta prepared from fresh shrimp with Arabic spices."
click at [206, 367] on span "Update" at bounding box center [178, 368] width 92 height 12
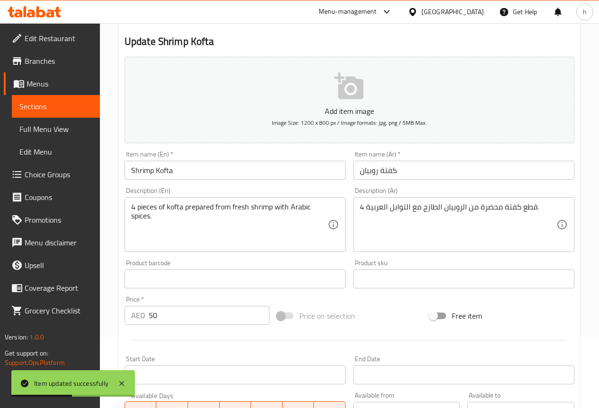
scroll to position [0, 0]
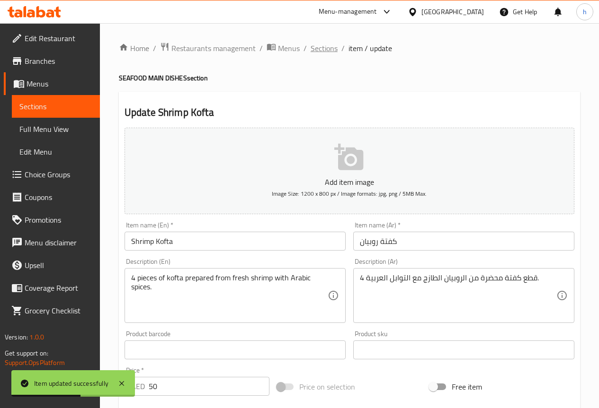
click at [324, 43] on span "Sections" at bounding box center [324, 48] width 27 height 11
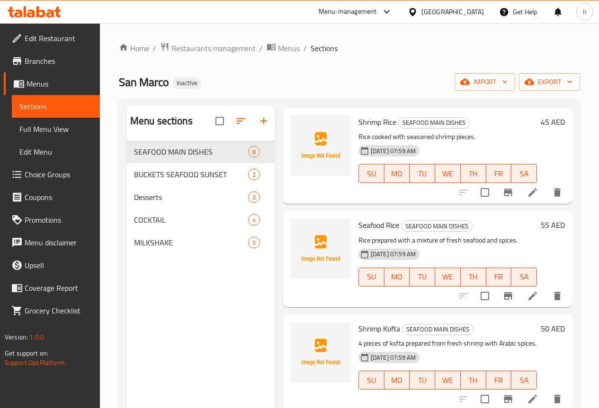
scroll to position [133, 0]
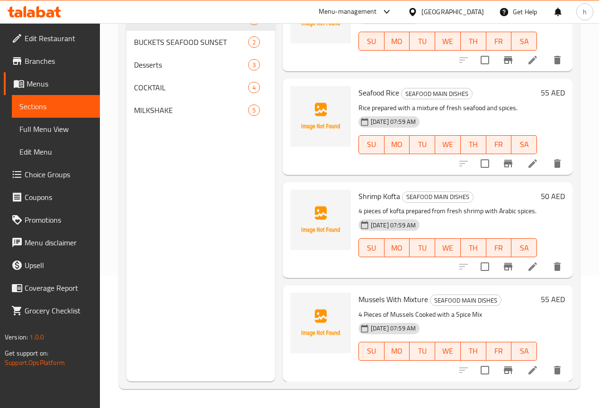
click at [527, 368] on icon at bounding box center [532, 370] width 11 height 11
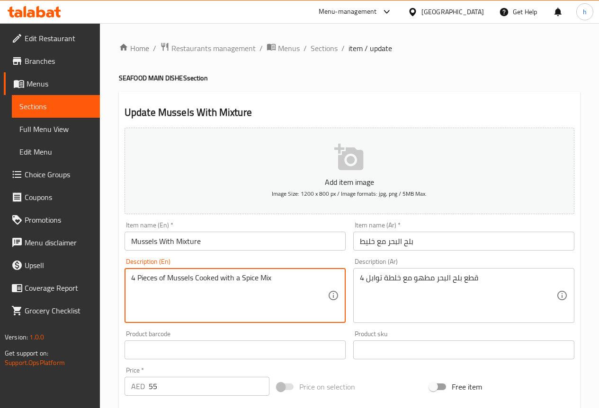
click at [245, 280] on textarea "4 Pieces of Mussels Cooked with a Spice Mix" at bounding box center [229, 296] width 196 height 45
paste textarea "pieces of mussels cooked with a spice mixture"
type textarea "4 pieces of mussels cooked with a spice mixture"
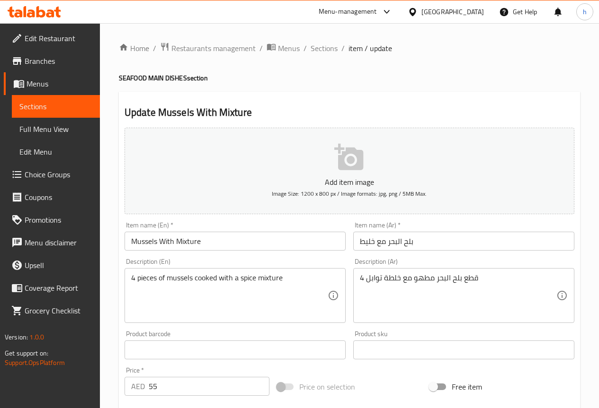
click at [502, 286] on textarea "4 قطع بلح البحر مطهو مع خلطة توابل" at bounding box center [458, 296] width 196 height 45
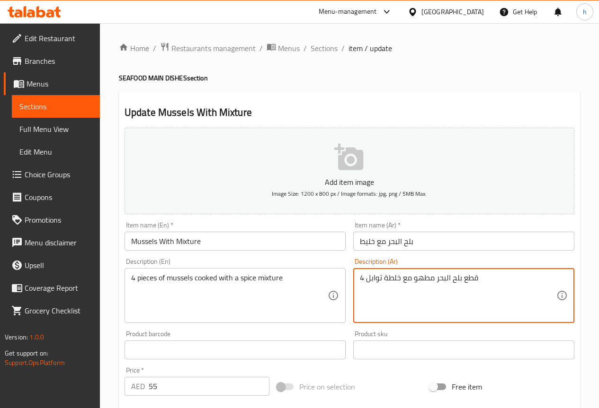
click at [361, 278] on textarea "4 قطع بلح البحر مطهو مع خلطة توابل" at bounding box center [458, 296] width 196 height 45
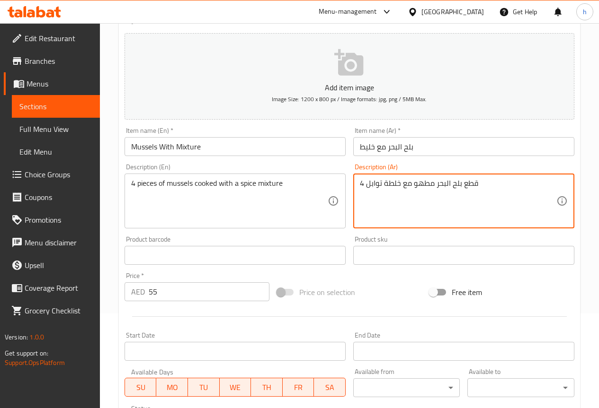
scroll to position [260, 0]
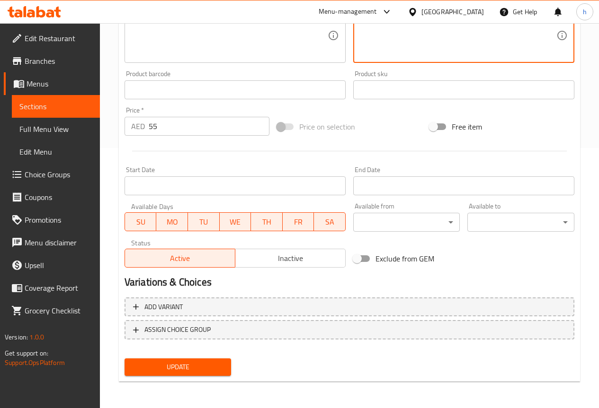
click at [165, 369] on span "Update" at bounding box center [178, 368] width 92 height 12
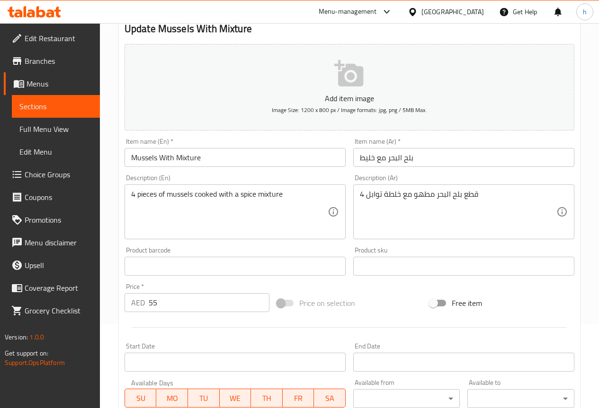
scroll to position [0, 0]
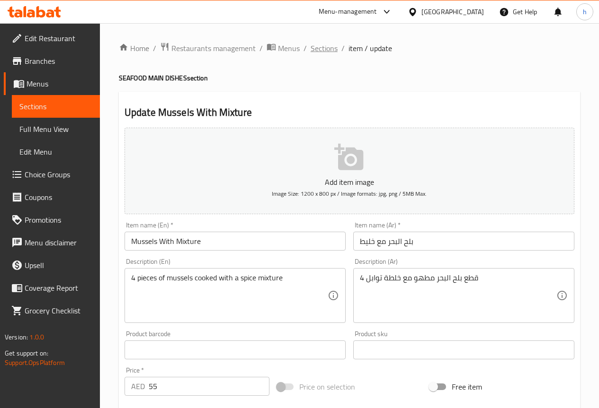
click at [328, 43] on span "Sections" at bounding box center [324, 48] width 27 height 11
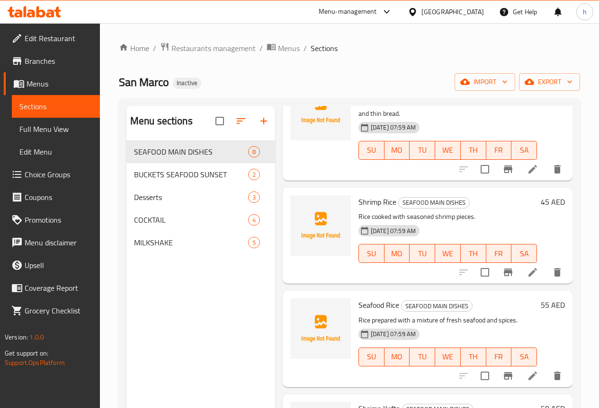
scroll to position [492, 0]
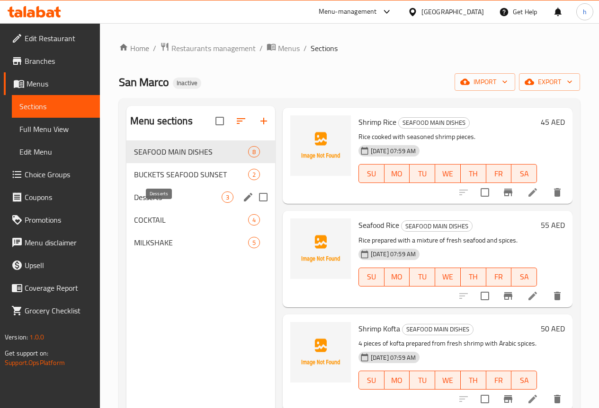
click at [152, 203] on span "Desserts" at bounding box center [178, 197] width 88 height 11
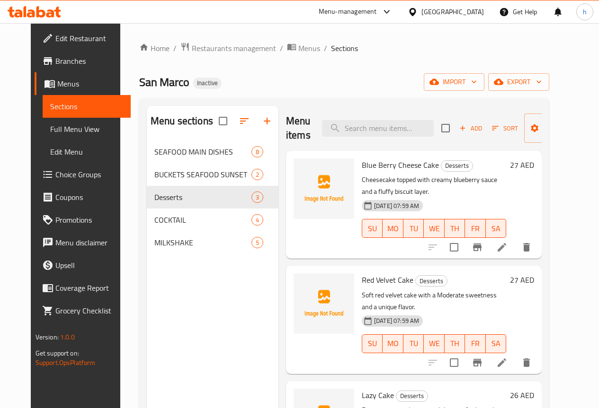
click at [515, 239] on li at bounding box center [501, 247] width 27 height 17
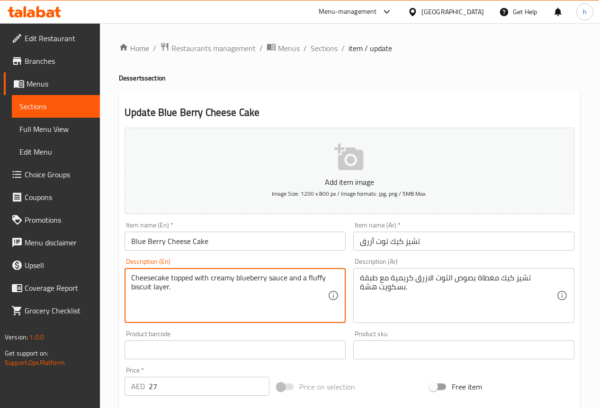
click at [293, 276] on textarea "Cheesecake topped with creamy blueberry sauce and a fluffy biscuit layer." at bounding box center [229, 296] width 196 height 45
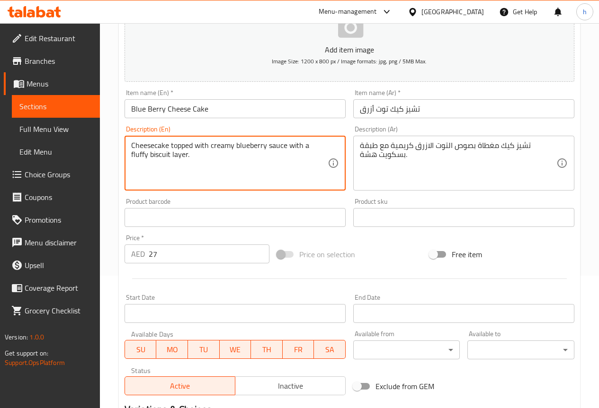
scroll to position [237, 0]
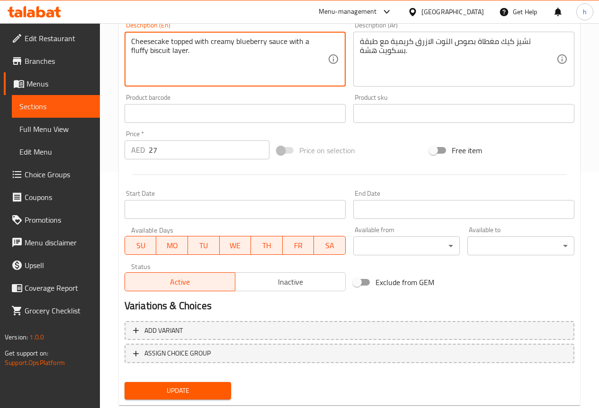
type textarea "Cheesecake topped with creamy blueberry sauce with a fluffy biscuit layer."
click at [185, 392] on span "Update" at bounding box center [178, 391] width 92 height 12
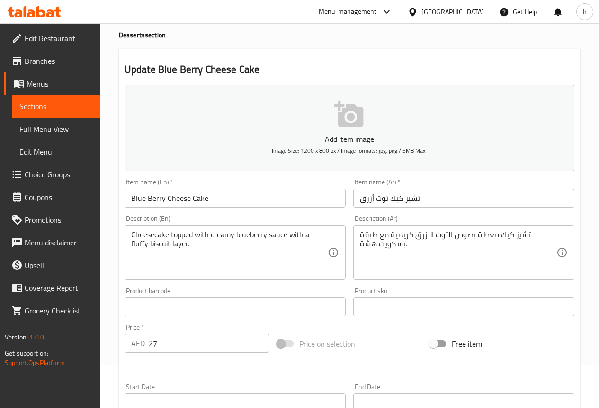
scroll to position [0, 0]
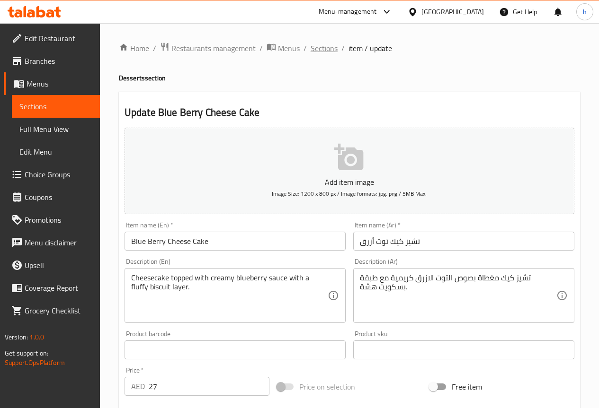
click at [328, 47] on span "Sections" at bounding box center [324, 48] width 27 height 11
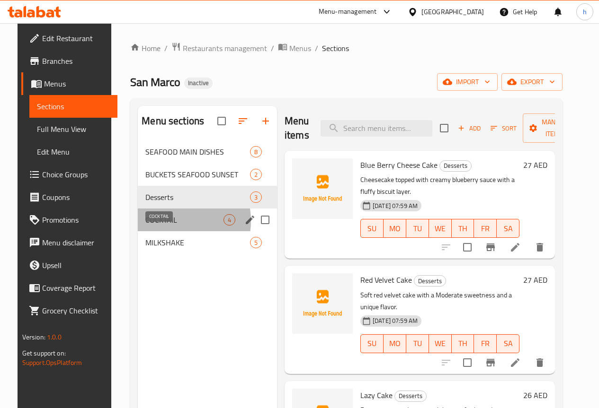
click at [158, 226] on span "COCKTAIL" at bounding box center [184, 219] width 78 height 11
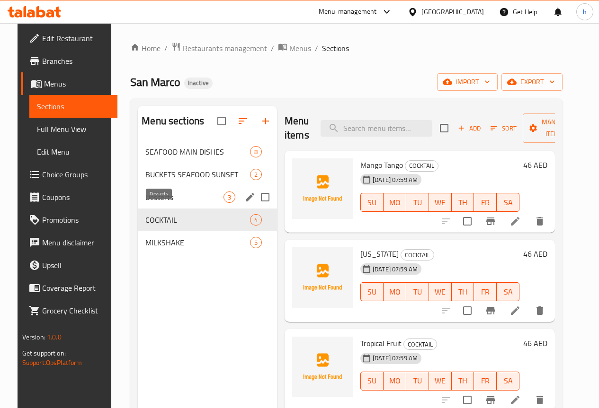
click at [145, 203] on span "Desserts" at bounding box center [184, 197] width 78 height 11
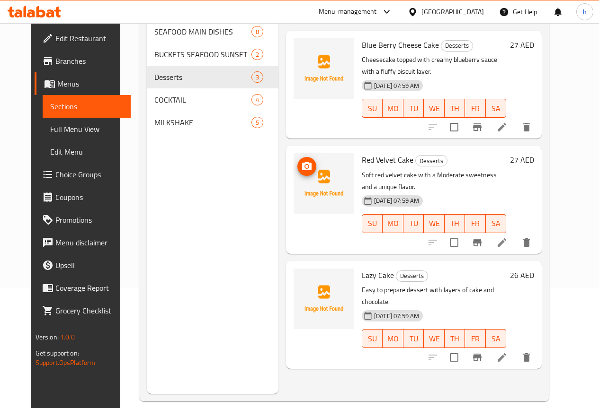
scroll to position [133, 0]
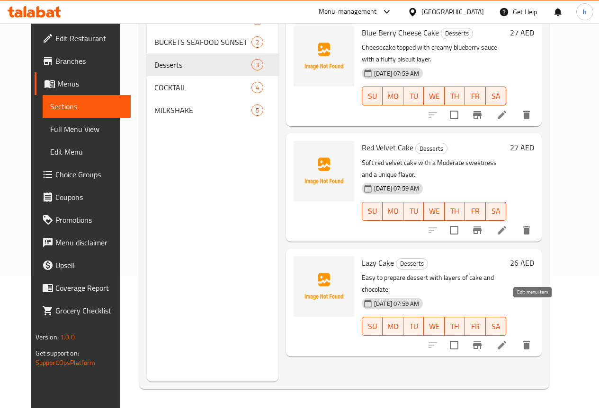
click at [506, 341] on icon at bounding box center [501, 345] width 9 height 9
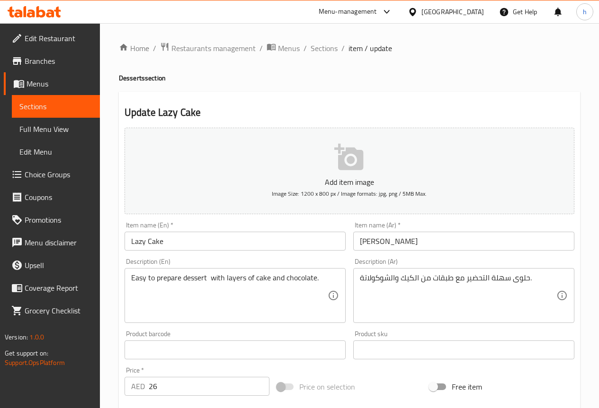
click at [363, 244] on input "[PERSON_NAME]" at bounding box center [463, 241] width 221 height 19
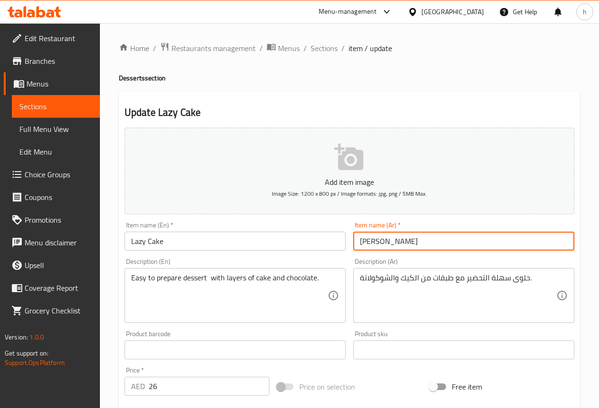
click at [363, 244] on input "[PERSON_NAME]" at bounding box center [463, 241] width 221 height 19
click at [387, 242] on input "ليزي" at bounding box center [463, 241] width 221 height 19
click at [368, 242] on input "ليزي" at bounding box center [463, 241] width 221 height 19
paste input "يك"
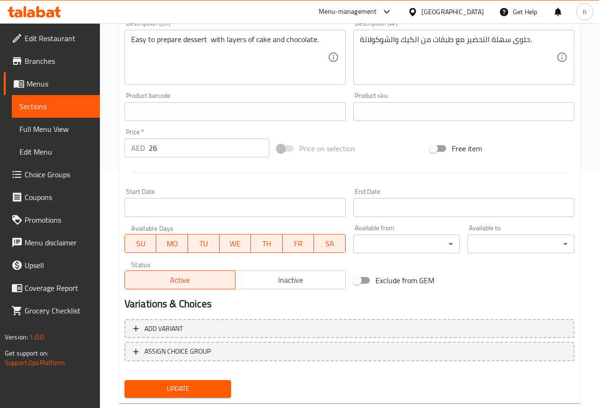
scroll to position [260, 0]
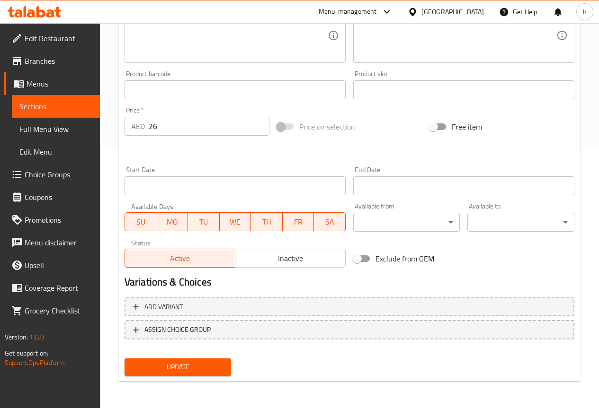
type input "كيك ليزي"
click at [197, 370] on span "Update" at bounding box center [178, 368] width 92 height 12
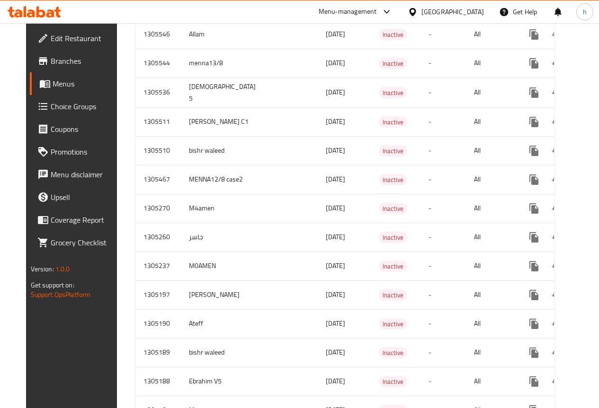
scroll to position [1381, 0]
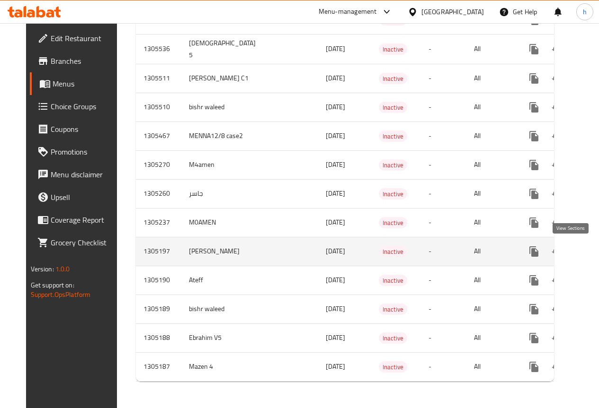
click at [596, 246] on icon "enhanced table" at bounding box center [601, 251] width 11 height 11
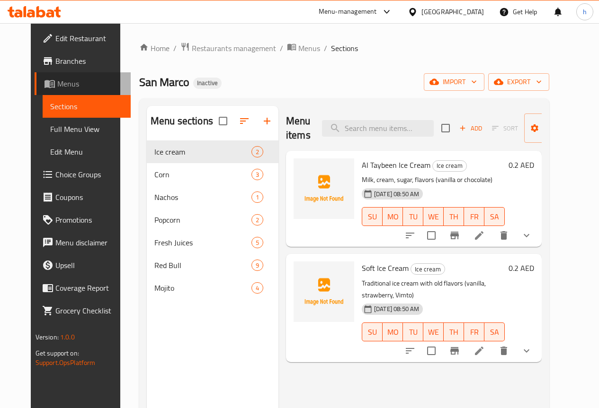
click at [57, 80] on span "Menus" at bounding box center [90, 83] width 66 height 11
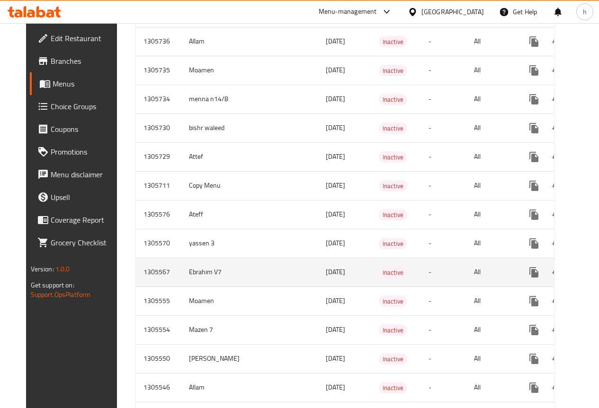
scroll to position [994, 0]
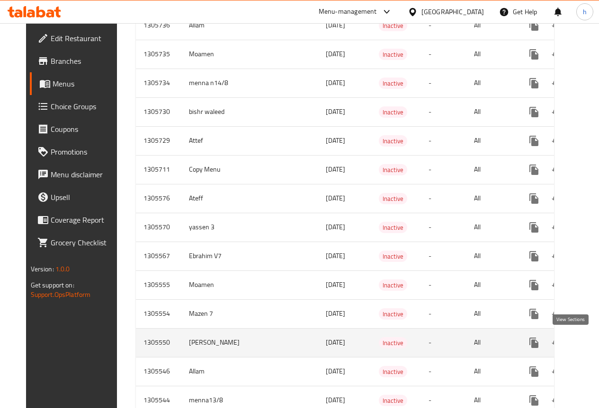
click at [591, 340] on link "enhanced table" at bounding box center [602, 343] width 23 height 23
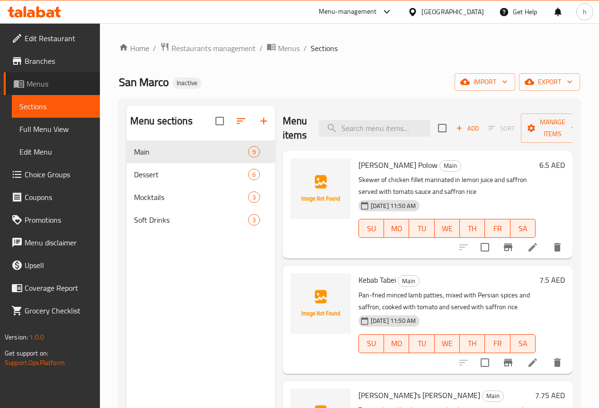
click at [49, 78] on span "Menus" at bounding box center [60, 83] width 66 height 11
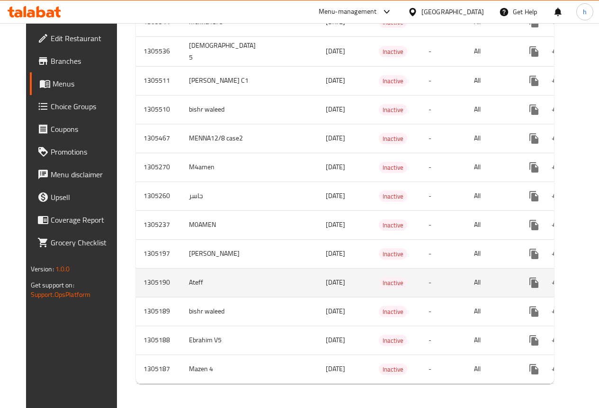
scroll to position [1382, 0]
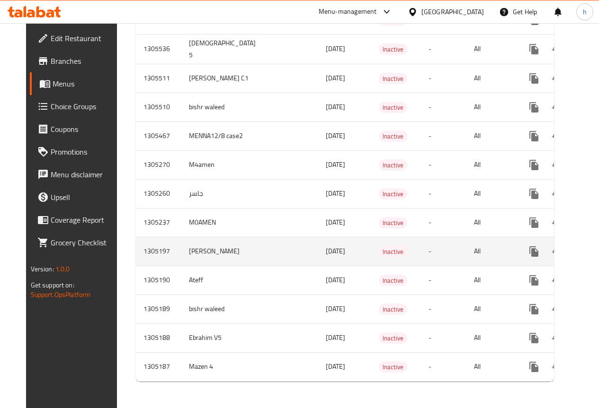
click at [326, 245] on span "12/08/2025" at bounding box center [335, 251] width 19 height 12
click at [596, 246] on icon "enhanced table" at bounding box center [601, 251] width 11 height 11
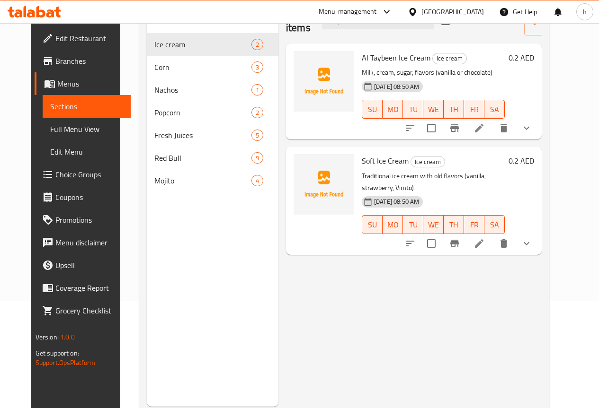
scroll to position [85, 0]
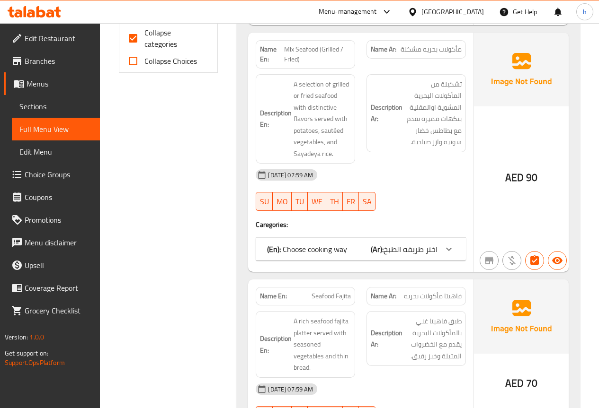
scroll to position [521, 0]
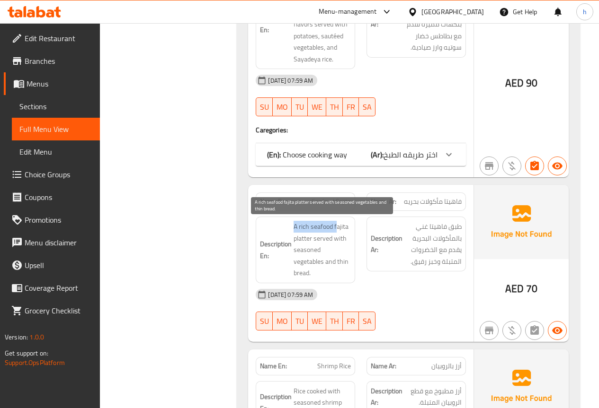
drag, startPoint x: 291, startPoint y: 229, endPoint x: 336, endPoint y: 229, distance: 45.0
click at [336, 229] on h6 "Description En: A rich seafood fajita platter served with seasoned vegetables a…" at bounding box center [305, 250] width 91 height 58
click at [317, 222] on span "A rich seafood fajita platter served with seasoned vegetables and thin bread." at bounding box center [321, 250] width 57 height 58
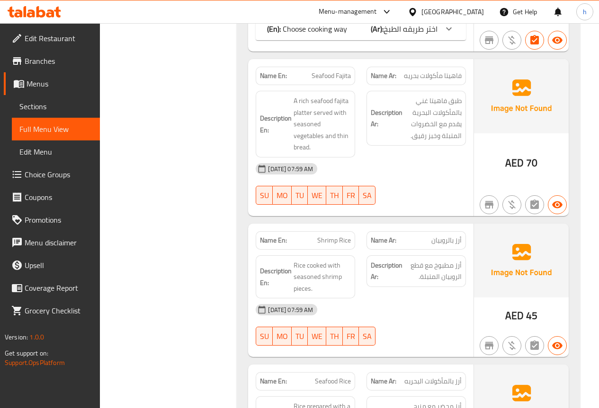
scroll to position [663, 0]
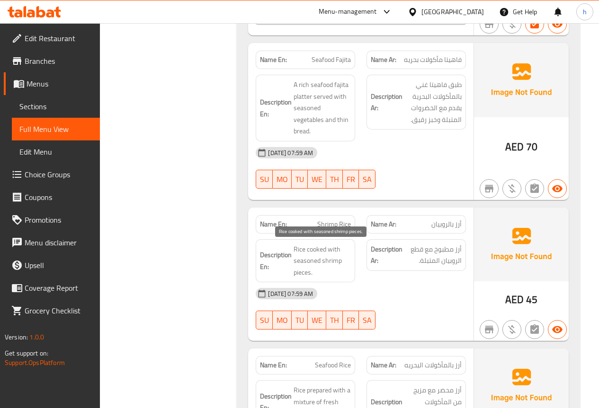
click at [294, 251] on span "Rice cooked with seasoned shrimp pieces." at bounding box center [321, 261] width 57 height 35
click at [421, 283] on div "[DATE] 07:59 AM" at bounding box center [361, 294] width 222 height 23
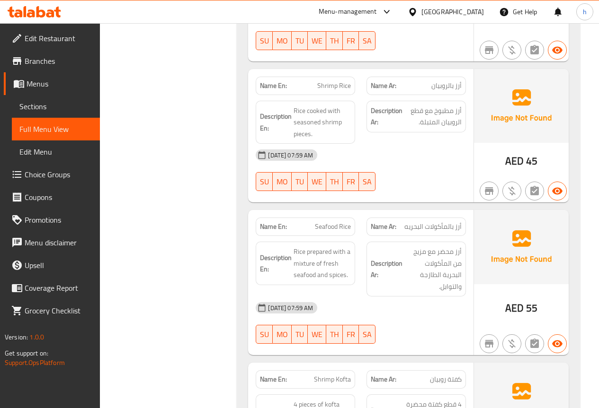
scroll to position [805, 0]
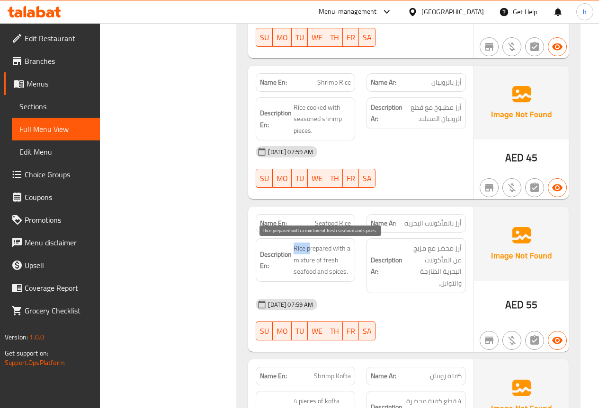
drag, startPoint x: 292, startPoint y: 247, endPoint x: 309, endPoint y: 249, distance: 17.3
click at [309, 249] on h6 "Description En: Rice prepared with a mixture of fresh seafood and spices." at bounding box center [305, 260] width 91 height 35
drag, startPoint x: 333, startPoint y: 249, endPoint x: 333, endPoint y: 267, distance: 18.5
click at [333, 267] on span "Rice prepared with a mixture of fresh seafood and spices." at bounding box center [321, 260] width 57 height 35
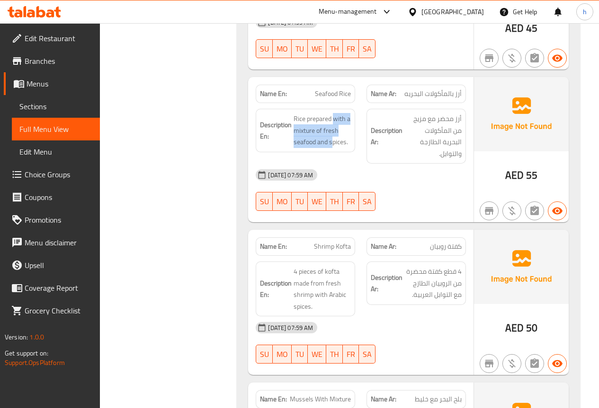
scroll to position [994, 0]
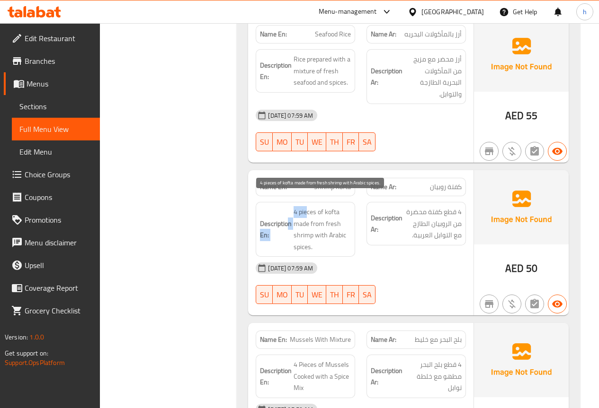
drag, startPoint x: 288, startPoint y: 201, endPoint x: 306, endPoint y: 201, distance: 18.5
click at [306, 206] on h6 "Description En: 4 pieces of kofta made from fresh shrimp with Arabic spices." at bounding box center [305, 229] width 91 height 46
click at [316, 218] on span "4 pieces of kofta made from fresh shrimp with Arabic spices." at bounding box center [321, 229] width 57 height 46
drag, startPoint x: 287, startPoint y: 201, endPoint x: 295, endPoint y: 201, distance: 8.0
click at [294, 206] on h6 "Description En: 4 pieces of kofta made from fresh shrimp with Arabic spices." at bounding box center [305, 229] width 91 height 46
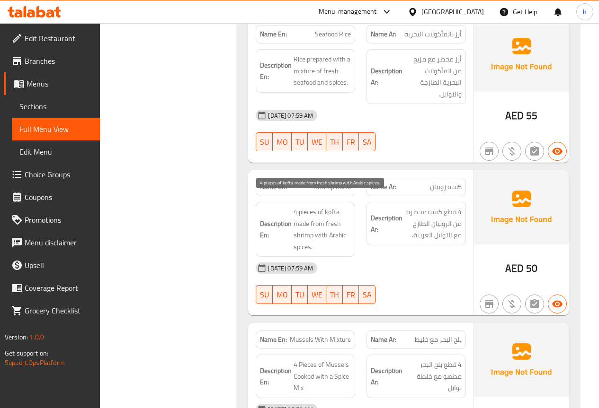
click at [300, 206] on span "4 pieces of kofta made from fresh shrimp with Arabic spices." at bounding box center [321, 229] width 57 height 46
drag, startPoint x: 311, startPoint y: 213, endPoint x: 331, endPoint y: 213, distance: 20.8
click at [331, 213] on span "4 pieces of kofta made from fresh shrimp with Arabic spices." at bounding box center [321, 229] width 57 height 46
click at [325, 214] on span "4 pieces of kofta made from fresh shrimp with Arabic spices." at bounding box center [321, 229] width 57 height 46
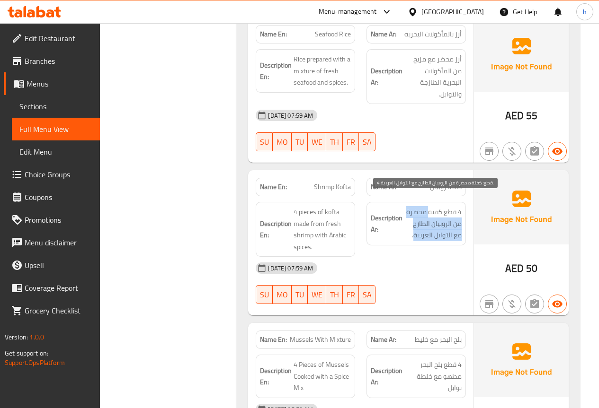
drag, startPoint x: 427, startPoint y: 202, endPoint x: 413, endPoint y: 222, distance: 23.8
click at [413, 222] on span "4 قطع كفتة محضرة من الروبيان الطازج مع التوابل العربية." at bounding box center [432, 223] width 57 height 35
copy span "محضرة من الروبيان الطازج مع التوابل العربية"
click at [429, 217] on span "4 قطع كفتة محضرة من الروبيان الطازج مع التوابل العربية." at bounding box center [432, 223] width 57 height 35
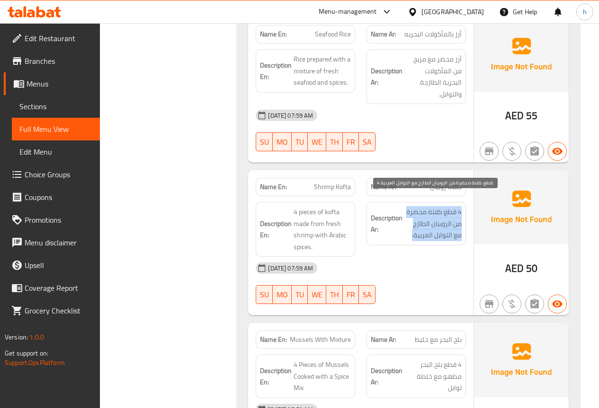
click at [429, 217] on span "4 قطع كفتة محضرة من الروبيان الطازج مع التوابل العربية." at bounding box center [432, 223] width 57 height 35
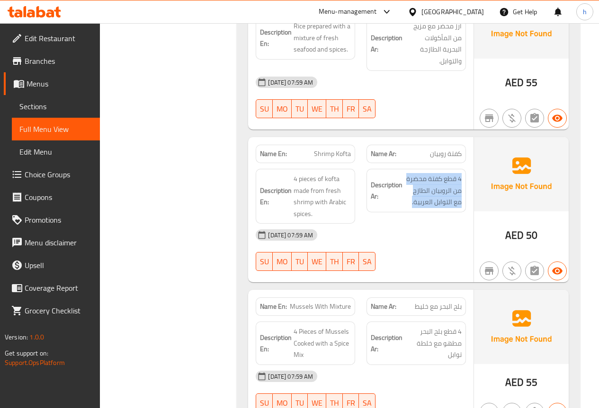
scroll to position [1041, 0]
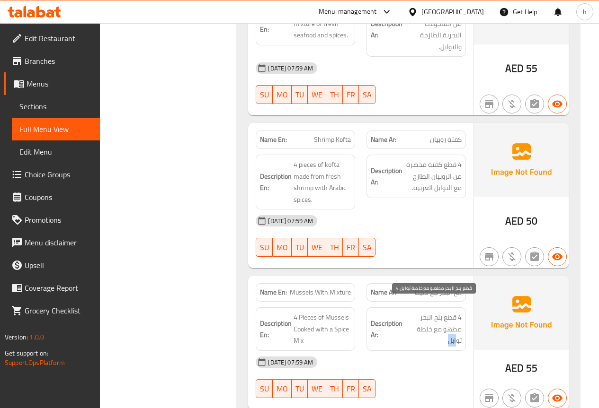
drag, startPoint x: 449, startPoint y: 331, endPoint x: 457, endPoint y: 328, distance: 8.7
click at [457, 328] on span "4 قطع بلح البحر مطهو مع خلطة توابل" at bounding box center [432, 329] width 57 height 35
click at [434, 331] on span "4 قطع بلح البحر مطهو مع خلطة توابل" at bounding box center [432, 329] width 57 height 35
drag, startPoint x: 430, startPoint y: 331, endPoint x: 465, endPoint y: 306, distance: 43.1
click at [465, 308] on div "Description Ar: 4 قطع بلح البحر مطهو مع خلطة توابل" at bounding box center [415, 330] width 99 height 44
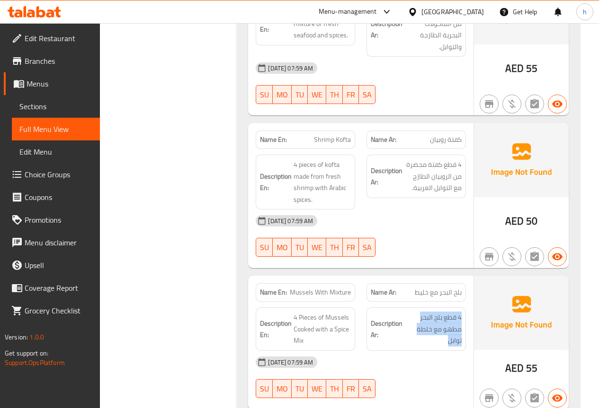
copy span "4 قطع بلح البحر مطهو مع خلطة توابل"
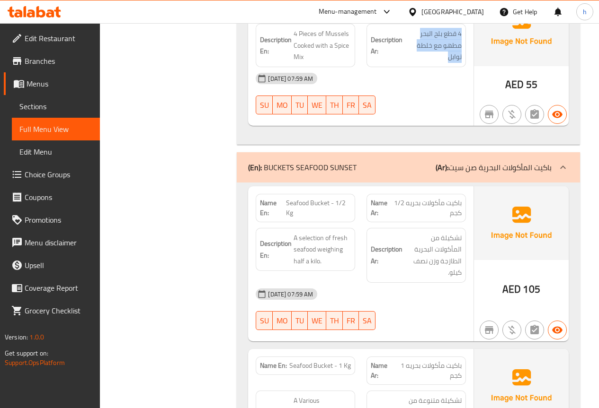
scroll to position [1278, 0]
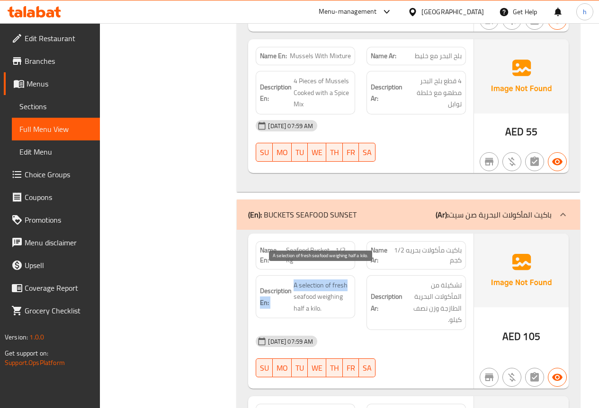
drag, startPoint x: 292, startPoint y: 274, endPoint x: 350, endPoint y: 277, distance: 58.8
click at [325, 280] on span "A selection of fresh seafood weighing half a kilo." at bounding box center [321, 297] width 57 height 35
drag, startPoint x: 301, startPoint y: 274, endPoint x: 331, endPoint y: 275, distance: 30.3
click at [331, 280] on span "A selection of fresh seafood weighing half a kilo." at bounding box center [321, 297] width 57 height 35
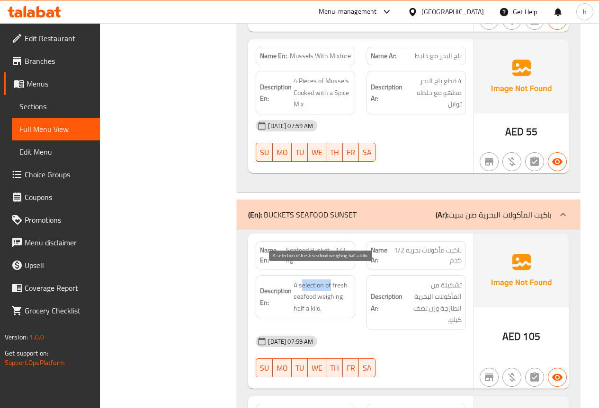
click at [303, 280] on span "A selection of fresh seafood weighing half a kilo." at bounding box center [321, 297] width 57 height 35
click at [328, 280] on span "A selection of fresh seafood weighing half a kilo." at bounding box center [321, 297] width 57 height 35
click at [337, 280] on span "A selection of fresh seafood weighing half a kilo." at bounding box center [321, 297] width 57 height 35
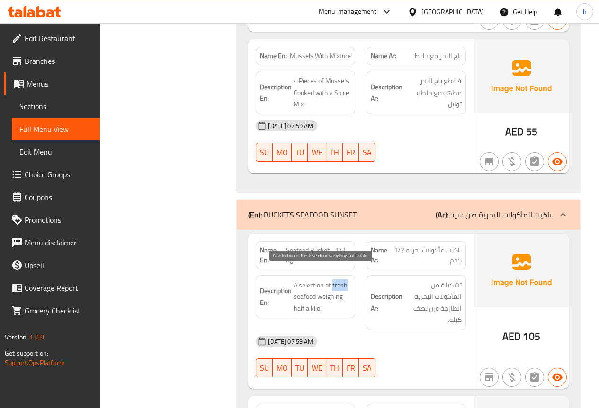
click at [337, 280] on span "A selection of fresh seafood weighing half a kilo." at bounding box center [321, 297] width 57 height 35
click at [297, 286] on span "A selection of fresh seafood weighing half a kilo." at bounding box center [321, 297] width 57 height 35
click at [329, 284] on span "A selection of fresh seafood weighing half a kilo." at bounding box center [321, 297] width 57 height 35
drag, startPoint x: 319, startPoint y: 285, endPoint x: 325, endPoint y: 302, distance: 17.2
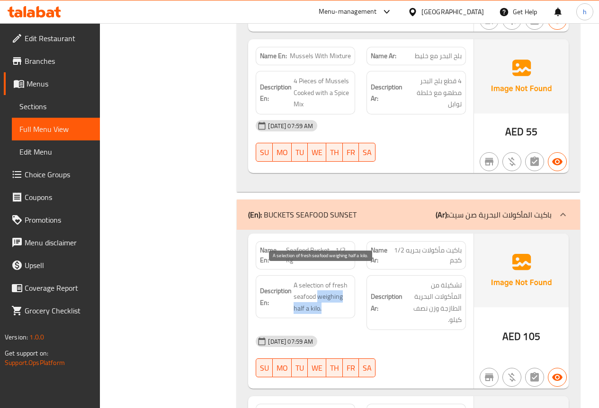
click at [325, 302] on span "A selection of fresh seafood weighing half a kilo." at bounding box center [321, 297] width 57 height 35
copy span "weighing half a kilo."
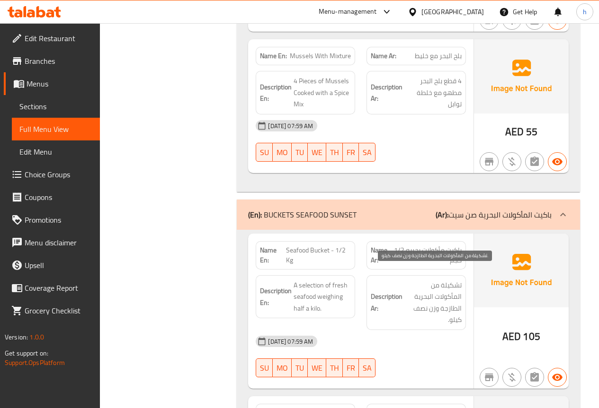
click at [454, 280] on span "تشكيلة من المأكولات البحرية الطازجة وزن نصف كيلو." at bounding box center [432, 303] width 57 height 46
copy div "تشكيلة من المأكولات البحرية الطازجة وزن نصف كيلو."
click at [422, 300] on span "تشكيلة من المأكولات البحرية الطازجة وزن نصف كيلو." at bounding box center [432, 303] width 57 height 46
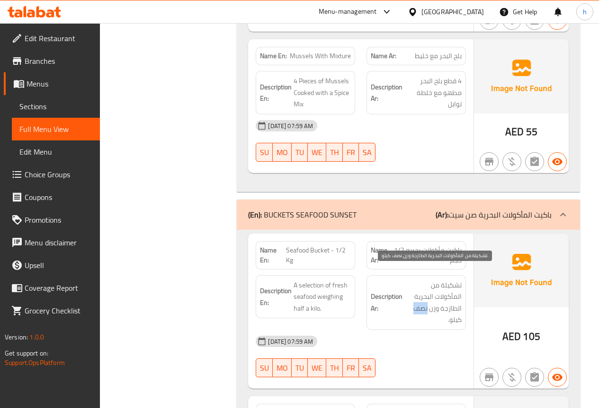
click at [422, 300] on span "تشكيلة من المأكولات البحرية الطازجة وزن نصف كيلو." at bounding box center [432, 303] width 57 height 46
click at [430, 302] on span "تشكيلة من المأكولات البحرية الطازجة وزن نصف كيلو." at bounding box center [432, 303] width 57 height 46
drag, startPoint x: 427, startPoint y: 297, endPoint x: 419, endPoint y: 311, distance: 16.7
click at [419, 311] on span "تشكيلة من المأكولات البحرية الطازجة وزن نصف كيلو." at bounding box center [432, 303] width 57 height 46
copy span "نصف كيلو."
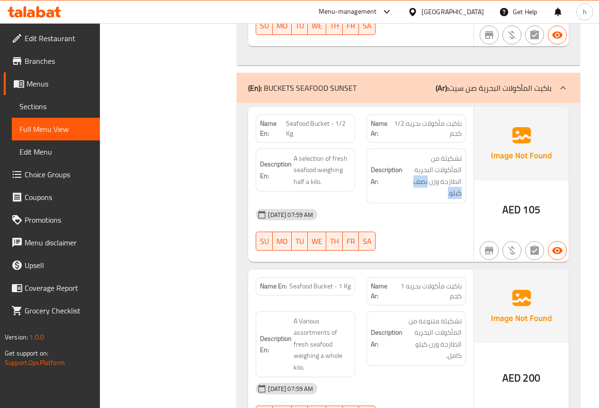
scroll to position [1420, 0]
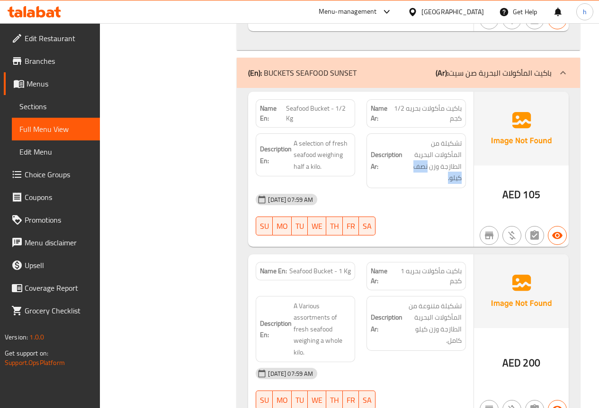
drag, startPoint x: 430, startPoint y: 155, endPoint x: 421, endPoint y: 172, distance: 19.3
click at [421, 172] on span "تشكيلة من المأكولات البحرية الطازجة وزن نصف كيلو." at bounding box center [432, 161] width 57 height 46
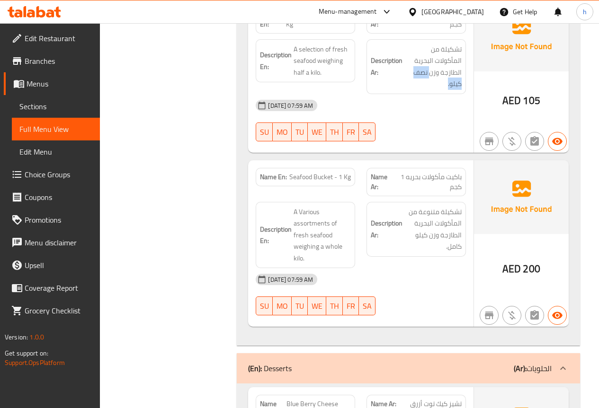
scroll to position [1515, 0]
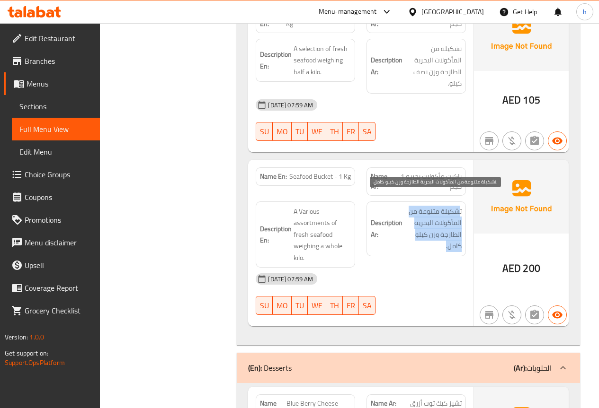
drag, startPoint x: 460, startPoint y: 201, endPoint x: 412, endPoint y: 234, distance: 58.2
click at [412, 234] on span "تشكيلة متنوعة من المأكولات البحرية الطازجة وزن كيلو كامل." at bounding box center [432, 229] width 57 height 46
click at [441, 231] on span "تشكيلة متنوعة من المأكولات البحرية الطازجة وزن كيلو كامل." at bounding box center [432, 229] width 57 height 46
drag, startPoint x: 442, startPoint y: 238, endPoint x: 460, endPoint y: 197, distance: 44.3
click at [460, 206] on span "تشكيلة متنوعة من المأكولات البحرية الطازجة وزن كيلو كامل." at bounding box center [432, 229] width 57 height 46
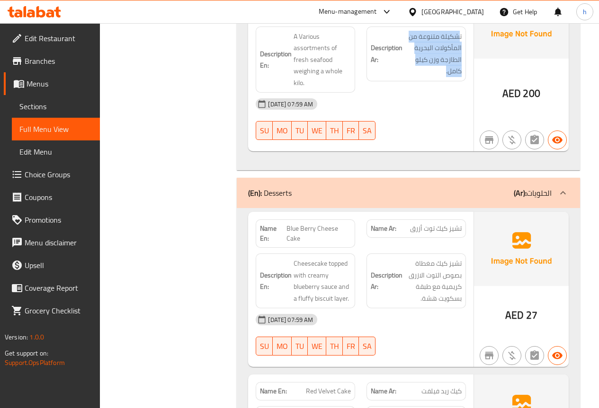
scroll to position [1704, 0]
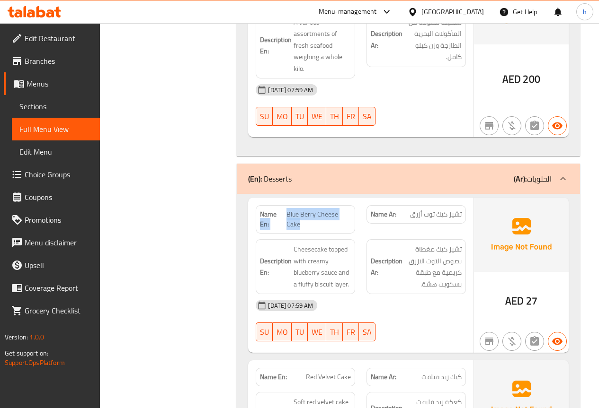
drag, startPoint x: 284, startPoint y: 203, endPoint x: 335, endPoint y: 211, distance: 51.8
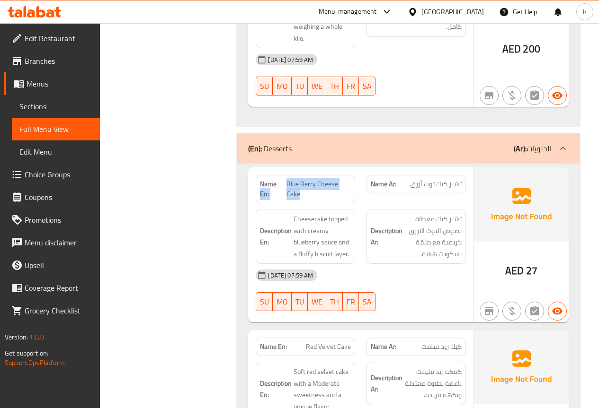
scroll to position [1751, 0]
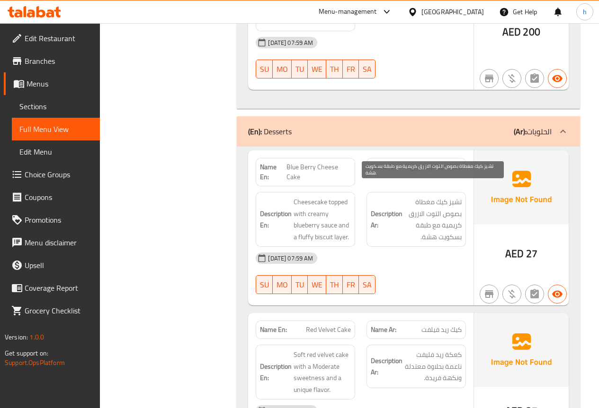
click at [448, 196] on span "تشيز كيك مغطاة بصوص التوت الازرق كريمية مع طبقة بسكويت هشة." at bounding box center [432, 219] width 57 height 46
drag, startPoint x: 460, startPoint y: 191, endPoint x: 440, endPoint y: 191, distance: 19.9
click at [440, 196] on span "تشيز كيك مغطاة بصوص التوت الازرق كريمية مع طبقة بسكويت هشة." at bounding box center [432, 219] width 57 height 46
click at [453, 196] on span "تشيز كيك مغطاة بصوص التوت الازرق كريمية مع طبقة بسكويت هشة." at bounding box center [432, 219] width 57 height 46
drag, startPoint x: 461, startPoint y: 191, endPoint x: 445, endPoint y: 191, distance: 15.6
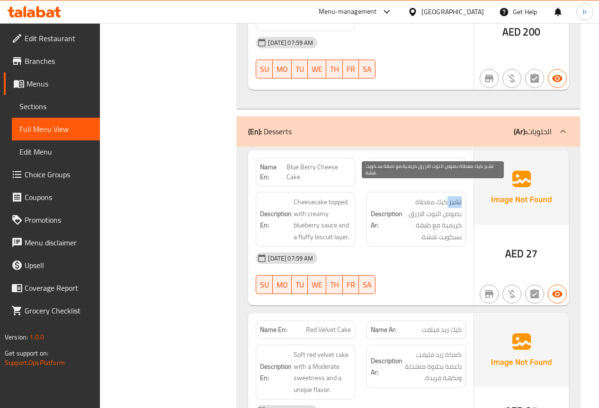
click at [445, 196] on span "تشيز كيك مغطاة بصوص التوت الازرق كريمية مع طبقة بسكويت هشة." at bounding box center [432, 219] width 57 height 46
drag, startPoint x: 461, startPoint y: 203, endPoint x: 435, endPoint y: 204, distance: 25.6
click at [435, 204] on span "تشيز كيك مغطاة بصوص التوت الازرق كريمية مع طبقة بسكويت هشة." at bounding box center [432, 219] width 57 height 46
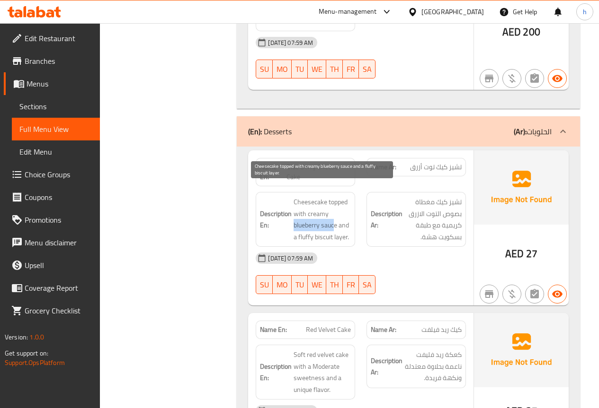
drag, startPoint x: 295, startPoint y: 216, endPoint x: 333, endPoint y: 215, distance: 37.9
click at [333, 215] on span "Cheesecake topped with creamy blueberry sauce and a fluffy biscuit layer." at bounding box center [321, 219] width 57 height 46
click at [316, 216] on span "Cheesecake topped with creamy blueberry sauce and a fluffy biscuit layer." at bounding box center [321, 219] width 57 height 46
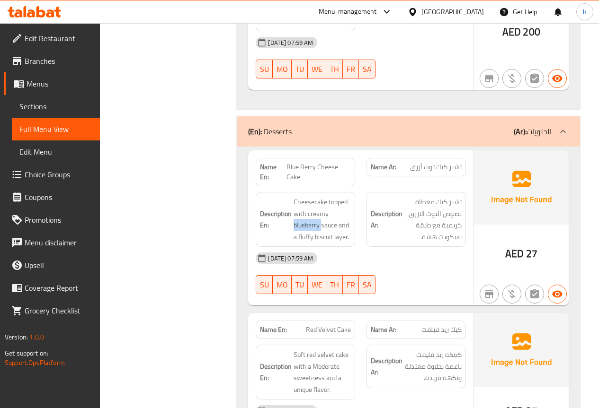
click at [44, 107] on span "Sections" at bounding box center [55, 106] width 73 height 11
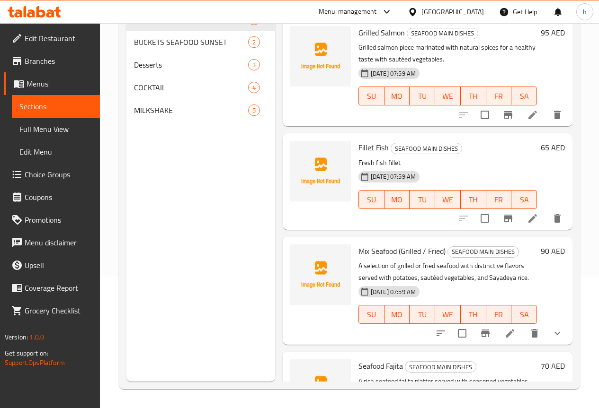
scroll to position [133, 0]
click at [47, 125] on span "Full Menu View" at bounding box center [55, 129] width 73 height 11
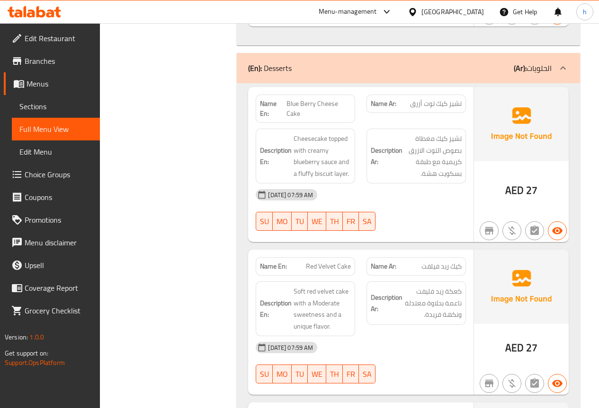
scroll to position [1799, 0]
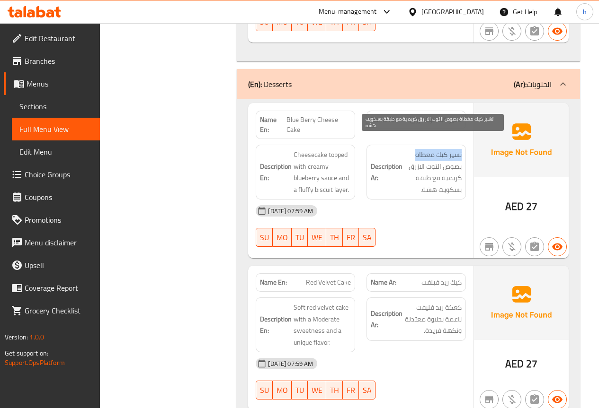
drag, startPoint x: 462, startPoint y: 143, endPoint x: 416, endPoint y: 145, distance: 46.9
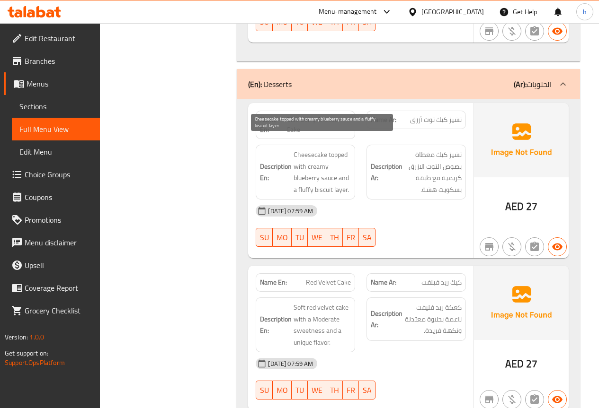
drag, startPoint x: 329, startPoint y: 166, endPoint x: 319, endPoint y: 168, distance: 10.6
click at [319, 168] on span "Cheesecake topped with creamy blueberry sauce and a fluffy biscuit layer." at bounding box center [321, 172] width 57 height 46
drag, startPoint x: 291, startPoint y: 167, endPoint x: 332, endPoint y: 167, distance: 41.2
click at [335, 171] on span "Cheesecake topped with creamy blueberry sauce and a fluffy biscuit layer." at bounding box center [321, 172] width 57 height 46
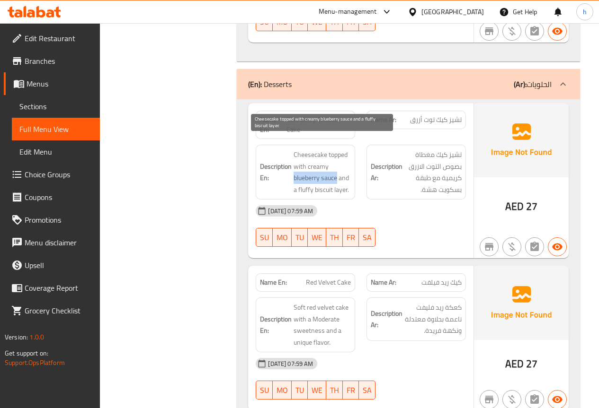
drag, startPoint x: 295, startPoint y: 168, endPoint x: 337, endPoint y: 167, distance: 42.1
click at [337, 167] on span "Cheesecake topped with creamy blueberry sauce and a fluffy biscuit layer." at bounding box center [321, 172] width 57 height 46
click at [320, 166] on span "Cheesecake topped with creamy blueberry sauce and a fluffy biscuit layer." at bounding box center [321, 172] width 57 height 46
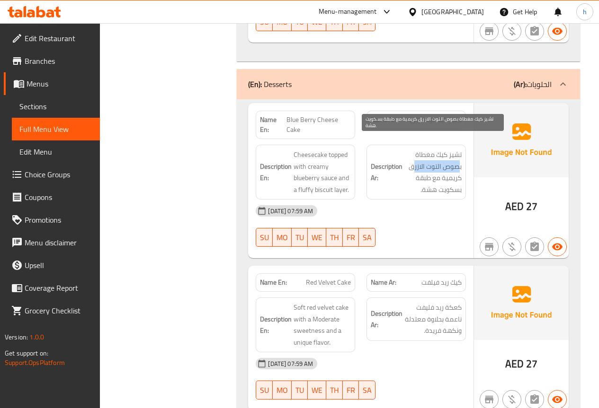
drag, startPoint x: 459, startPoint y: 156, endPoint x: 415, endPoint y: 156, distance: 43.5
click at [415, 156] on span "تشيز كيك مغطاة بصوص التوت الازرق كريمية مع طبقة بسكويت هشة." at bounding box center [432, 172] width 57 height 46
click at [448, 169] on span "تشيز كيك مغطاة بصوص التوت الازرق كريمية مع طبقة بسكويت هشة." at bounding box center [432, 172] width 57 height 46
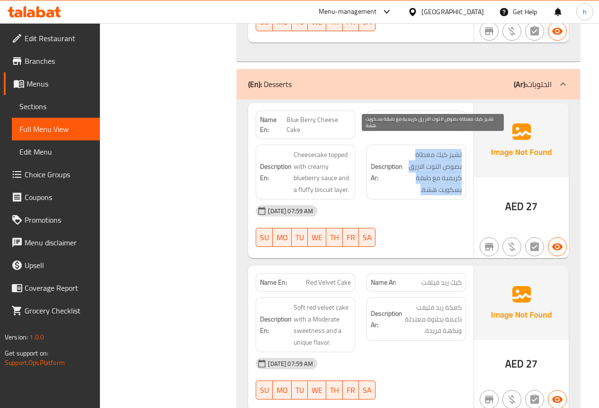
copy div "تشيز كيك مغطاة بصوص التوت الازرق كريمية مع طبقة بسكويت هشة."
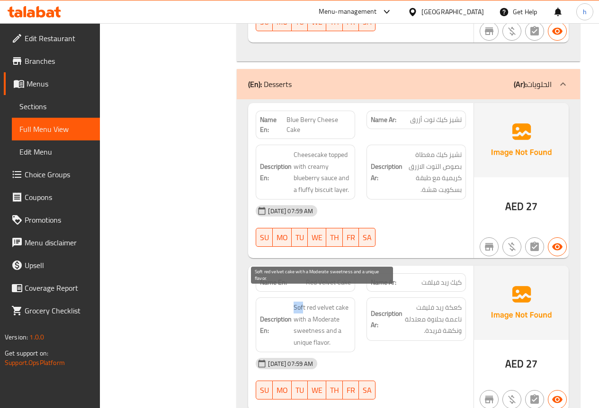
drag, startPoint x: 293, startPoint y: 296, endPoint x: 302, endPoint y: 296, distance: 9.5
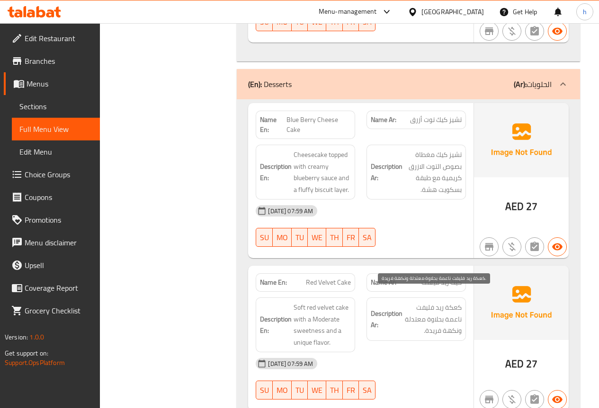
click at [454, 307] on span "كعكة ريد فليفت ناعمة بحلاوة معتدلة ونكهة فريدة." at bounding box center [432, 319] width 57 height 35
drag, startPoint x: 294, startPoint y: 296, endPoint x: 357, endPoint y: 296, distance: 63.4
drag, startPoint x: 446, startPoint y: 308, endPoint x: 462, endPoint y: 298, distance: 18.9
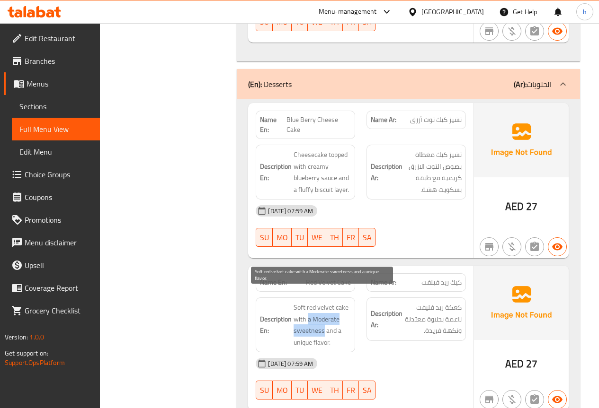
drag, startPoint x: 308, startPoint y: 309, endPoint x: 324, endPoint y: 318, distance: 18.4
click at [324, 318] on span "Soft red velvet cake with a Moderate sweetness and a unique flavor." at bounding box center [321, 325] width 57 height 46
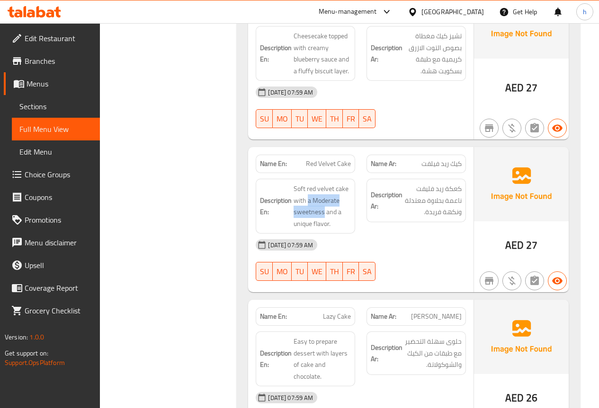
scroll to position [1941, 0]
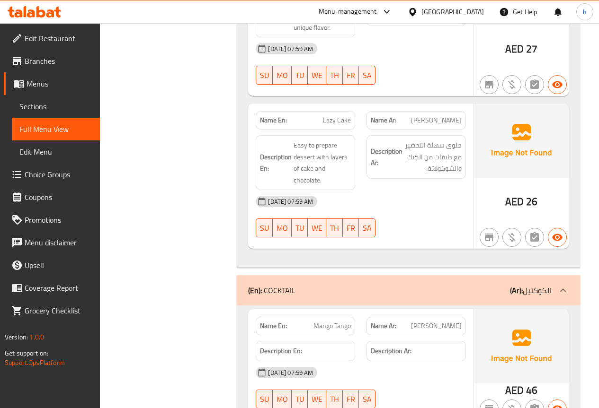
scroll to position [2130, 0]
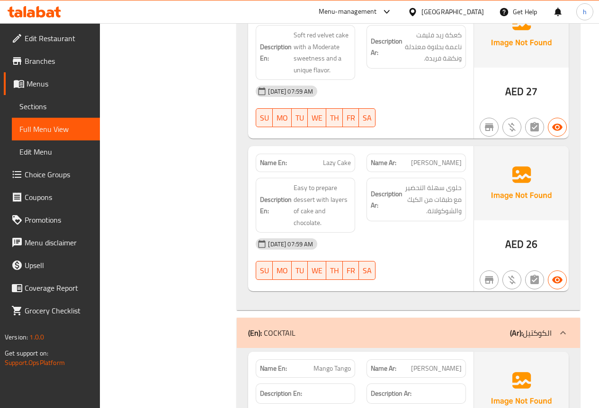
scroll to position [1988, 0]
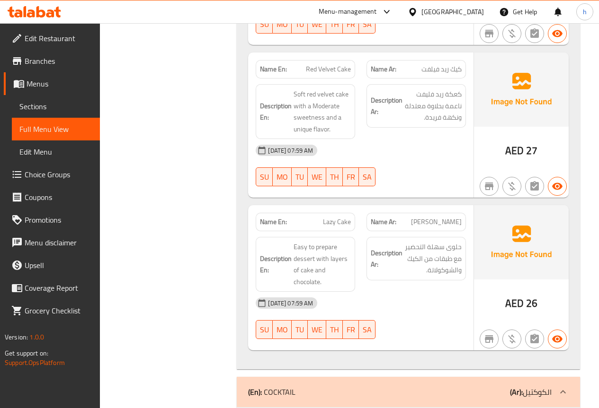
scroll to position [2035, 0]
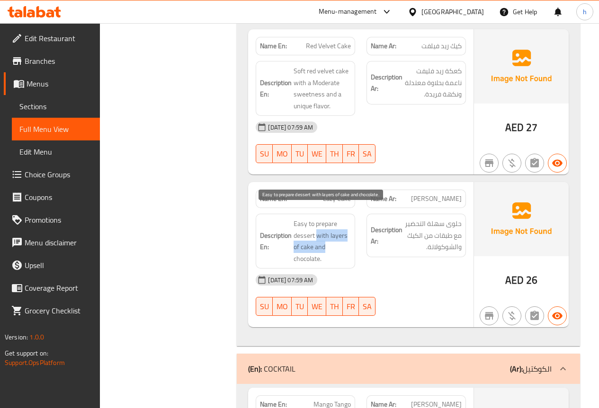
drag, startPoint x: 316, startPoint y: 225, endPoint x: 346, endPoint y: 232, distance: 30.7
click at [346, 232] on span "Easy to prepare dessert with layers of cake and chocolate." at bounding box center [321, 241] width 57 height 46
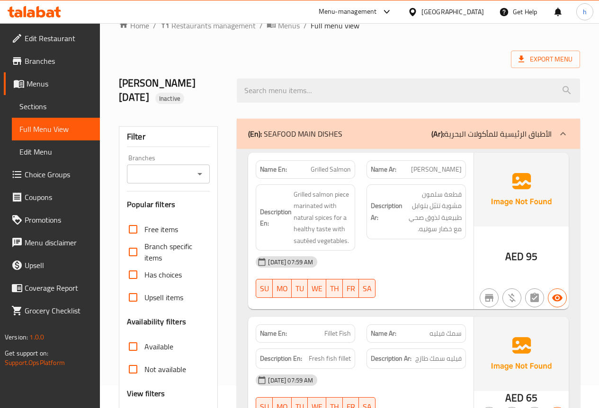
scroll to position [0, 0]
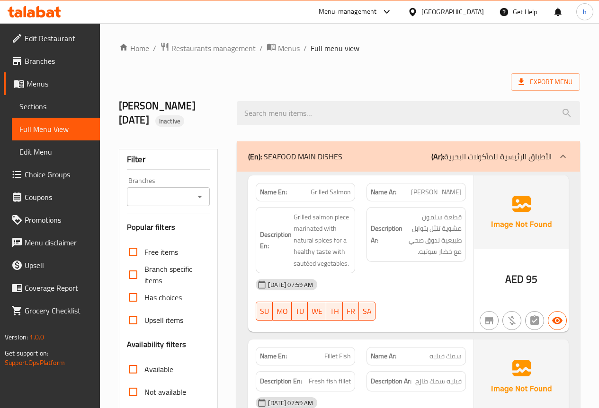
click at [450, 160] on p "(Ar): الأطباق الرئيسية للمأكولات البحرية" at bounding box center [491, 156] width 120 height 11
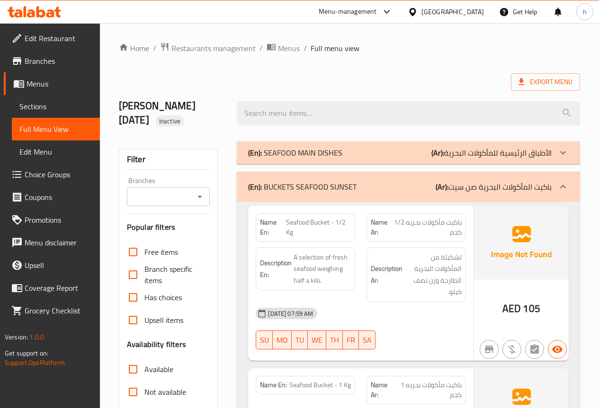
click at [423, 186] on div "(En): BUCKETS SEAFOOD SUNSET (Ar): باكيت المأكولات البحرية صن سيت" at bounding box center [399, 186] width 303 height 11
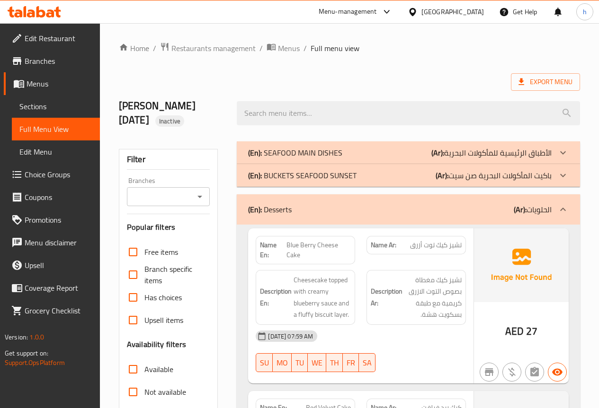
click at [422, 218] on div "(En): Desserts (Ar): الحلويات" at bounding box center [408, 210] width 343 height 30
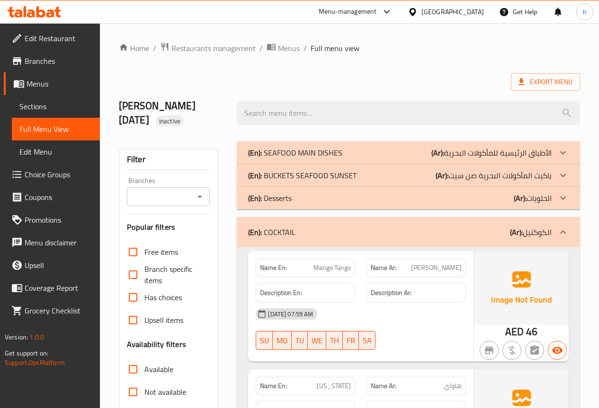
click at [418, 235] on div "(En): COCKTAIL (Ar): الكوكتيل" at bounding box center [399, 232] width 303 height 11
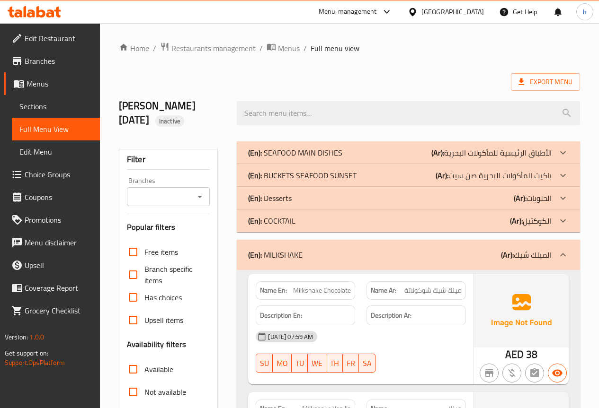
click at [488, 261] on div "(En): MILKSHAKE (Ar): الميلك شيك" at bounding box center [408, 255] width 343 height 30
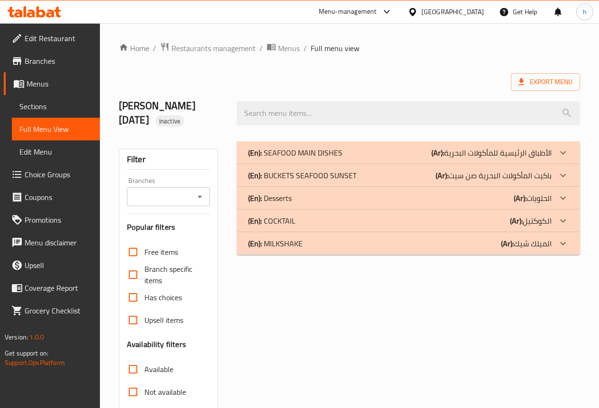
drag, startPoint x: 302, startPoint y: 199, endPoint x: 269, endPoint y: 200, distance: 33.1
click at [269, 159] on div "(En): Desserts (Ar): الحلويات" at bounding box center [399, 152] width 303 height 11
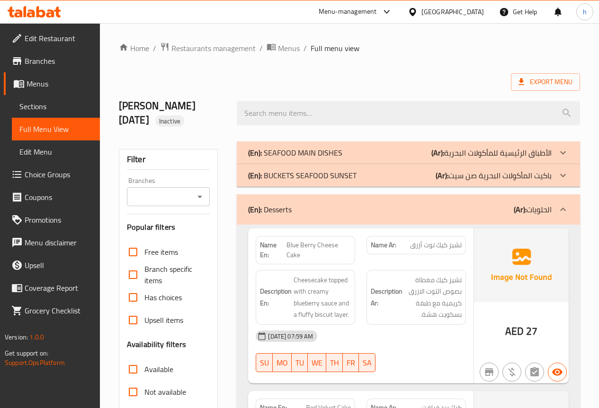
click at [295, 209] on div "(En): Desserts (Ar): الحلويات" at bounding box center [399, 209] width 303 height 11
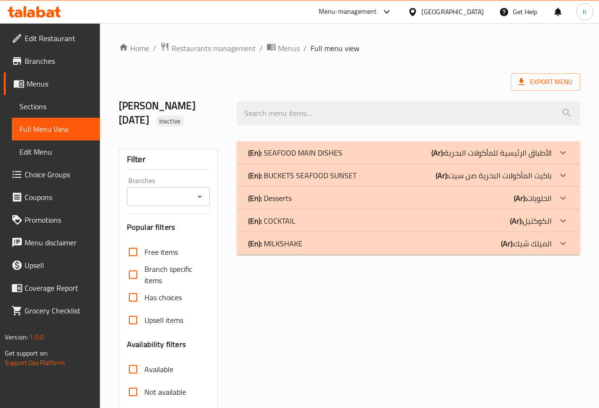
click at [486, 151] on p "(Ar): الأطباق الرئيسية للمأكولات البحرية" at bounding box center [491, 152] width 120 height 11
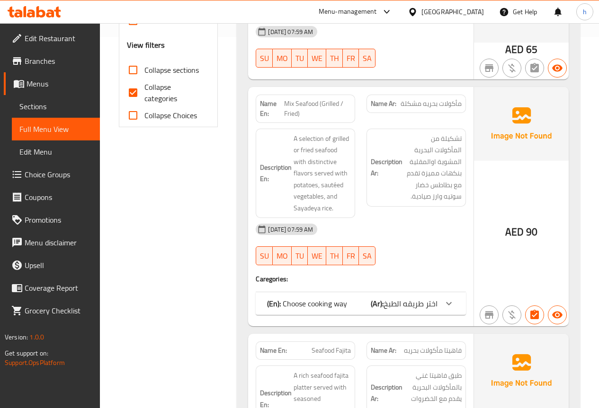
scroll to position [379, 0]
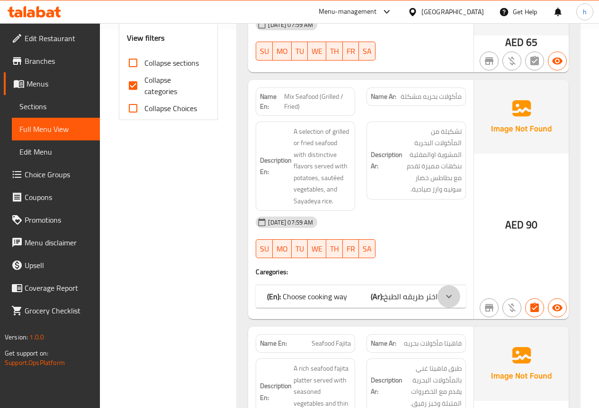
click at [445, 299] on icon at bounding box center [448, 296] width 11 height 11
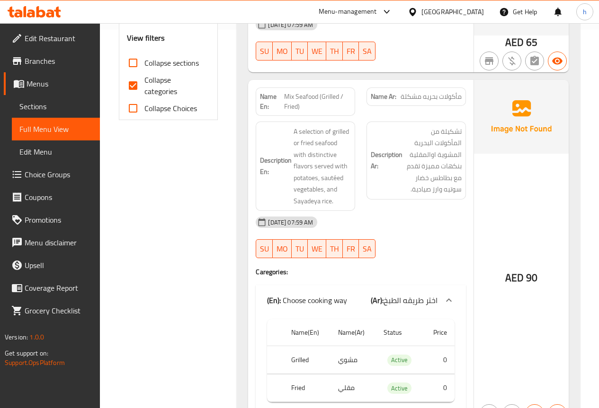
click at [445, 298] on icon at bounding box center [448, 300] width 11 height 11
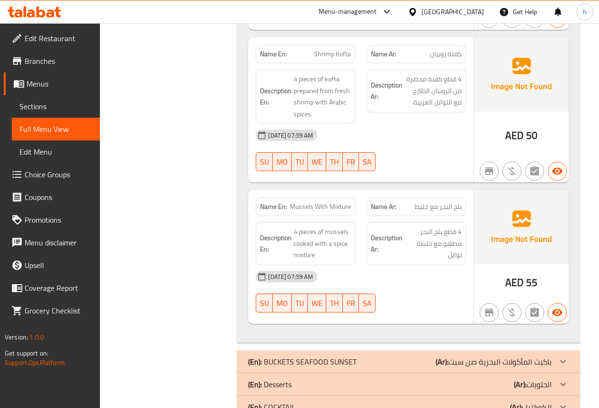
scroll to position [1136, 0]
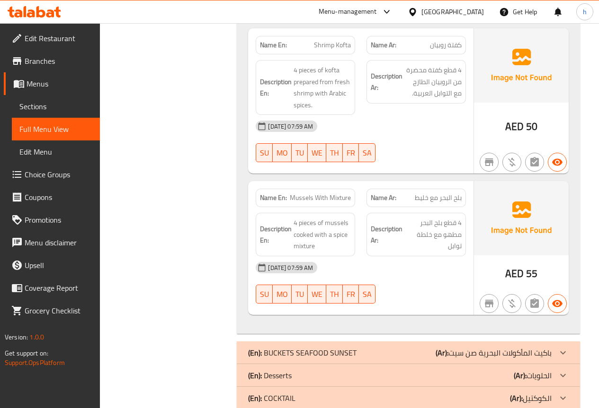
click at [423, 193] on span "بلح البحر مع خليط" at bounding box center [438, 198] width 47 height 10
click at [337, 193] on span "Mussels With Mixture" at bounding box center [320, 198] width 61 height 10
click at [338, 193] on span "Mussels With Mixture" at bounding box center [320, 198] width 61 height 10
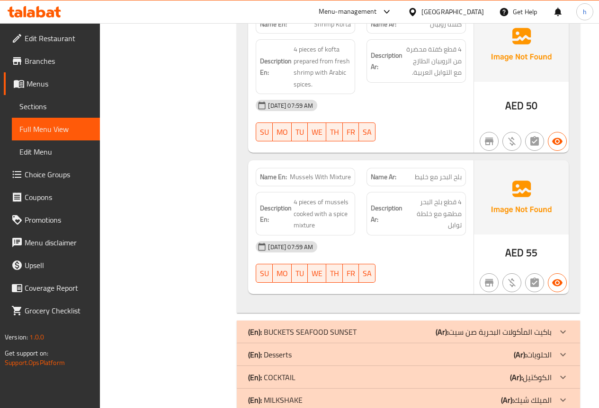
scroll to position [1167, 0]
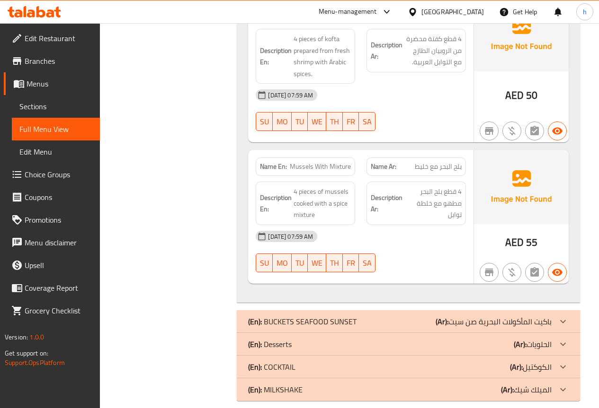
click at [423, 162] on span "بلح البحر مع خليط" at bounding box center [438, 167] width 47 height 10
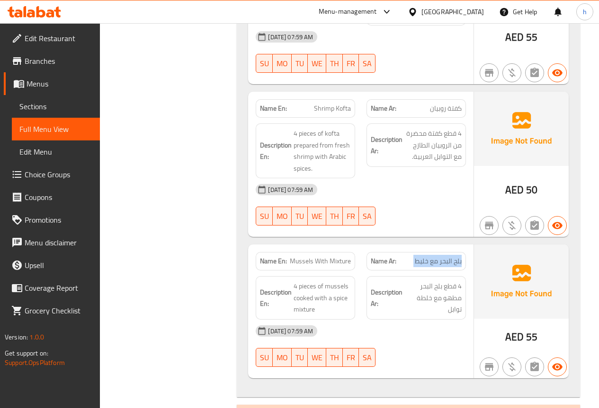
scroll to position [1025, 0]
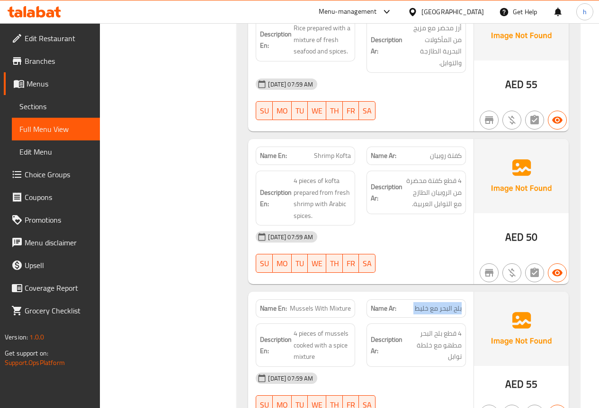
click at [446, 304] on span "بلح البحر مع خليط" at bounding box center [438, 309] width 47 height 10
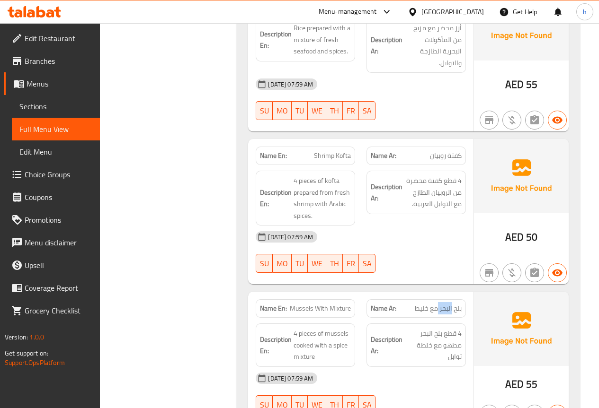
click at [446, 304] on span "بلح البحر مع خليط" at bounding box center [438, 309] width 47 height 10
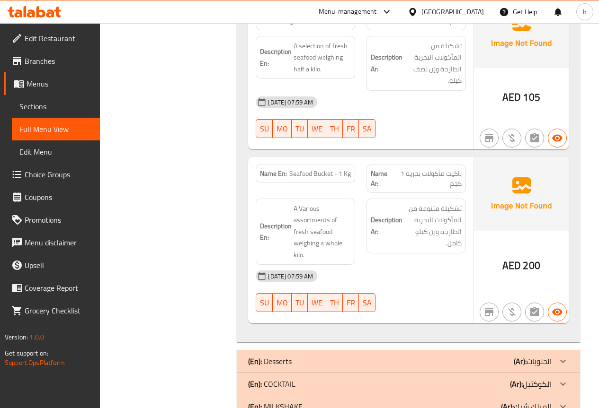
scroll to position [1535, 0]
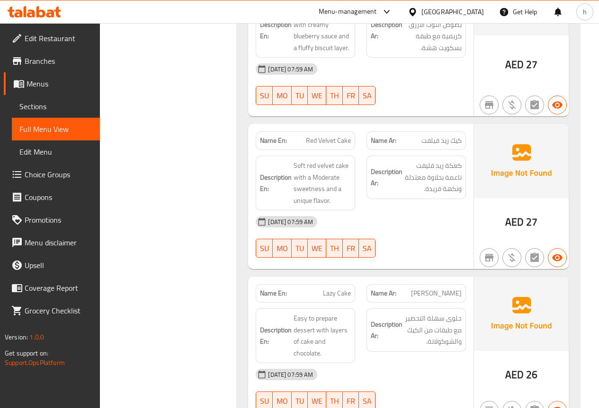
scroll to position [1988, 0]
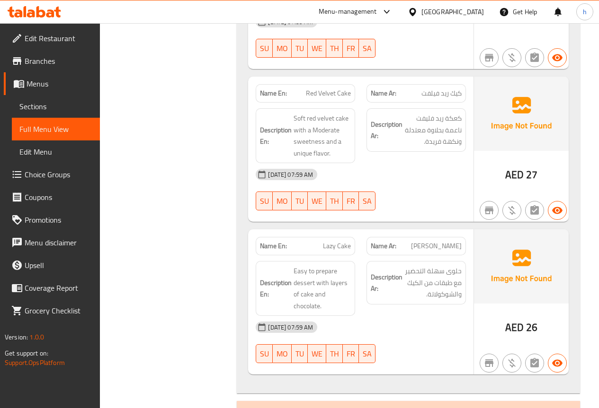
copy span "Cake"
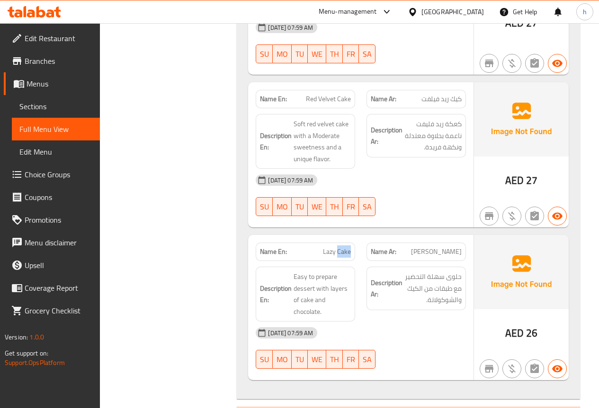
scroll to position [2034, 0]
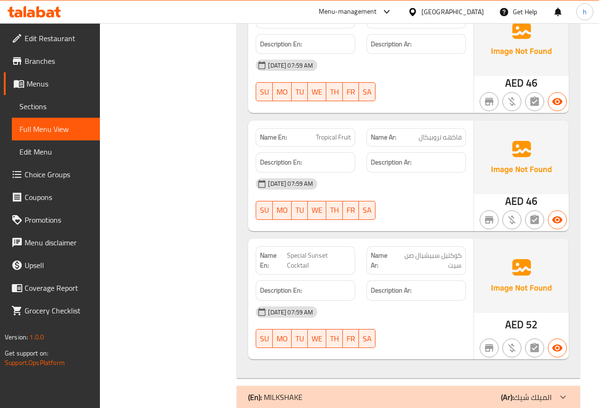
scroll to position [2548, 0]
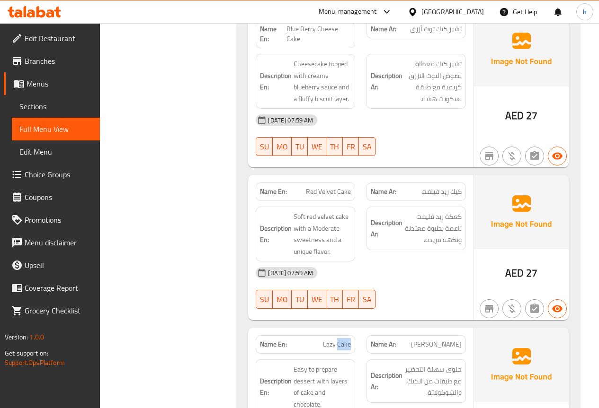
scroll to position [1743, 0]
